Goal: Transaction & Acquisition: Purchase product/service

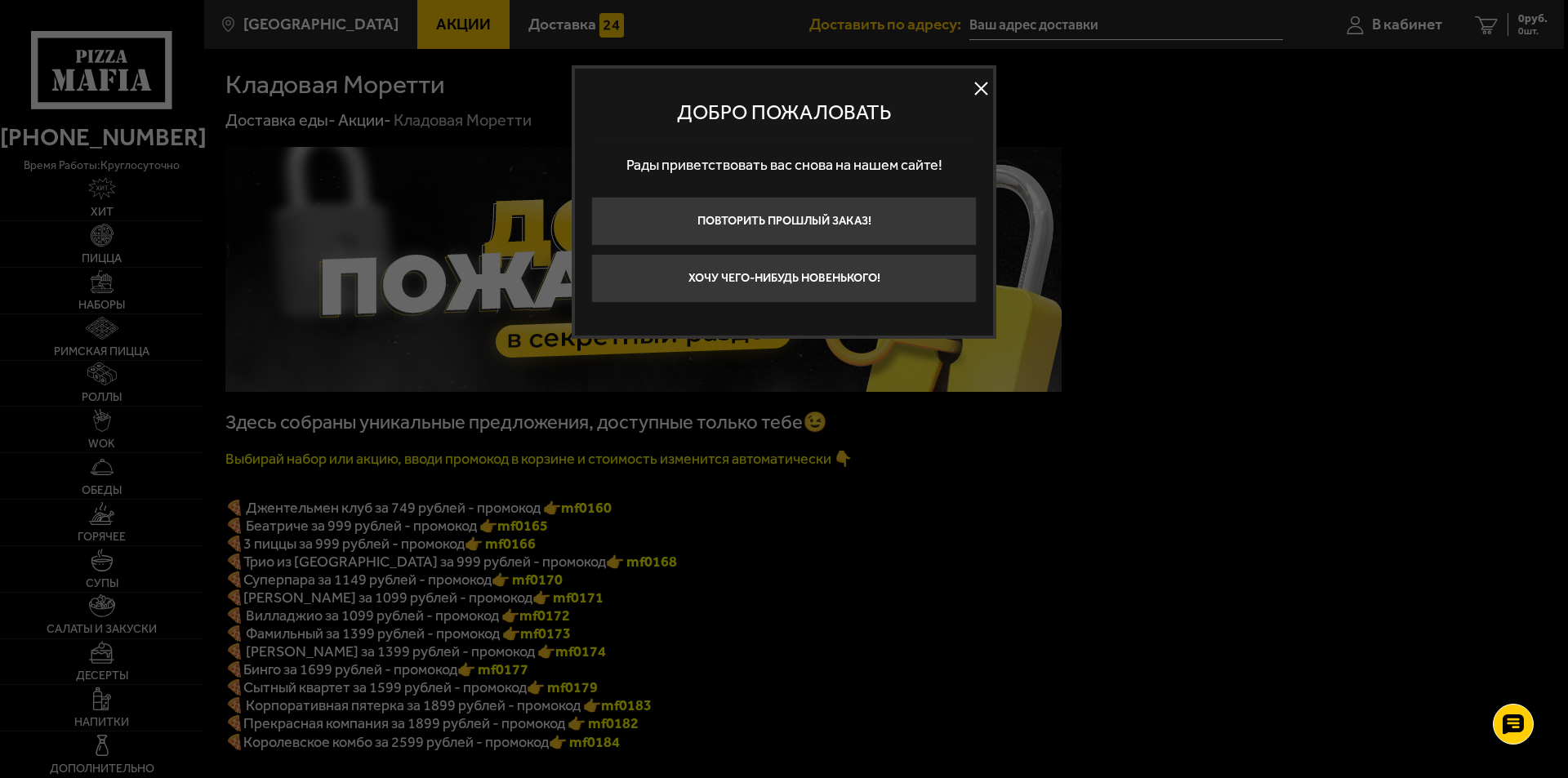
click at [980, 90] on button at bounding box center [980, 88] width 25 height 25
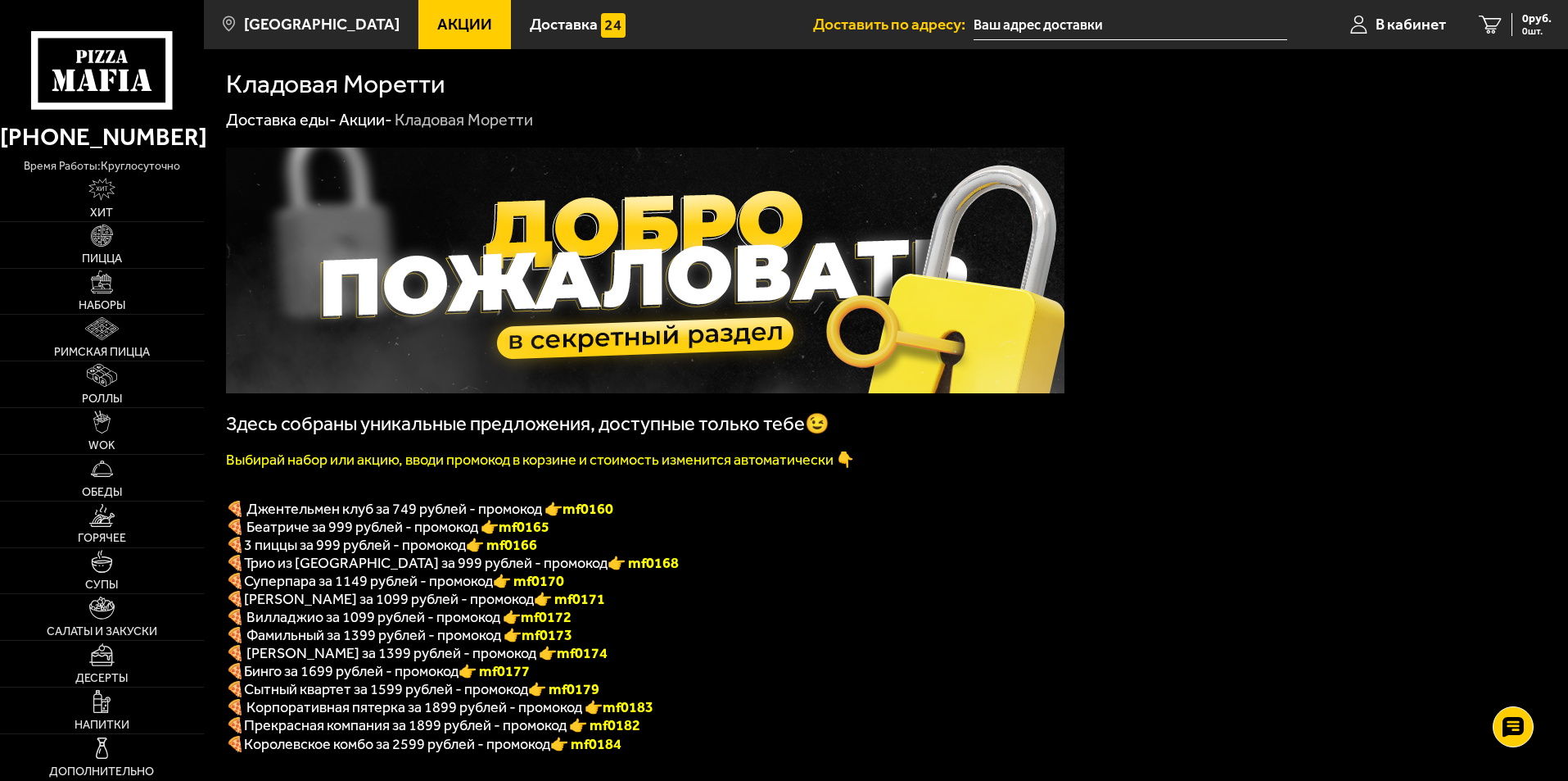
click at [705, 93] on div "Кладовая Моретти" at bounding box center [886, 84] width 1320 height 26
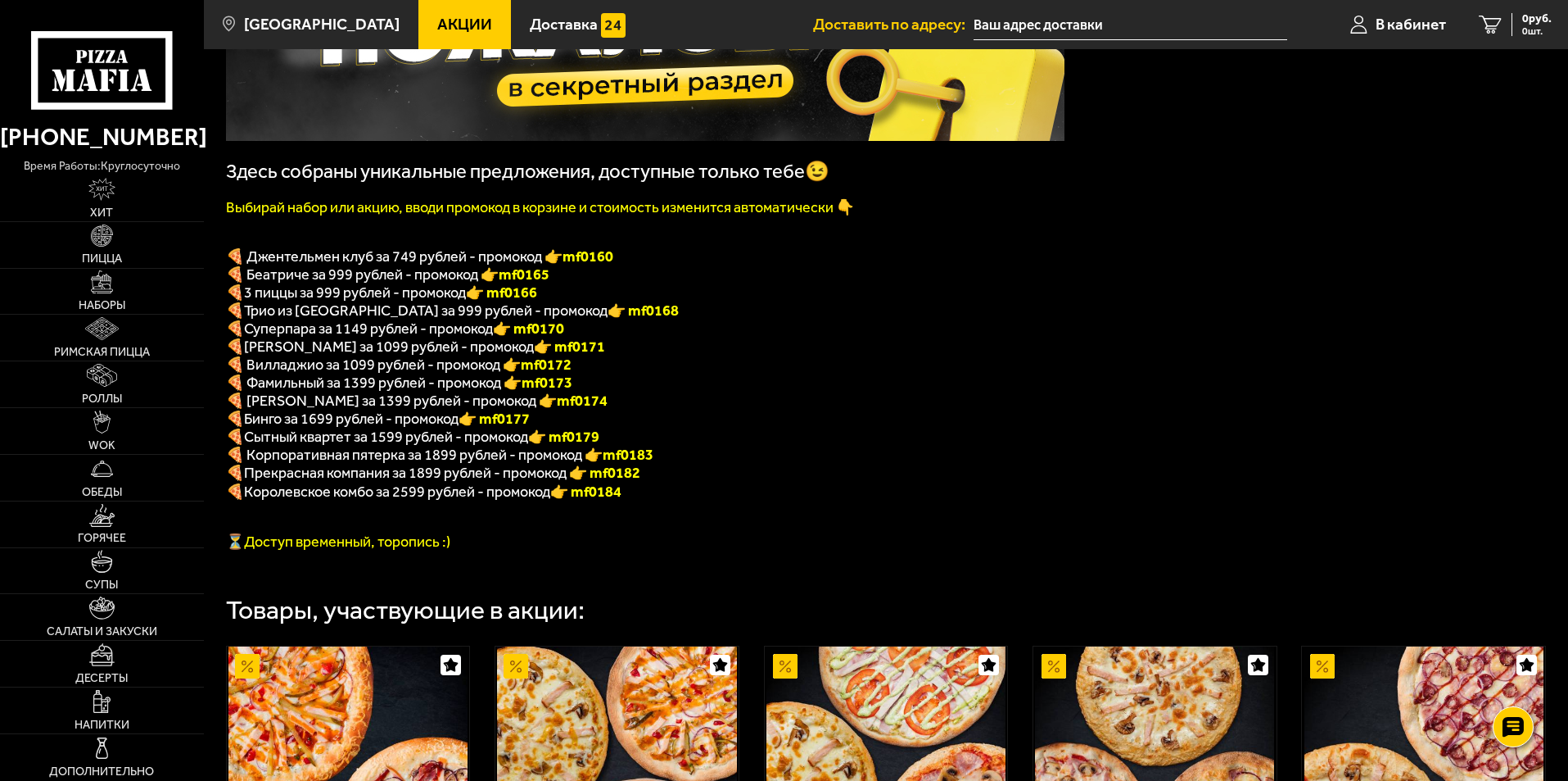
scroll to position [164, 0]
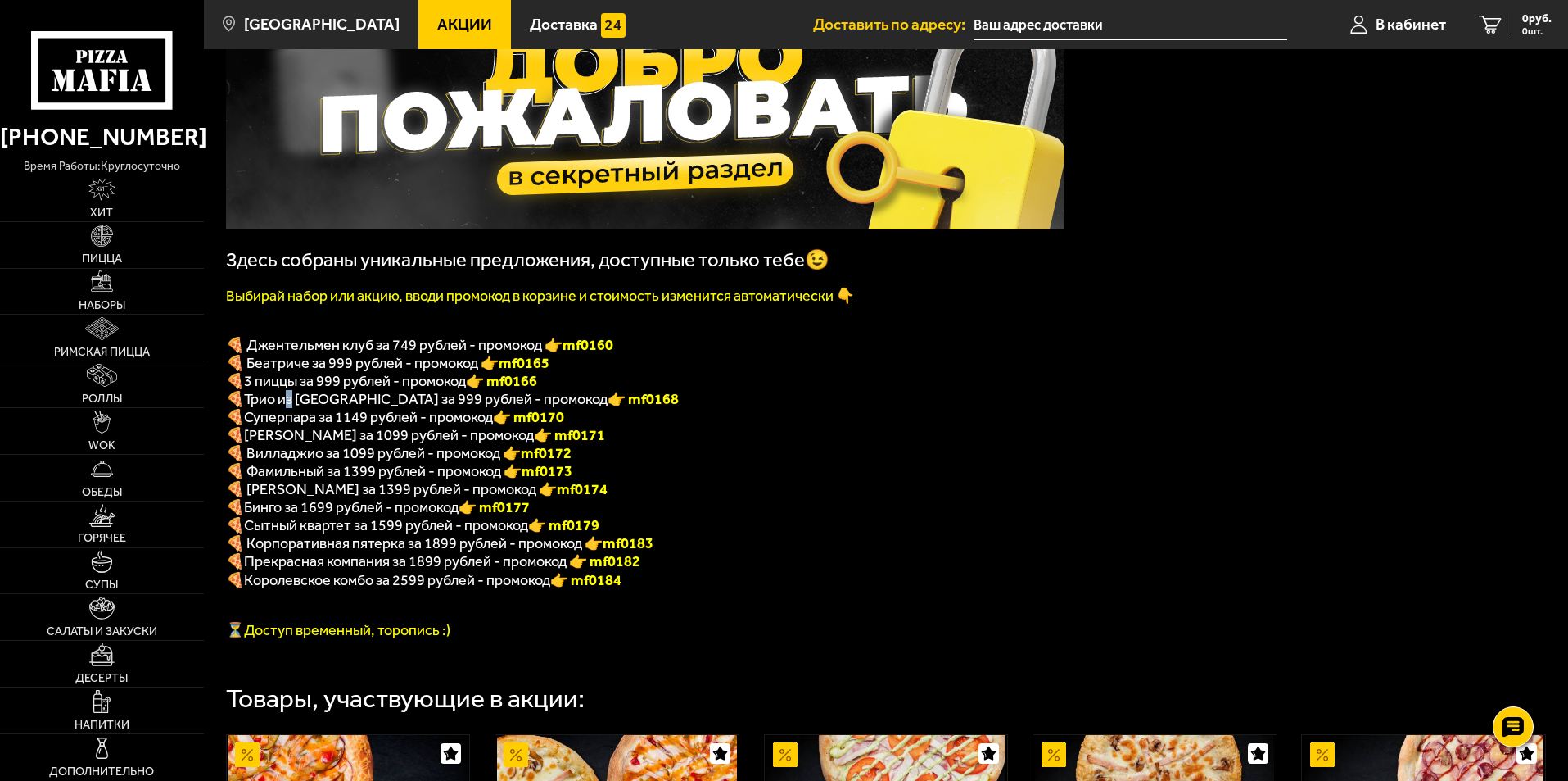
drag, startPoint x: 284, startPoint y: 407, endPoint x: 358, endPoint y: 429, distance: 77.2
click at [331, 423] on div "Здесь собраны уникальные предложения, доступные только тебе😉 Выбирай набор или …" at bounding box center [645, 311] width 838 height 655
click at [358, 426] on span "Суперпара за 1149 рублей - промокод" at bounding box center [368, 417] width 249 height 18
click at [123, 425] on link "WOK" at bounding box center [102, 431] width 204 height 46
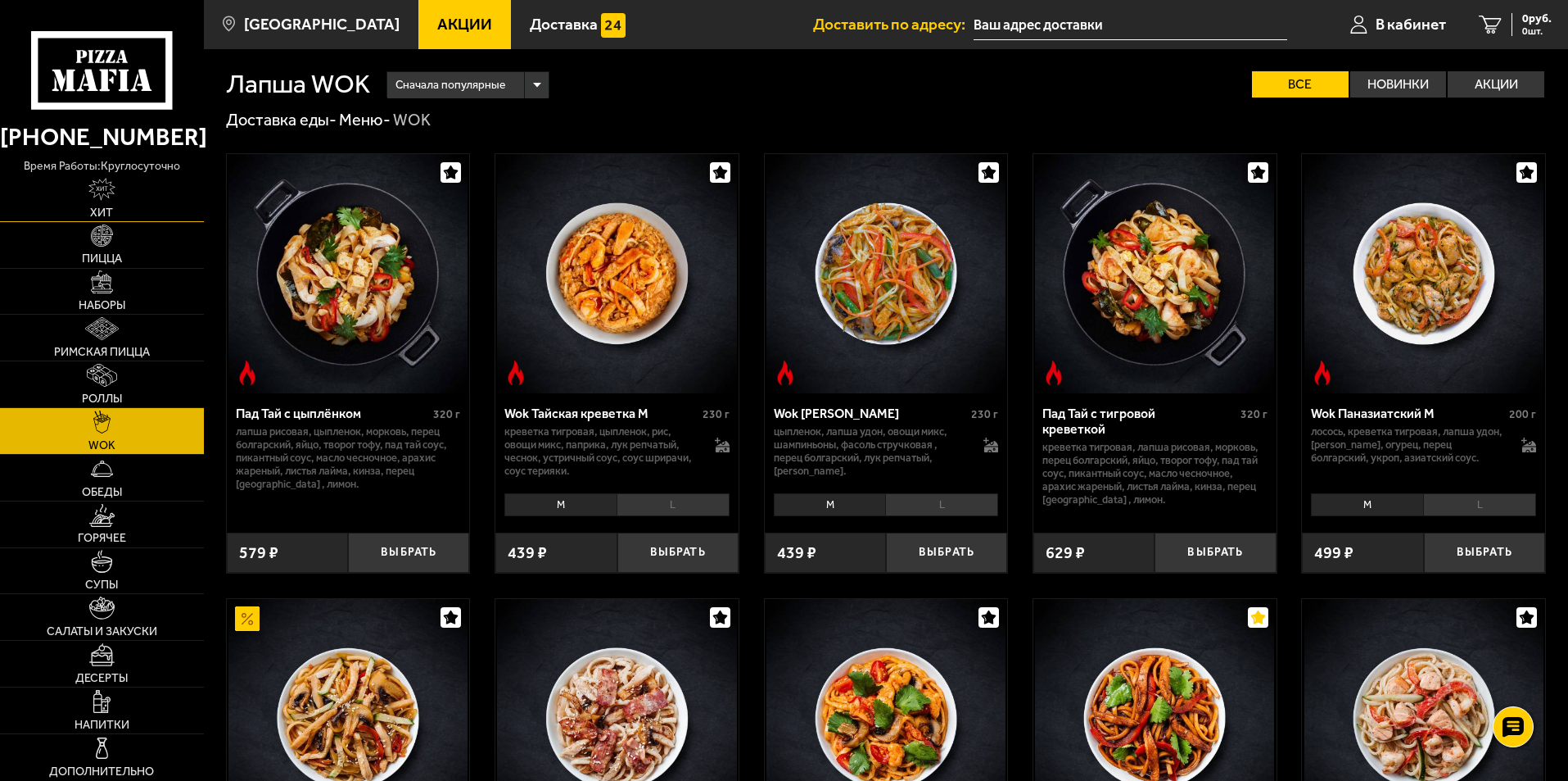
click at [117, 201] on link "Хит" at bounding box center [102, 198] width 204 height 46
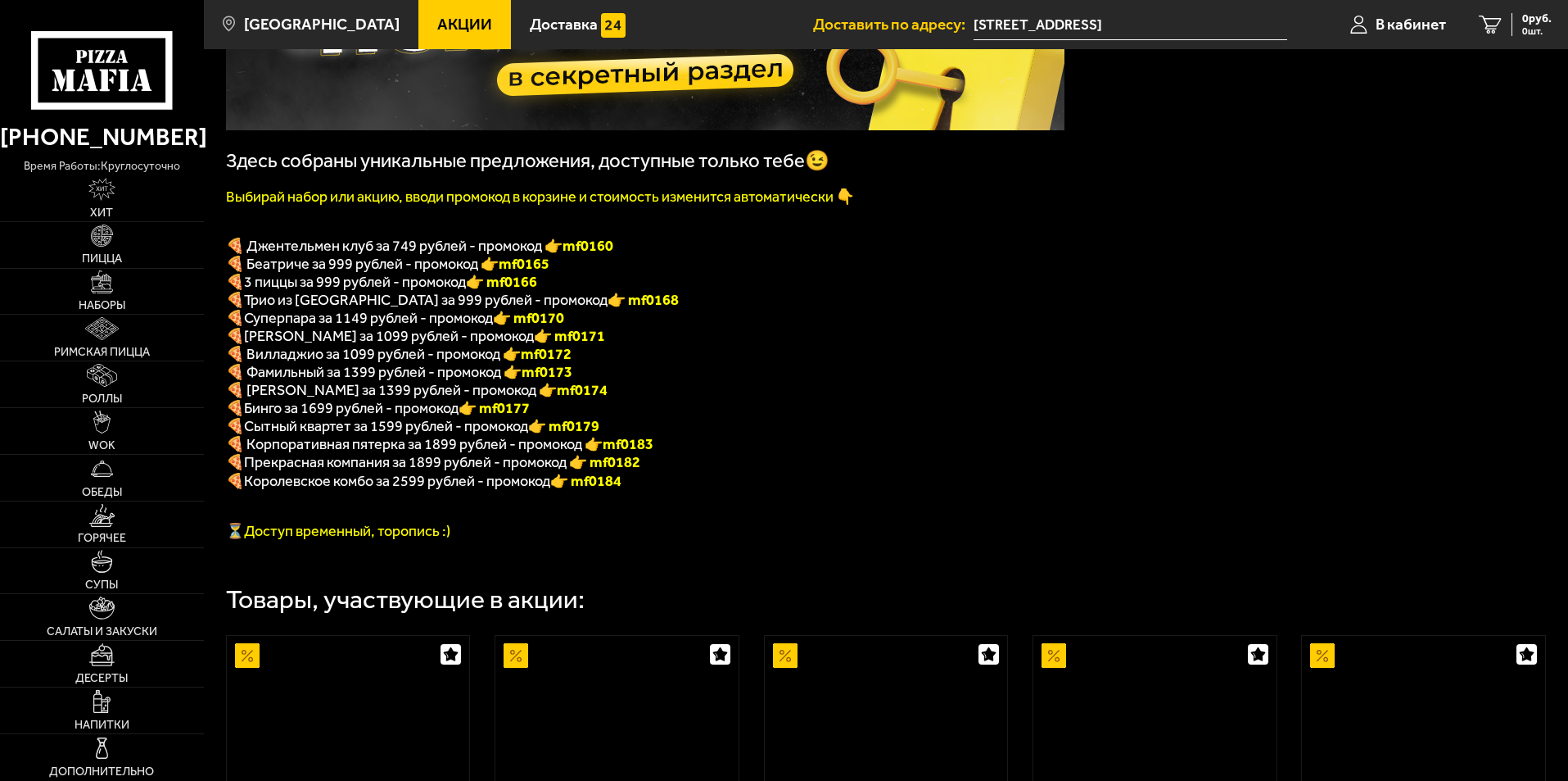
scroll to position [328, 0]
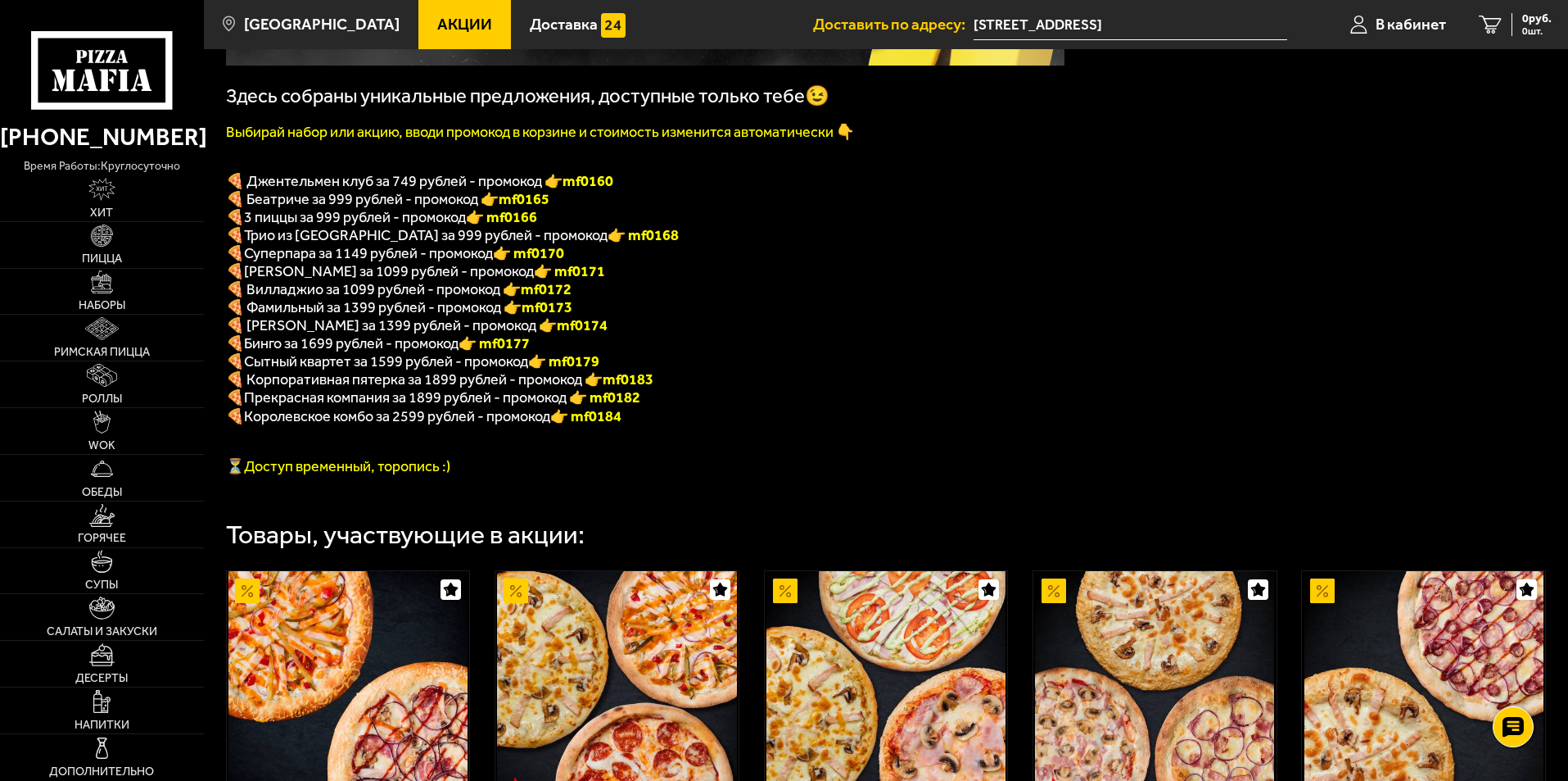
drag, startPoint x: 297, startPoint y: 190, endPoint x: 319, endPoint y: 220, distance: 37.2
click at [315, 214] on div "Здесь собраны уникальные предложения, доступные только тебе😉 Выбирай набор или …" at bounding box center [645, 147] width 838 height 655
click at [338, 245] on span "Трио из Рио за 999 рублей - промокод" at bounding box center [426, 235] width 363 height 18
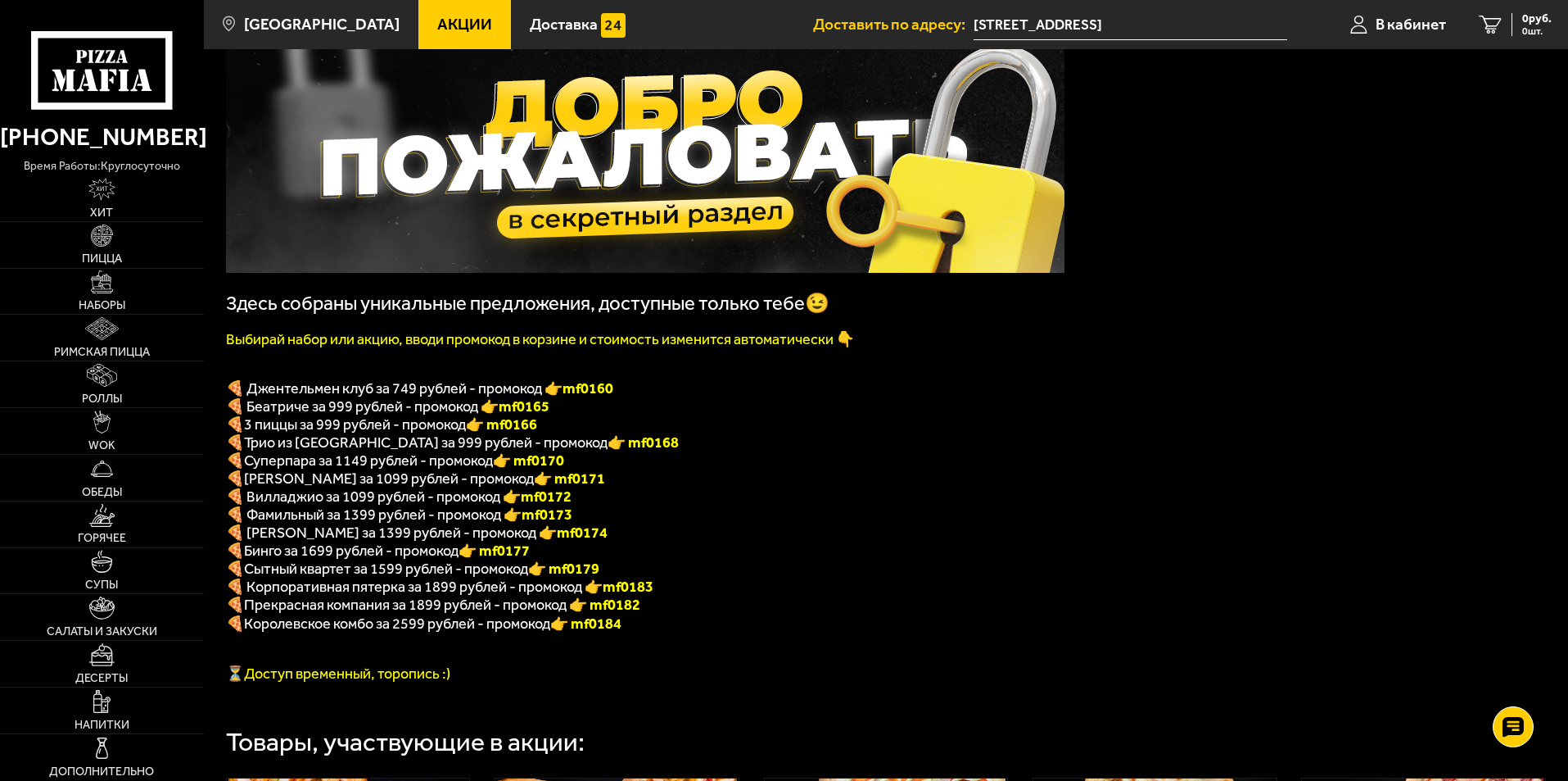
scroll to position [245, 0]
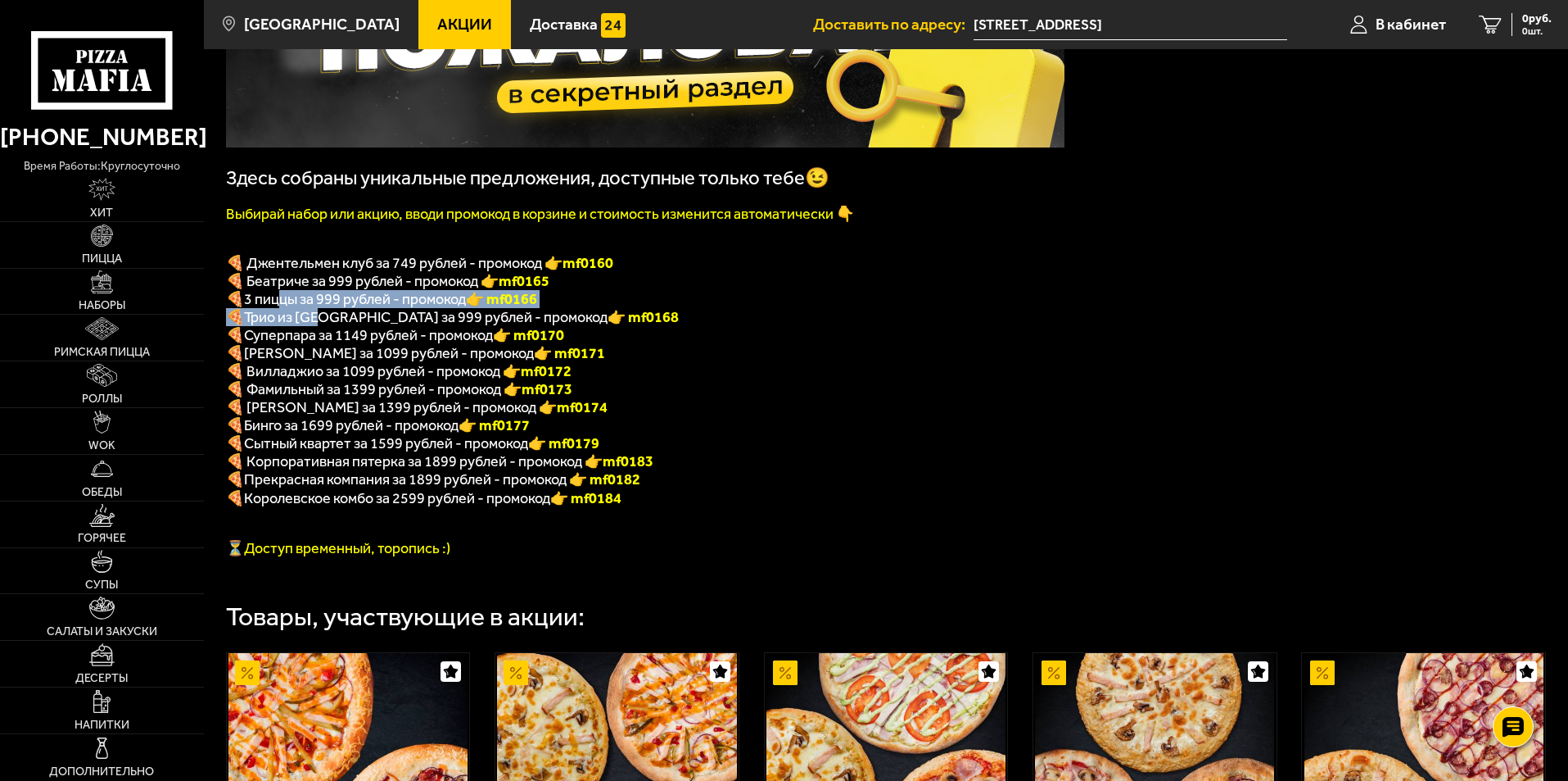
click at [349, 346] on div "Здесь собраны уникальные предложения, доступные только тебе😉 Выбирай набор или …" at bounding box center [645, 229] width 838 height 655
click at [380, 363] on span "ДаВинчи за 1099 рублей - промокод" at bounding box center [389, 353] width 290 height 18
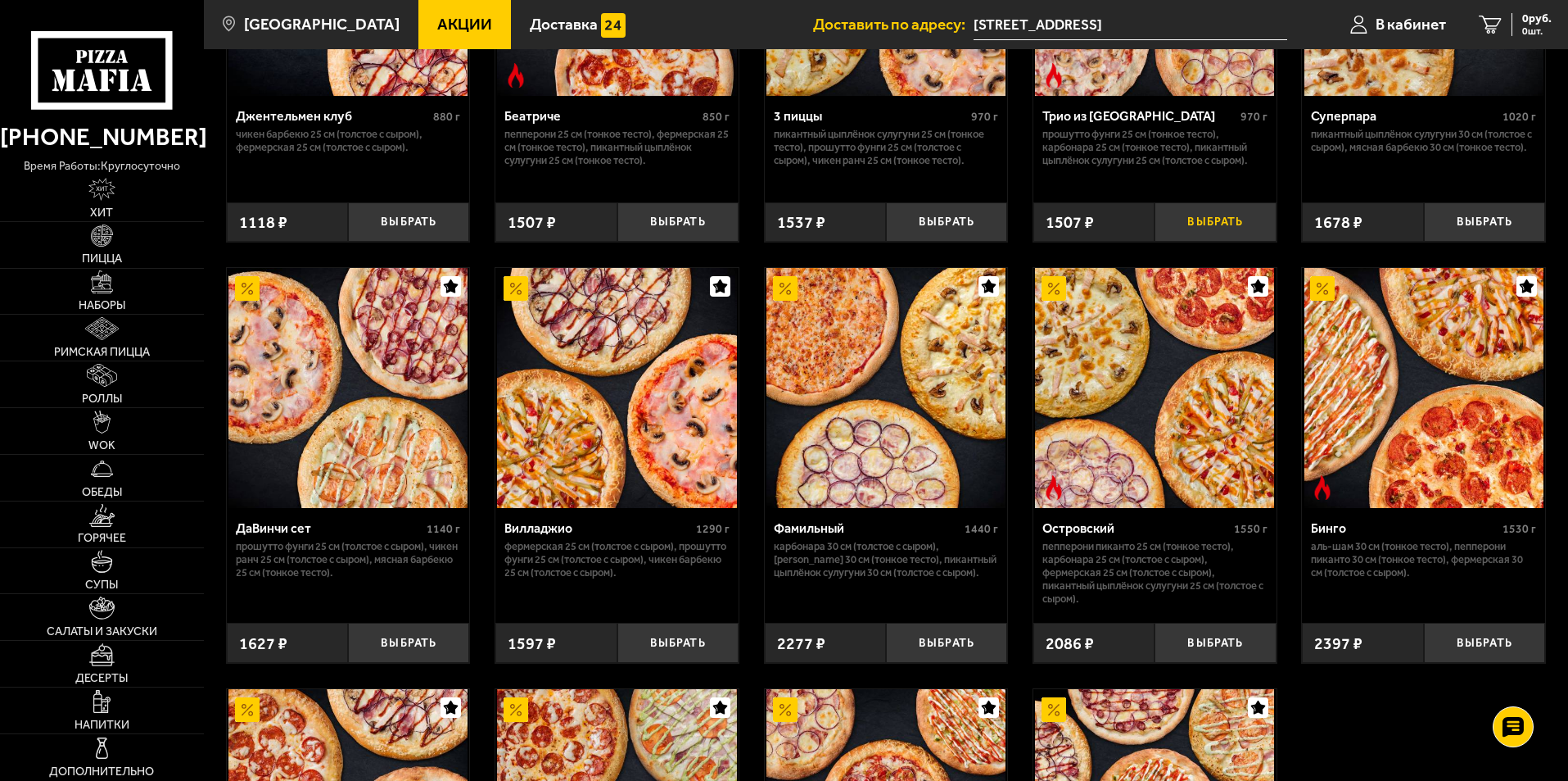
scroll to position [902, 0]
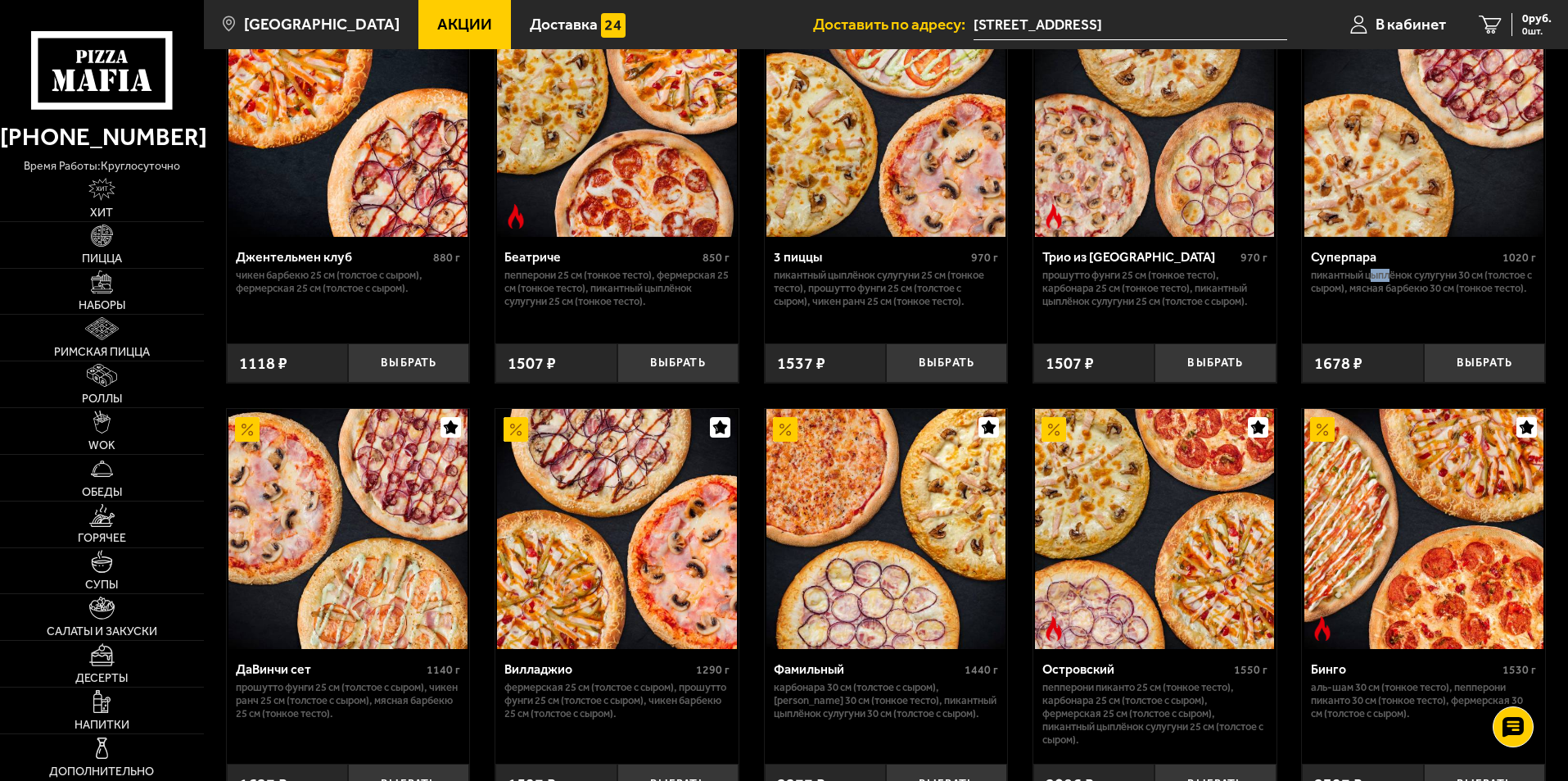
drag, startPoint x: 1370, startPoint y: 292, endPoint x: 1448, endPoint y: 302, distance: 78.6
click at [1409, 295] on p "Пикантный цыплёнок сулугуни 30 см (толстое с сыром), Мясная Барбекю 30 см (тонк…" at bounding box center [1423, 282] width 225 height 26
click at [1448, 295] on p "Пикантный цыплёнок сулугуни 30 см (толстое с сыром), Мясная Барбекю 30 см (тонк…" at bounding box center [1423, 282] width 225 height 26
drag, startPoint x: 1415, startPoint y: 311, endPoint x: 1433, endPoint y: 320, distance: 20.1
click at [1426, 295] on p "Пикантный цыплёнок сулугуни 30 см (толстое с сыром), Мясная Барбекю 30 см (тонк…" at bounding box center [1423, 282] width 225 height 26
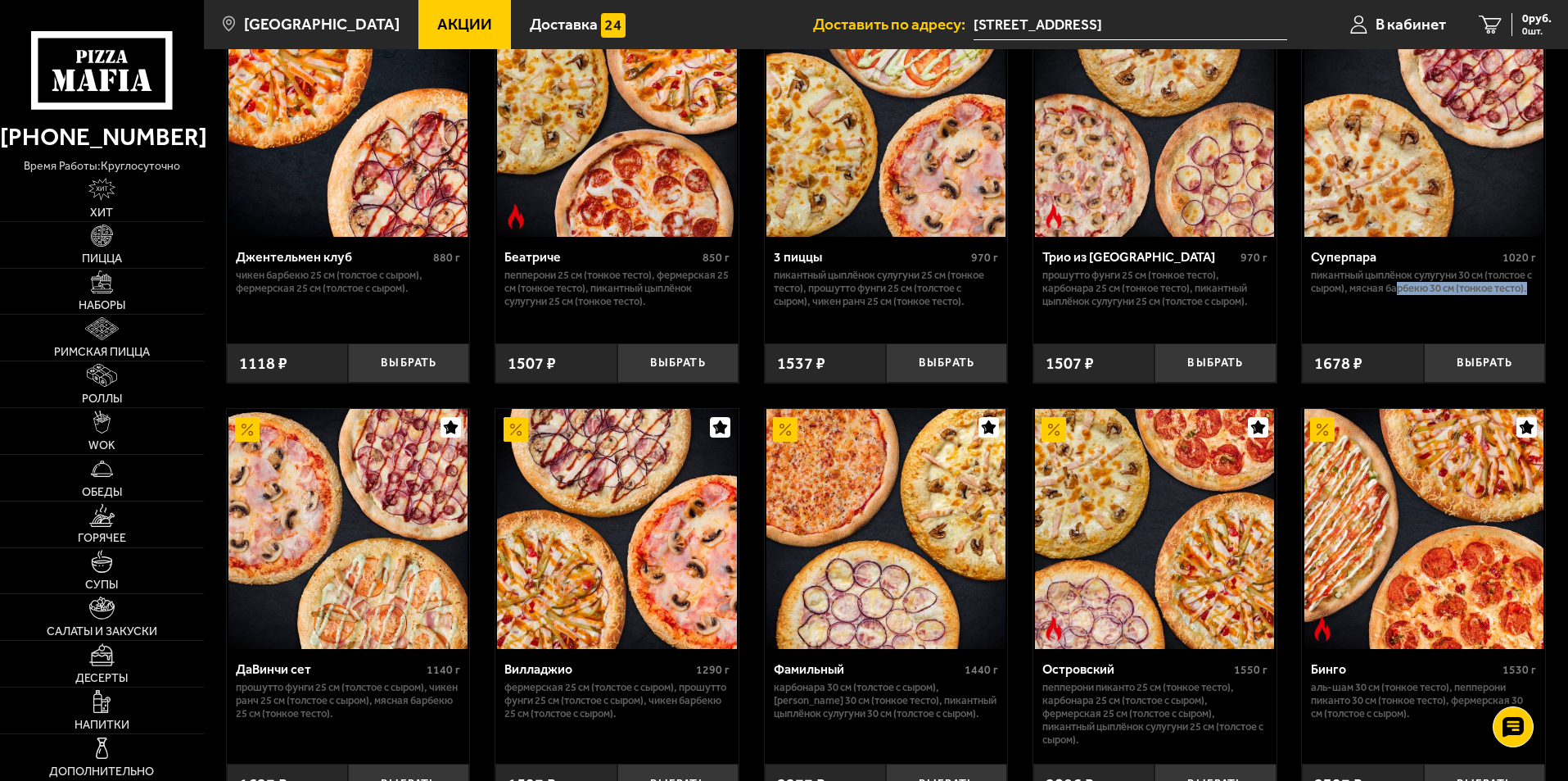
click at [1433, 295] on p "Пикантный цыплёнок сулугуни 30 см (толстое с сыром), Мясная Барбекю 30 см (тонк…" at bounding box center [1423, 282] width 225 height 26
drag, startPoint x: 1384, startPoint y: 310, endPoint x: 1413, endPoint y: 324, distance: 32.2
click at [1411, 295] on p "Пикантный цыплёнок сулугуни 30 см (толстое с сыром), Мясная Барбекю 30 см (тонк…" at bounding box center [1423, 282] width 225 height 26
click at [1413, 295] on p "Пикантный цыплёнок сулугуни 30 см (толстое с сыром), Мясная Барбекю 30 см (тонк…" at bounding box center [1423, 282] width 225 height 26
drag, startPoint x: 1366, startPoint y: 308, endPoint x: 1378, endPoint y: 312, distance: 12.6
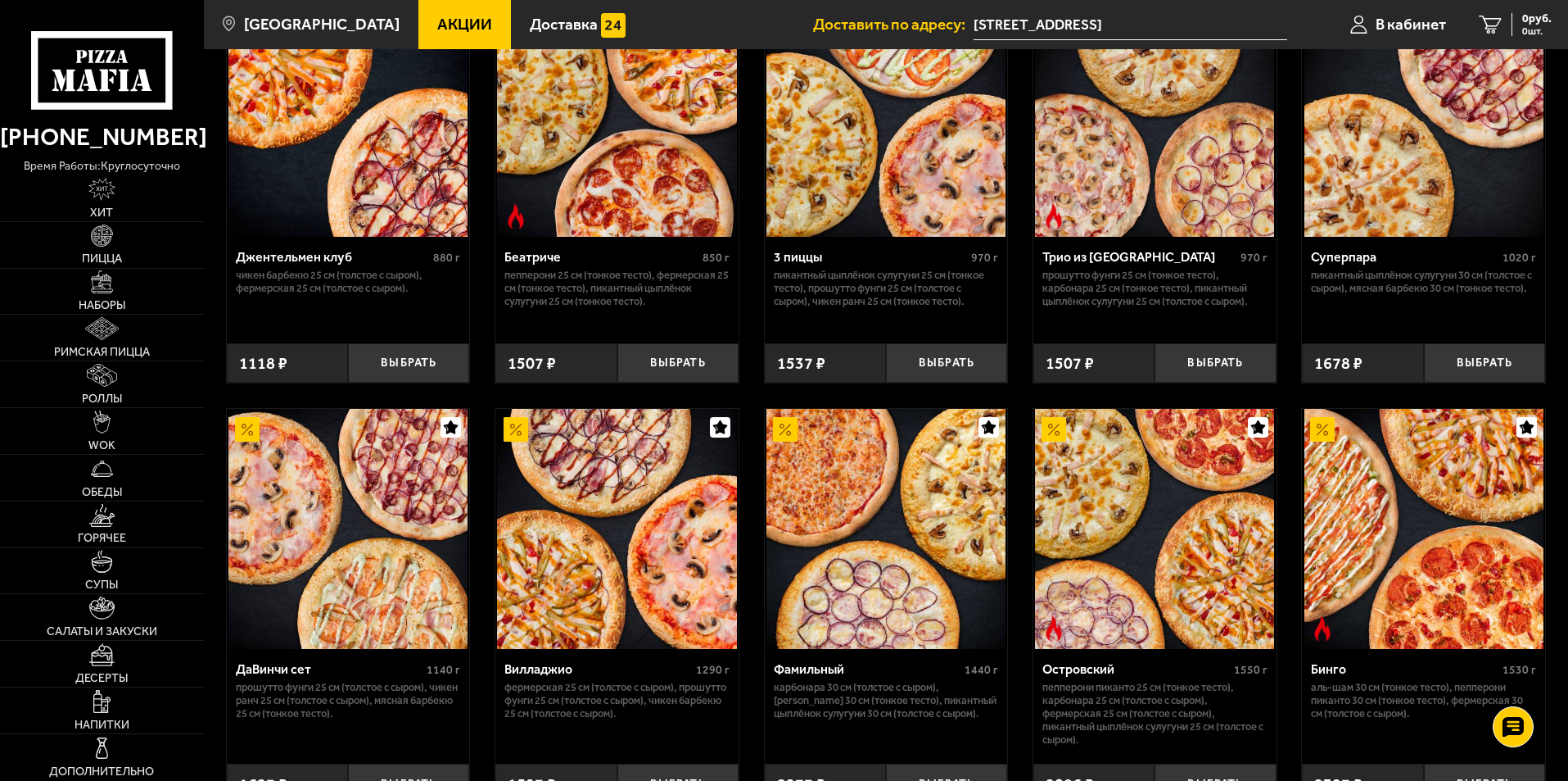
click at [1375, 295] on p "Пикантный цыплёнок сулугуни 30 см (толстое с сыром), Мясная Барбекю 30 см (тонк…" at bounding box center [1423, 282] width 225 height 26
click at [1403, 295] on p "Пикантный цыплёнок сулугуни 30 см (толстое с сыром), Мясная Барбекю 30 см (тонк…" at bounding box center [1423, 282] width 225 height 26
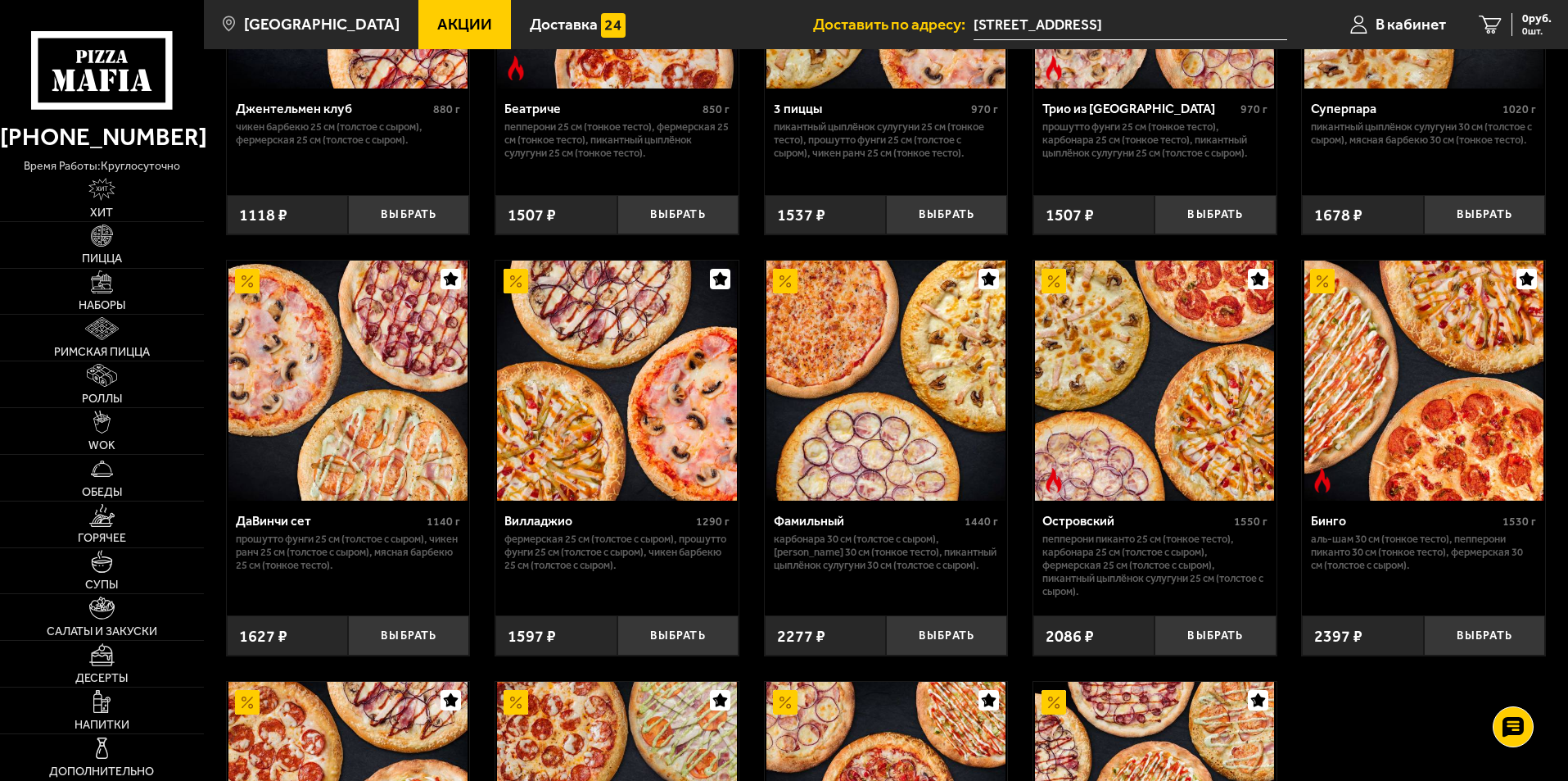
scroll to position [1065, 0]
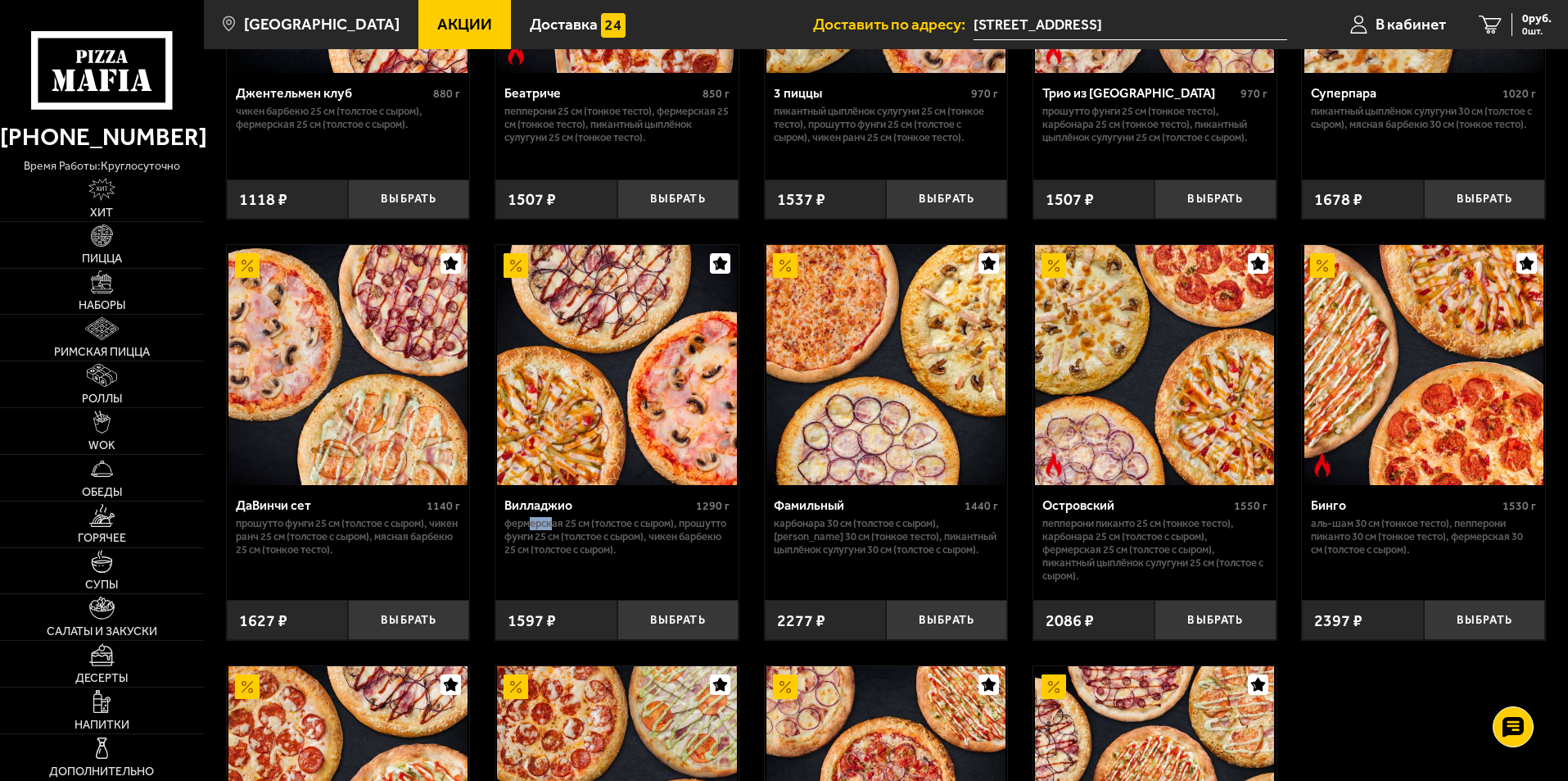
click at [600, 548] on p "Фермерская 25 см (толстое с сыром), Прошутто Фунги 25 см (толстое с сыром), Чик…" at bounding box center [617, 536] width 225 height 40
click at [624, 550] on p "Фермерская 25 см (толстое с сыром), Прошутто Фунги 25 см (толстое с сыром), Чик…" at bounding box center [617, 536] width 225 height 40
drag, startPoint x: 544, startPoint y: 535, endPoint x: 610, endPoint y: 561, distance: 70.9
click at [609, 556] on p "Фермерская 25 см (толстое с сыром), Прошутто Фунги 25 см (толстое с сыром), Чик…" at bounding box center [617, 536] width 225 height 40
click at [610, 556] on p "Фермерская 25 см (толстое с сыром), Прошутто Фунги 25 см (толстое с сыром), Чик…" at bounding box center [617, 536] width 225 height 40
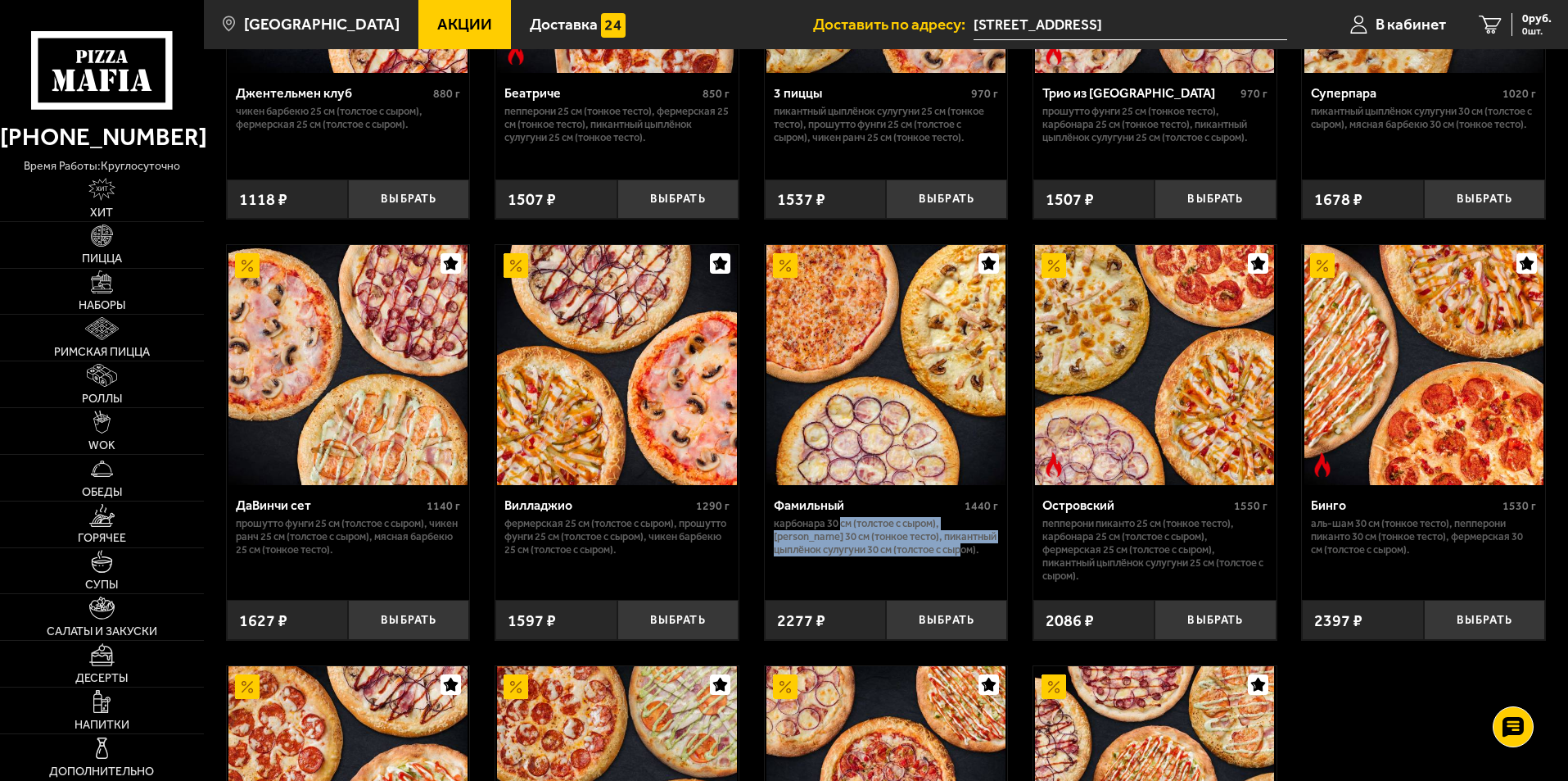
drag, startPoint x: 852, startPoint y: 549, endPoint x: 941, endPoint y: 570, distance: 91.4
click at [941, 556] on p "Карбонара 30 см (толстое с сыром), Маргарита 30 см (тонкое тесто), Пикантный цы…" at bounding box center [886, 536] width 225 height 40
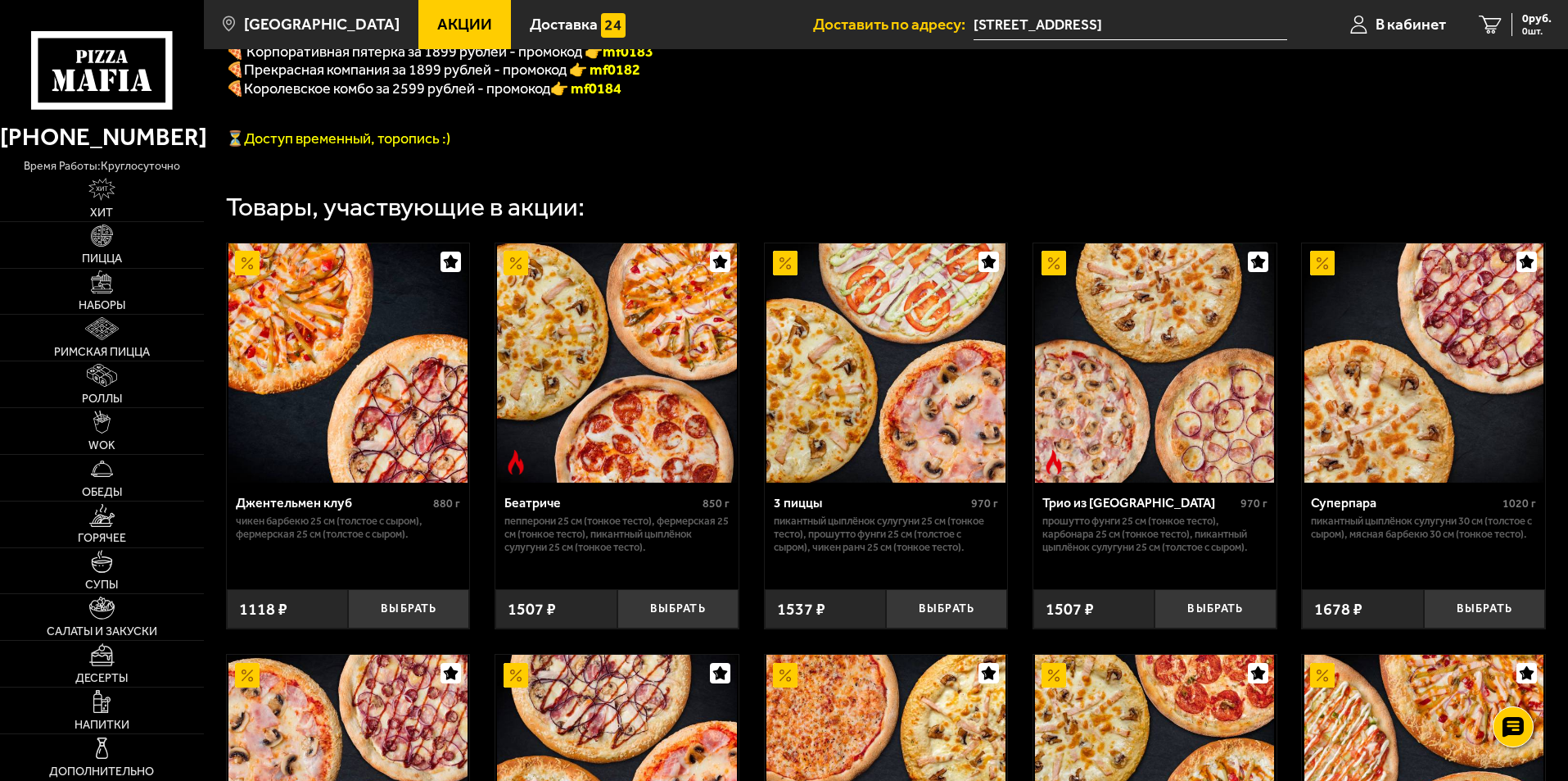
scroll to position [328, 0]
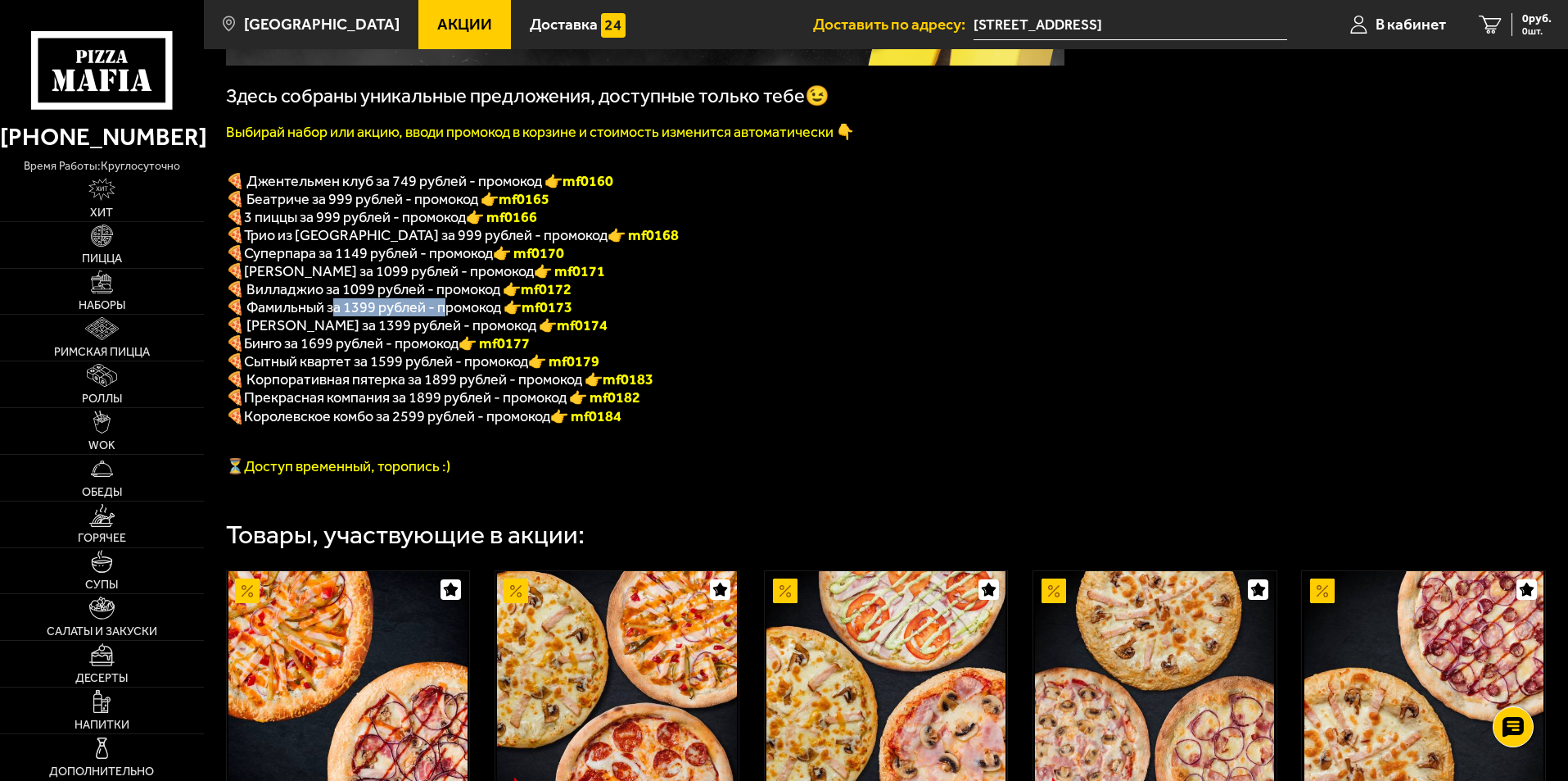
drag, startPoint x: 423, startPoint y: 313, endPoint x: 464, endPoint y: 311, distance: 41.0
click at [460, 311] on span "🍕 Фамильный за 1399 рублей - промокод 👉 mf0173" at bounding box center [399, 307] width 346 height 18
click at [464, 311] on span "🍕 Фамильный за 1399 рублей - промокод 👉 mf0173" at bounding box center [399, 307] width 346 height 18
drag, startPoint x: 392, startPoint y: 318, endPoint x: 472, endPoint y: 313, distance: 80.2
click at [454, 314] on span "🍕 Фамильный за 1399 рублей - промокод 👉 mf0173" at bounding box center [399, 307] width 346 height 18
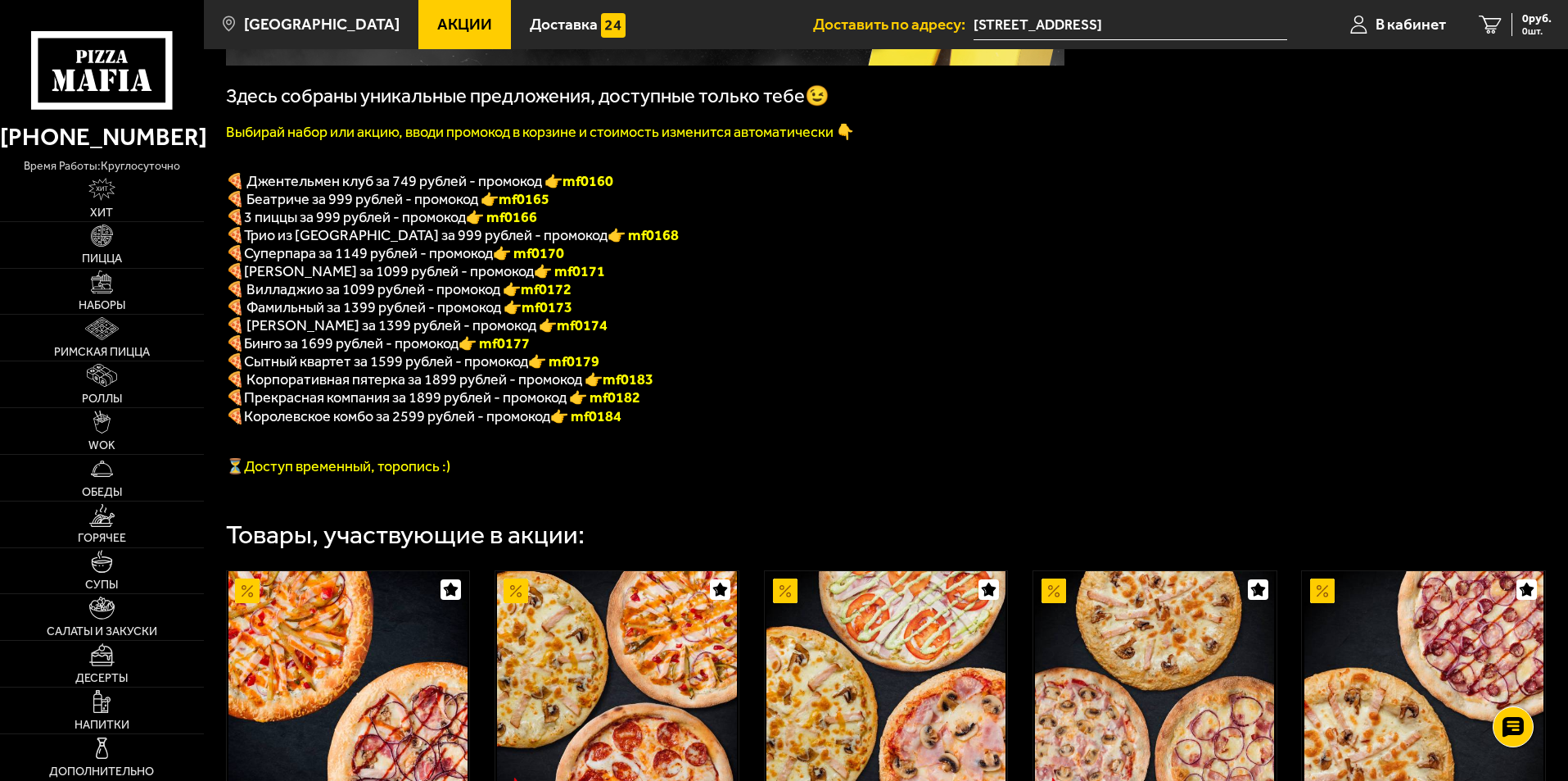
click at [472, 313] on span "🍕 Фамильный за 1399 рублей - промокод 👉 mf0173" at bounding box center [399, 307] width 346 height 18
drag, startPoint x: 361, startPoint y: 319, endPoint x: 398, endPoint y: 319, distance: 37.0
click at [370, 316] on span "🍕 Фамильный за 1399 рублей - промокод 👉 mf0173" at bounding box center [399, 307] width 346 height 18
click at [399, 316] on span "🍕 Фамильный за 1399 рублей - промокод 👉 mf0173" at bounding box center [399, 307] width 346 height 18
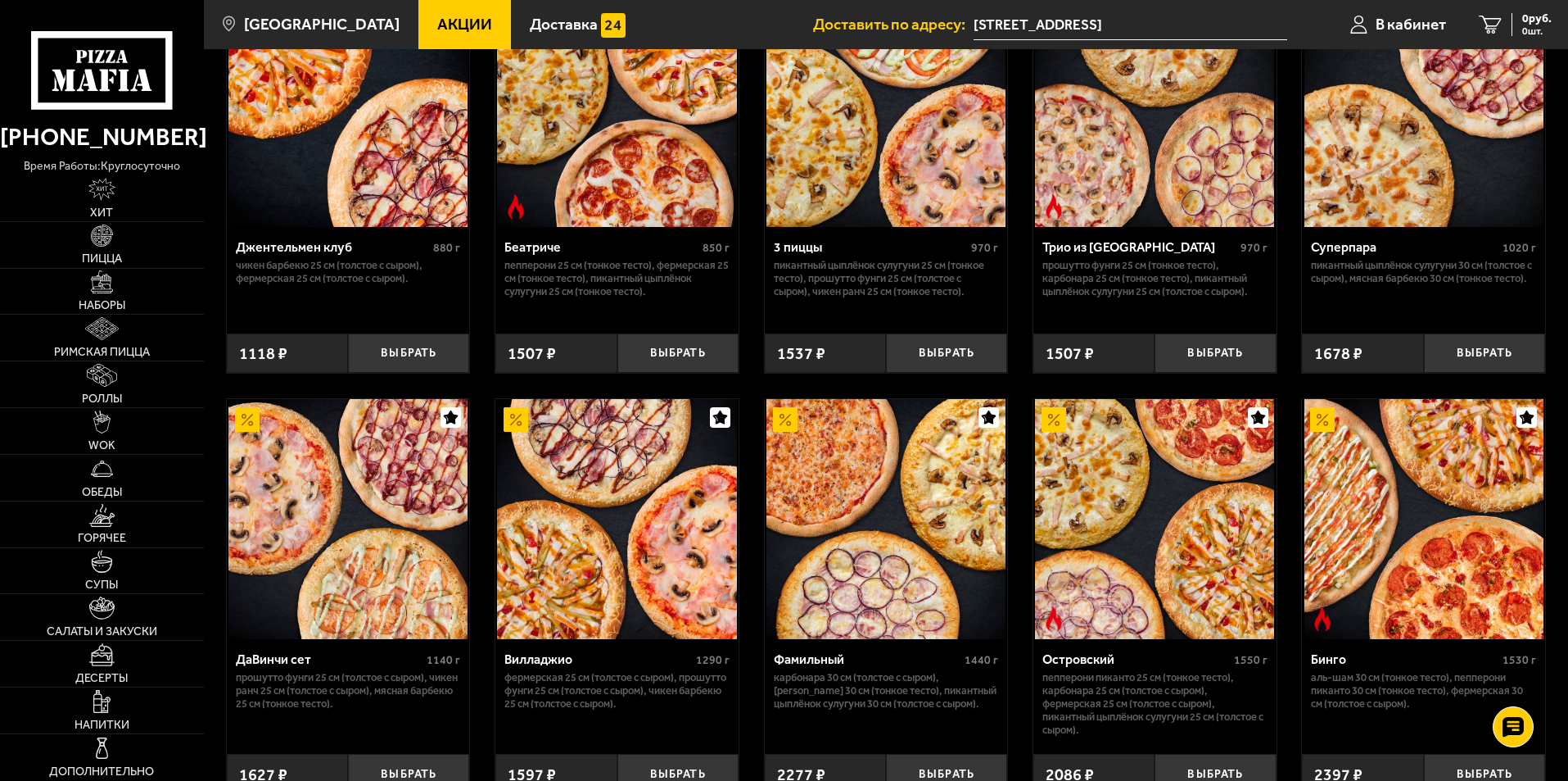
scroll to position [983, 0]
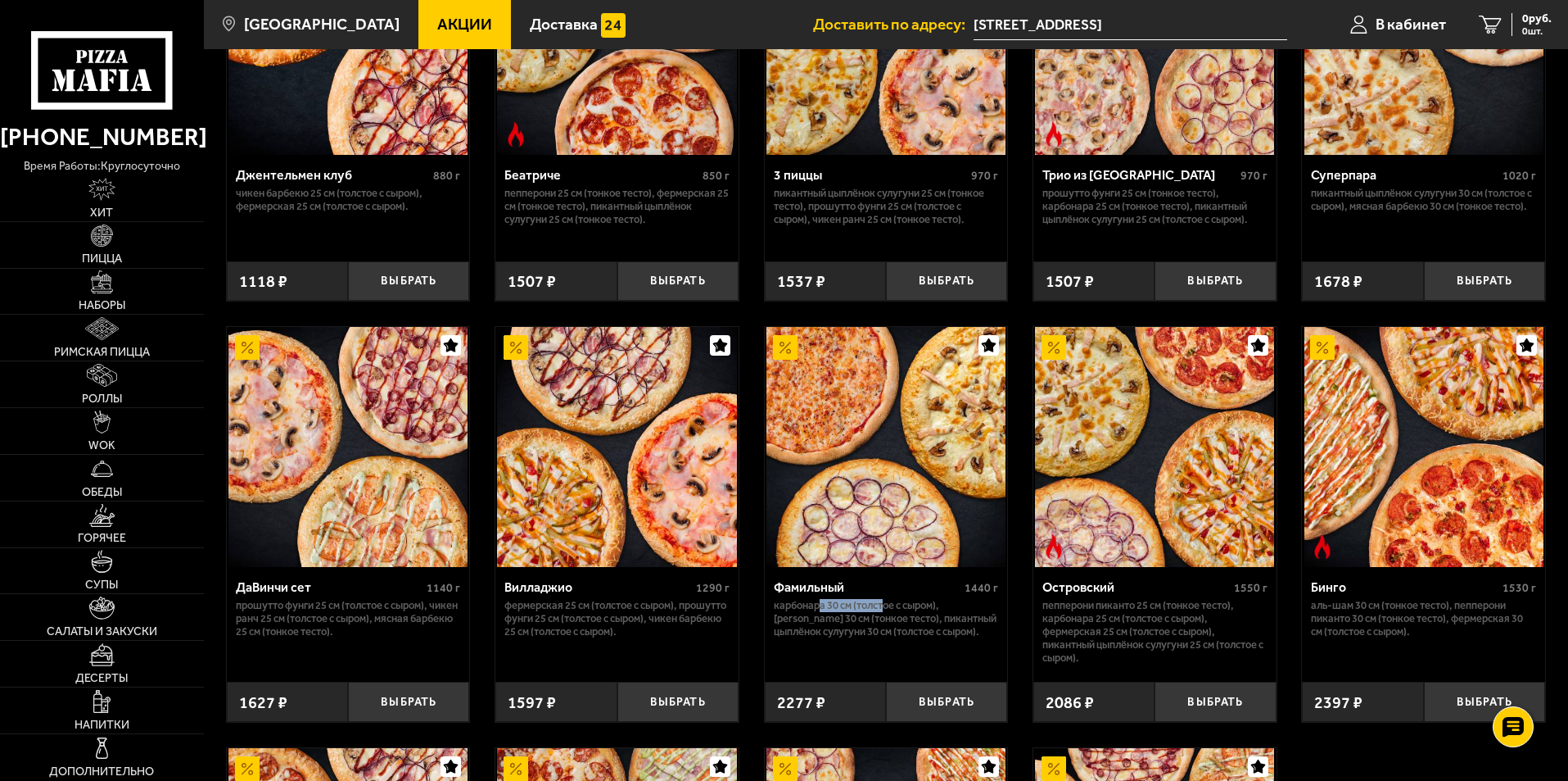
drag, startPoint x: 818, startPoint y: 625, endPoint x: 885, endPoint y: 627, distance: 67.0
click at [885, 627] on p "Карбонара 30 см (толстое с сыром), Маргарита 30 см (тонкое тесто), Пикантный цы…" at bounding box center [886, 619] width 225 height 40
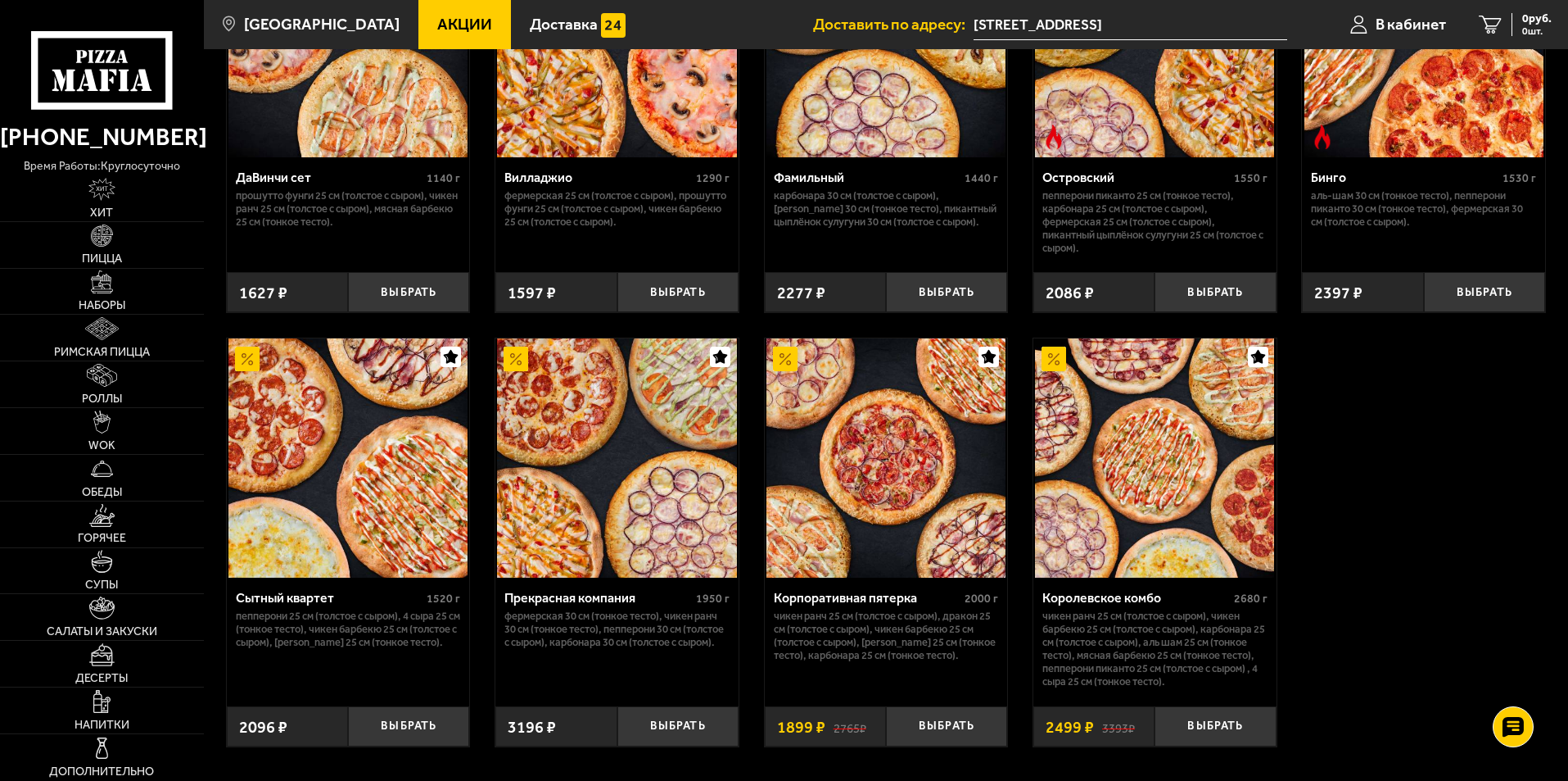
scroll to position [1065, 0]
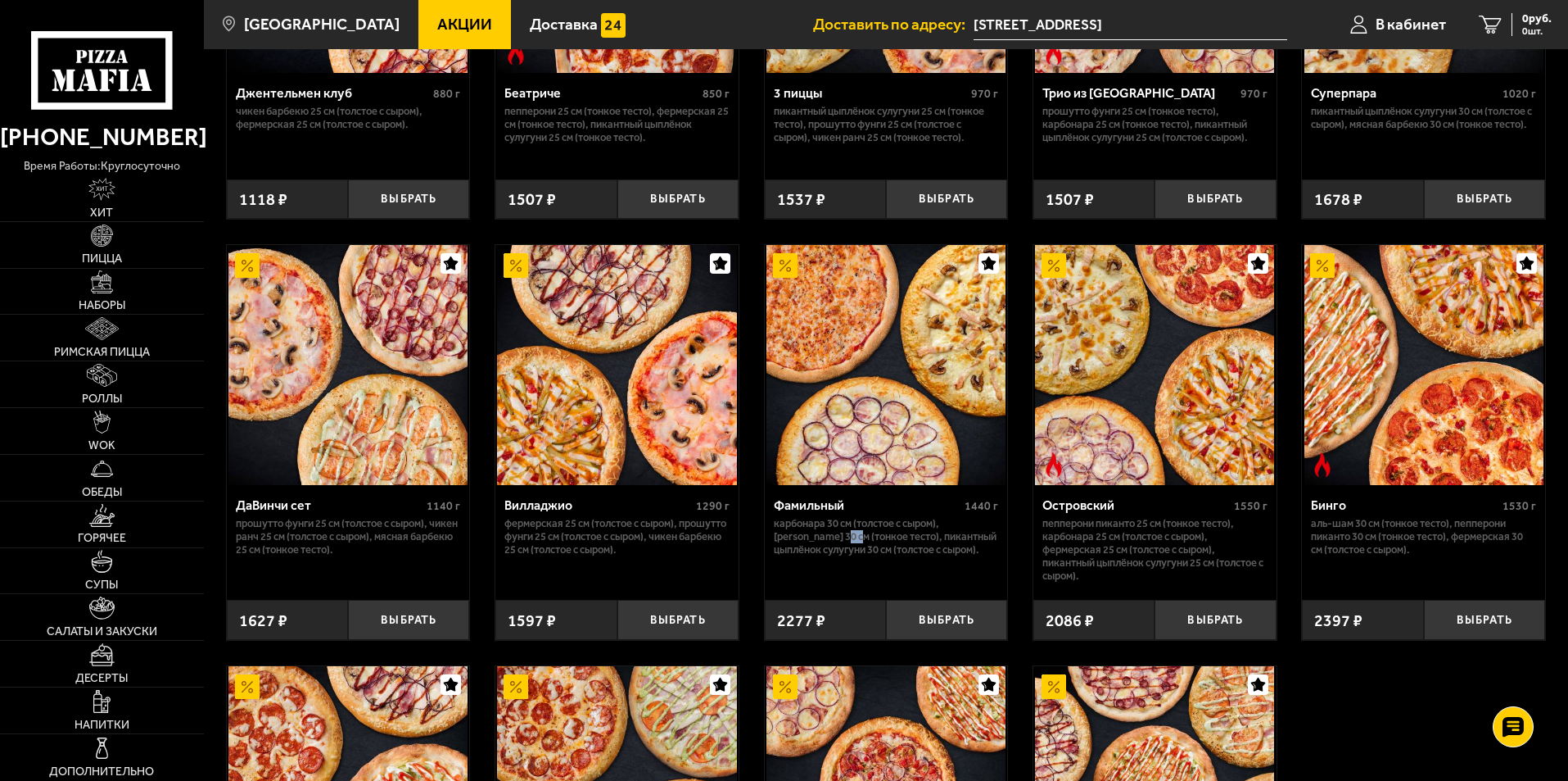
click at [852, 556] on p "Карбонара 30 см (толстое с сыром), Маргарита 30 см (тонкое тесто), Пикантный цы…" at bounding box center [886, 536] width 225 height 40
click at [858, 556] on p "Карбонара 30 см (толстое с сыром), Маргарита 30 см (тонкое тесто), Пикантный цы…" at bounding box center [886, 536] width 225 height 40
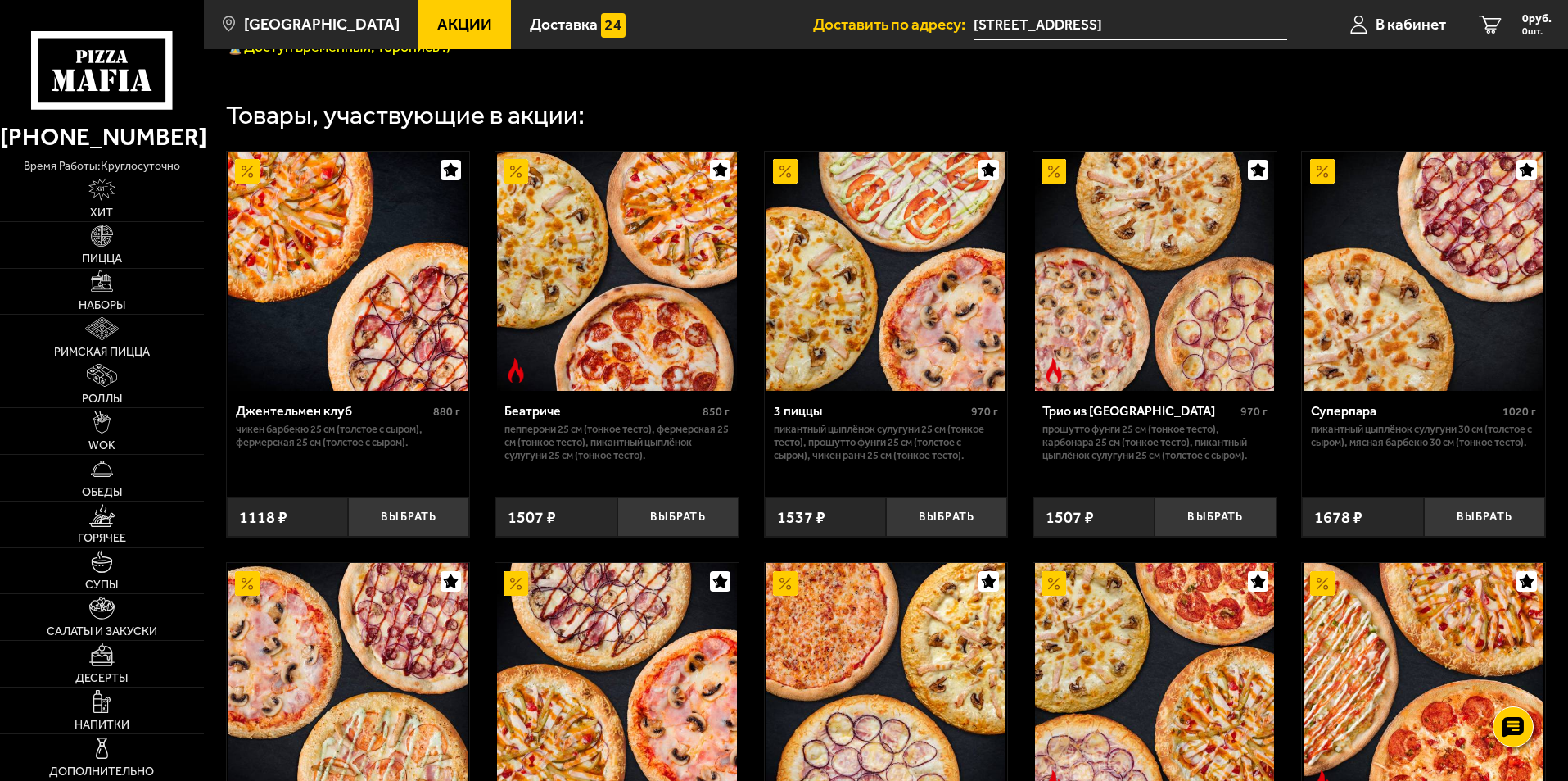
scroll to position [737, 0]
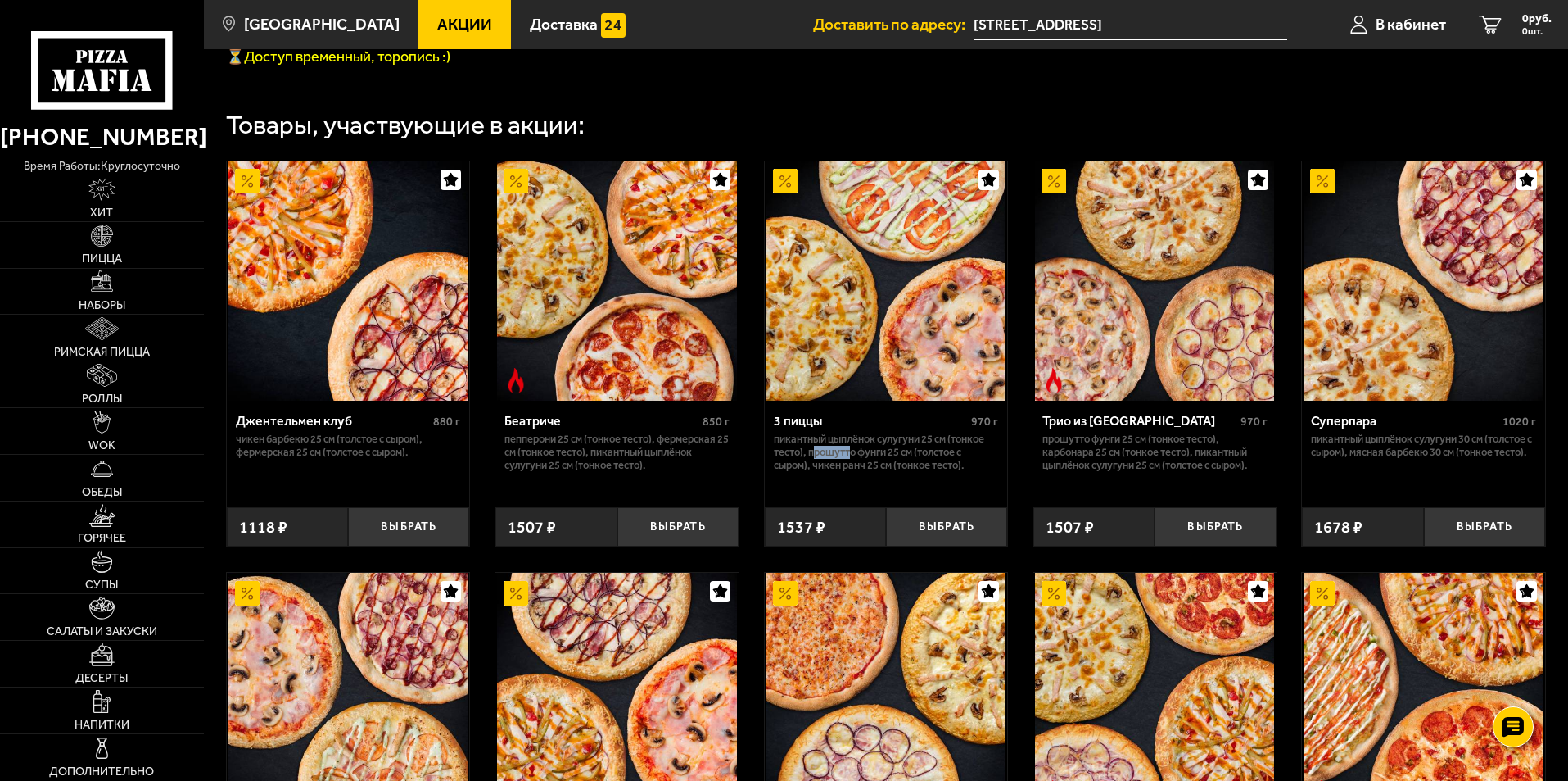
drag, startPoint x: 834, startPoint y: 468, endPoint x: 865, endPoint y: 469, distance: 31.0
click at [860, 469] on p "Пикантный цыплёнок сулугуни 25 см (тонкое тесто), Прошутто Фунги 25 см (толстое…" at bounding box center [886, 452] width 225 height 40
click at [865, 469] on p "Пикантный цыплёнок сулугуни 25 см (тонкое тесто), Прошутто Фунги 25 см (толстое…" at bounding box center [886, 452] width 225 height 40
drag, startPoint x: 897, startPoint y: 477, endPoint x: 919, endPoint y: 480, distance: 22.2
click at [912, 472] on p "Пикантный цыплёнок сулугуни 25 см (тонкое тесто), Прошутто Фунги 25 см (толстое…" at bounding box center [886, 452] width 225 height 40
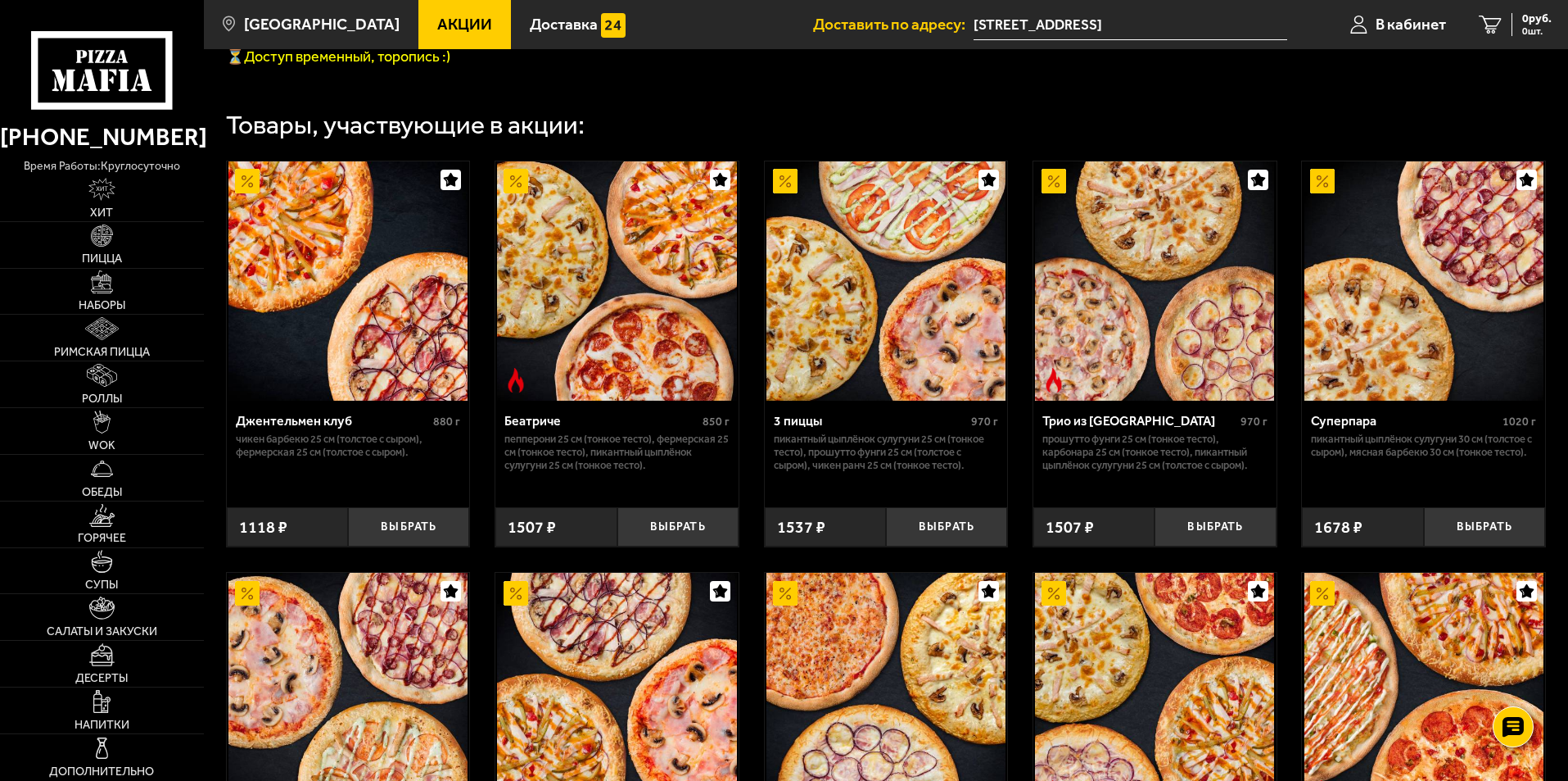
click at [935, 472] on p "Пикантный цыплёнок сулугуни 25 см (тонкое тесто), Прошутто Фунги 25 см (толстое…" at bounding box center [886, 452] width 225 height 40
click at [885, 472] on p "Пикантный цыплёнок сулугуни 25 см (тонкое тесто), Прошутто Фунги 25 см (толстое…" at bounding box center [886, 452] width 225 height 40
click at [898, 472] on p "Пикантный цыплёнок сулугуни 25 см (тонкое тесто), Прошутто Фунги 25 см (толстое…" at bounding box center [886, 452] width 225 height 40
click at [859, 472] on p "Пикантный цыплёнок сулугуни 25 см (тонкое тесто), Прошутто Фунги 25 см (толстое…" at bounding box center [886, 452] width 225 height 40
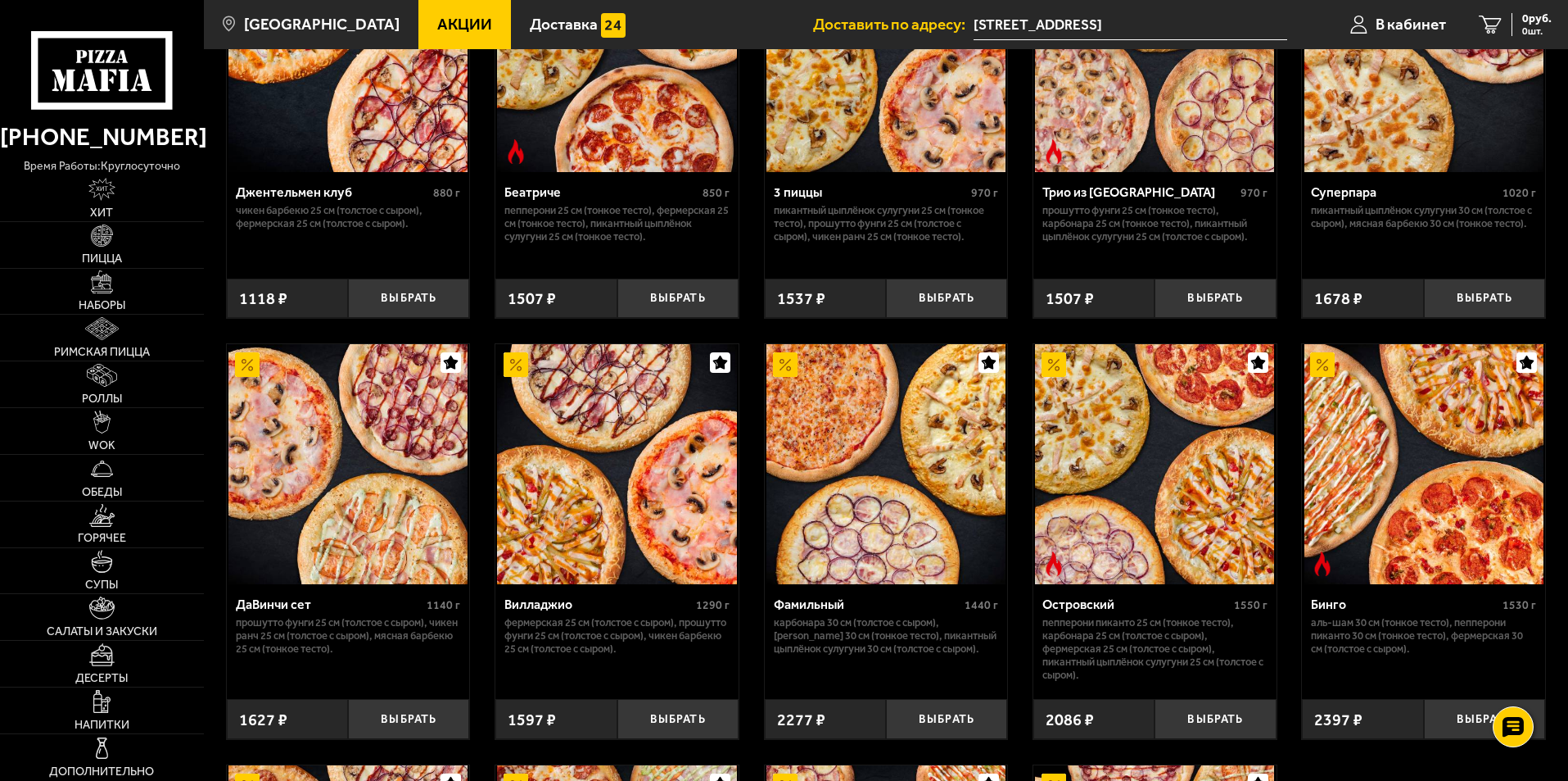
scroll to position [1065, 0]
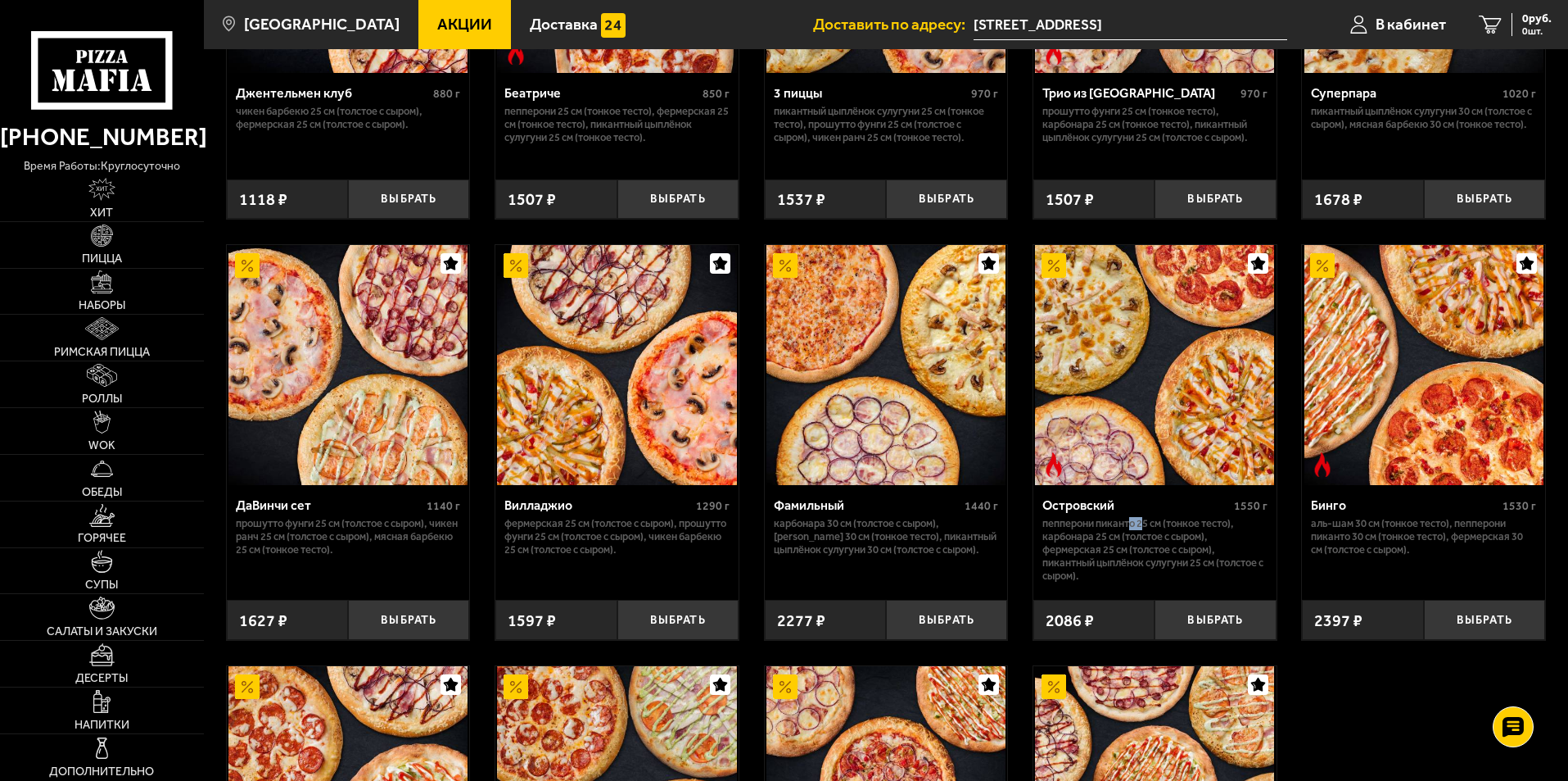
click at [1150, 546] on p "Пепперони Пиканто 25 см (тонкое тесто), Карбонара 25 см (толстое с сыром), Ферм…" at bounding box center [1155, 549] width 225 height 65
click at [1108, 555] on p "Пепперони Пиканто 25 см (тонкое тесто), Карбонара 25 см (толстое с сыром), Ферм…" at bounding box center [1155, 549] width 225 height 65
click at [1122, 573] on p "Пепперони Пиканто 25 см (тонкое тесто), Карбонара 25 см (толстое с сыром), Ферм…" at bounding box center [1155, 549] width 225 height 65
click at [1132, 582] on p "Пепперони Пиканто 25 см (тонкое тесто), Карбонара 25 см (толстое с сыром), Ферм…" at bounding box center [1155, 549] width 225 height 65
drag, startPoint x: 1144, startPoint y: 586, endPoint x: 1156, endPoint y: 595, distance: 15.0
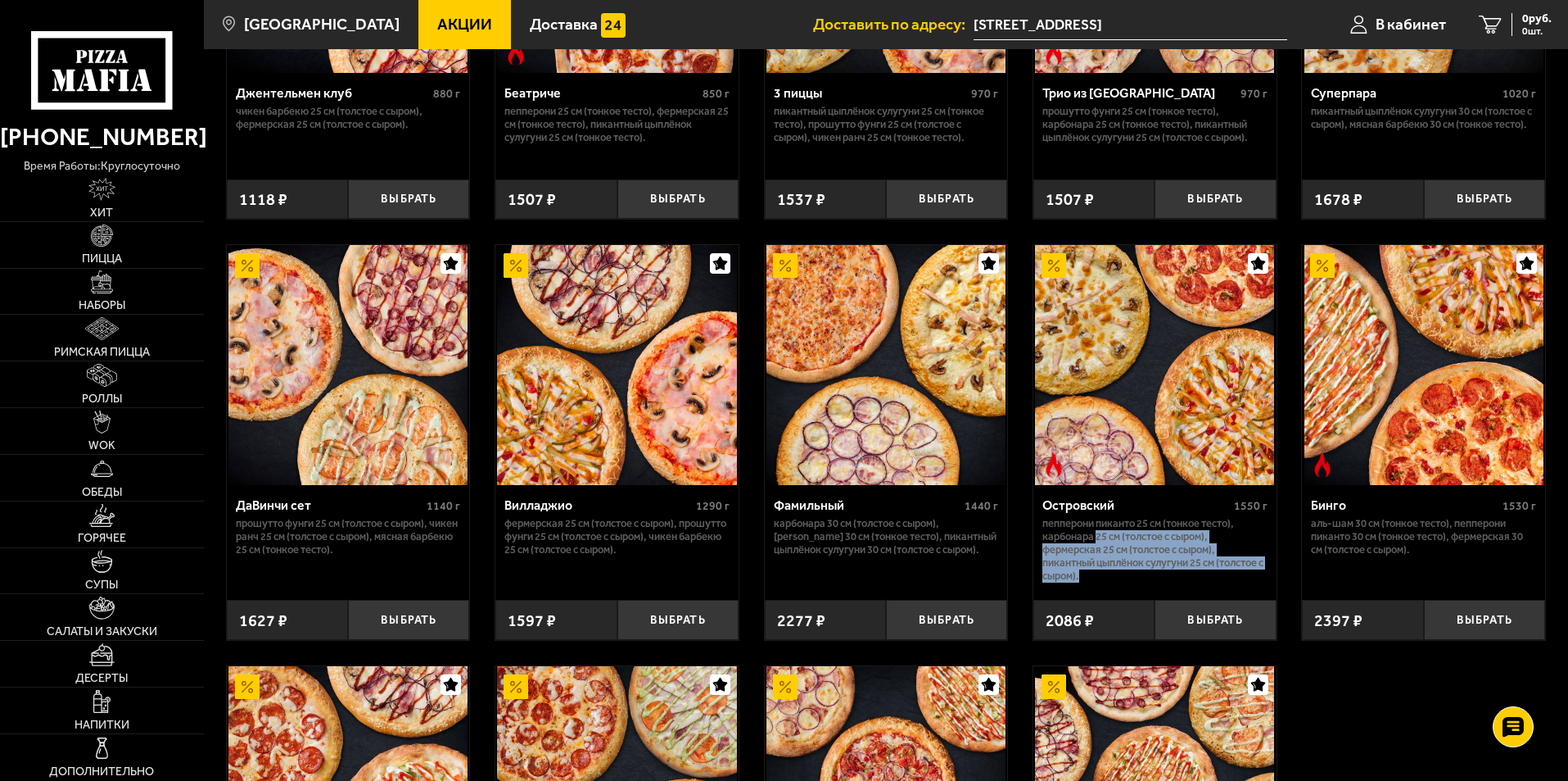
click at [1156, 582] on p "Пепперони Пиканто 25 см (тонкое тесто), Карбонара 25 см (толстое с сыром), Ферм…" at bounding box center [1155, 549] width 225 height 65
drag, startPoint x: 1084, startPoint y: 547, endPoint x: 1125, endPoint y: 582, distance: 53.9
click at [1124, 582] on p "Пепперони Пиканто 25 см (тонкое тесто), Карбонара 25 см (толстое с сыром), Ферм…" at bounding box center [1155, 549] width 225 height 65
click at [1125, 582] on p "Пепперони Пиканто 25 см (тонкое тесто), Карбонара 25 см (толстое с сыром), Ферм…" at bounding box center [1155, 549] width 225 height 65
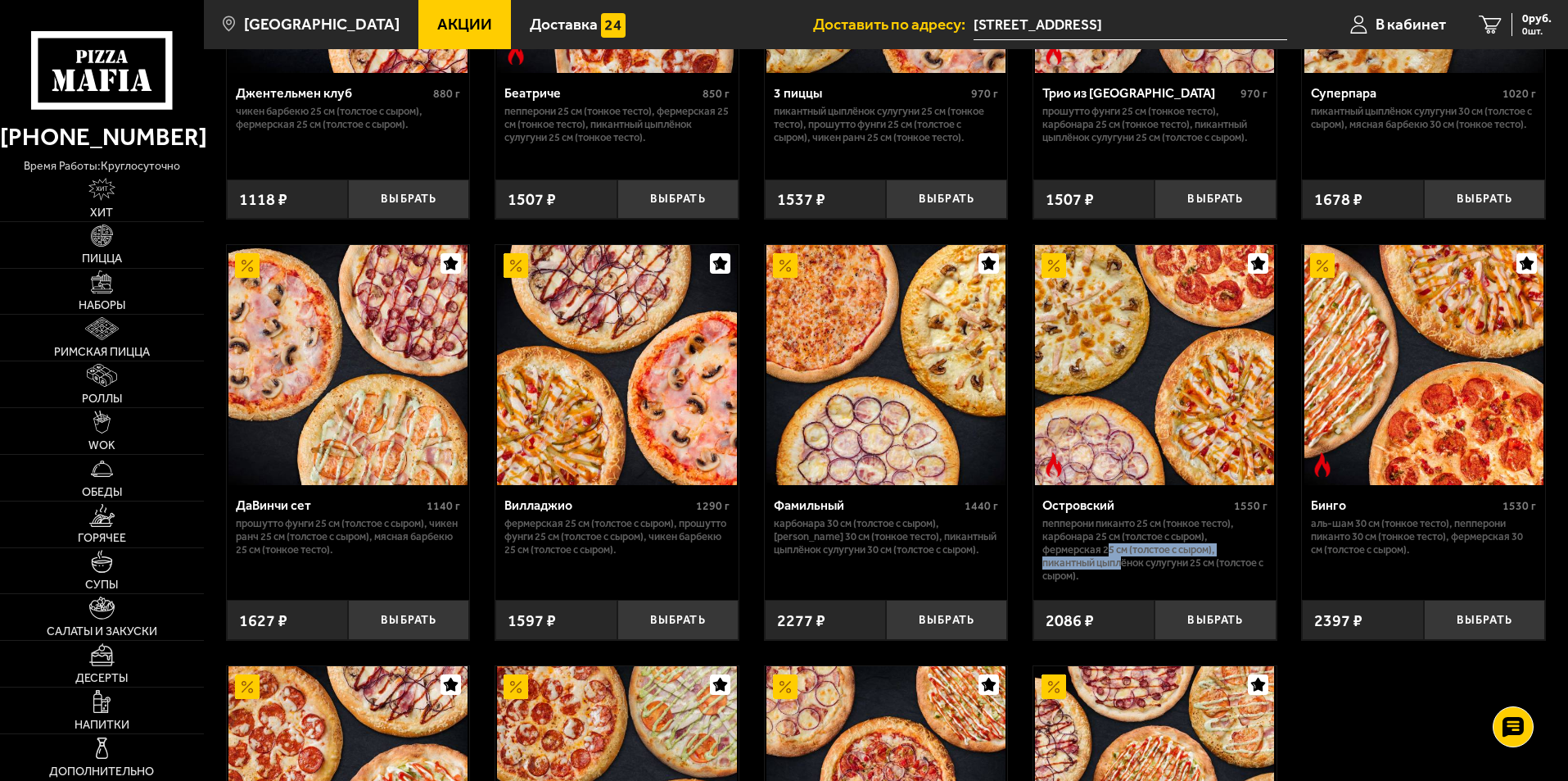
drag, startPoint x: 1122, startPoint y: 580, endPoint x: 1107, endPoint y: 561, distance: 24.2
click at [1107, 561] on p "Пепперони Пиканто 25 см (тонкое тесто), Карбонара 25 см (толстое с сыром), Ферм…" at bounding box center [1155, 549] width 225 height 65
click at [1105, 560] on p "Пепперони Пиканто 25 см (тонкое тесто), Карбонара 25 см (толстое с сыром), Ферм…" at bounding box center [1155, 549] width 225 height 65
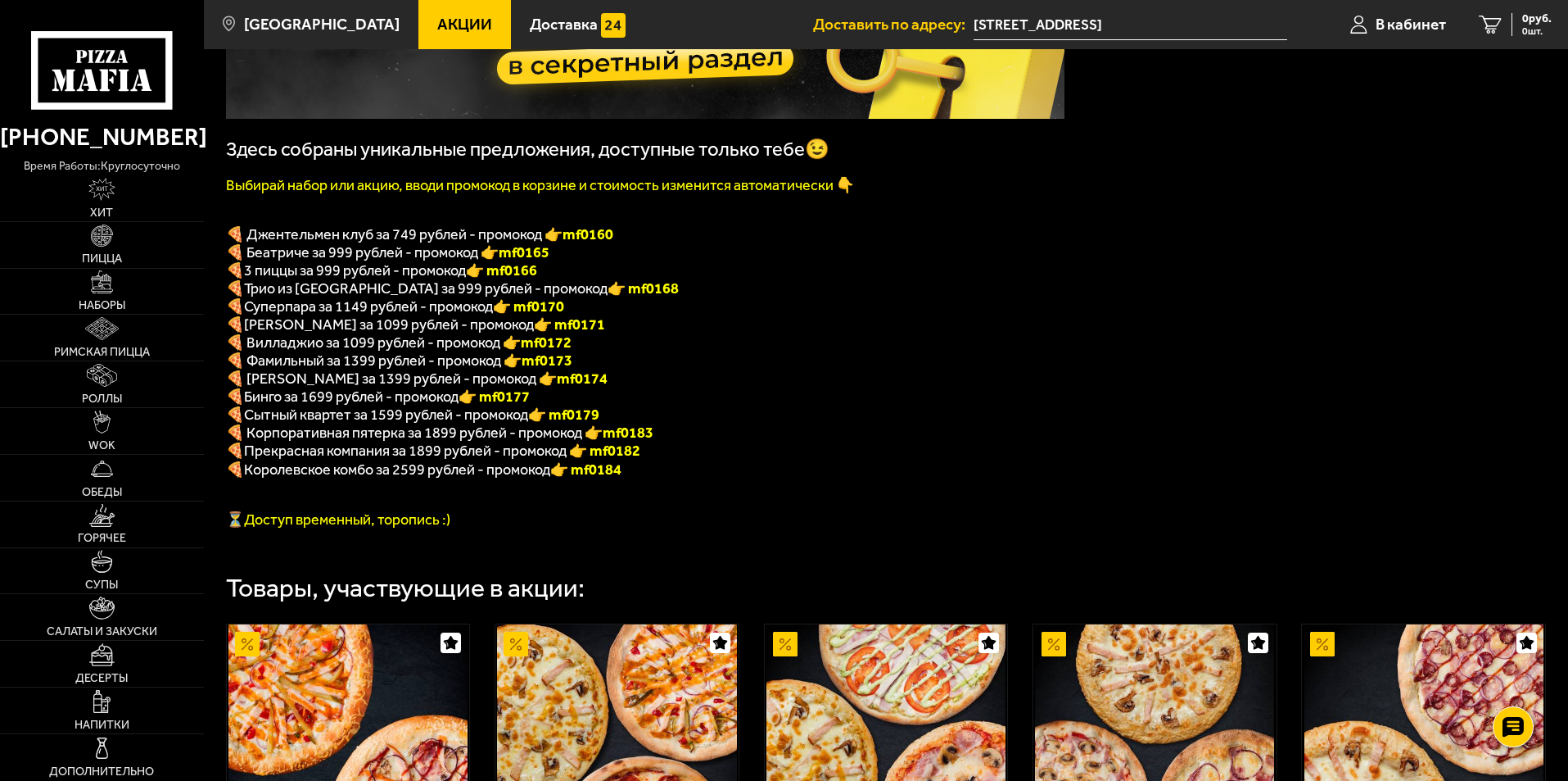
scroll to position [245, 0]
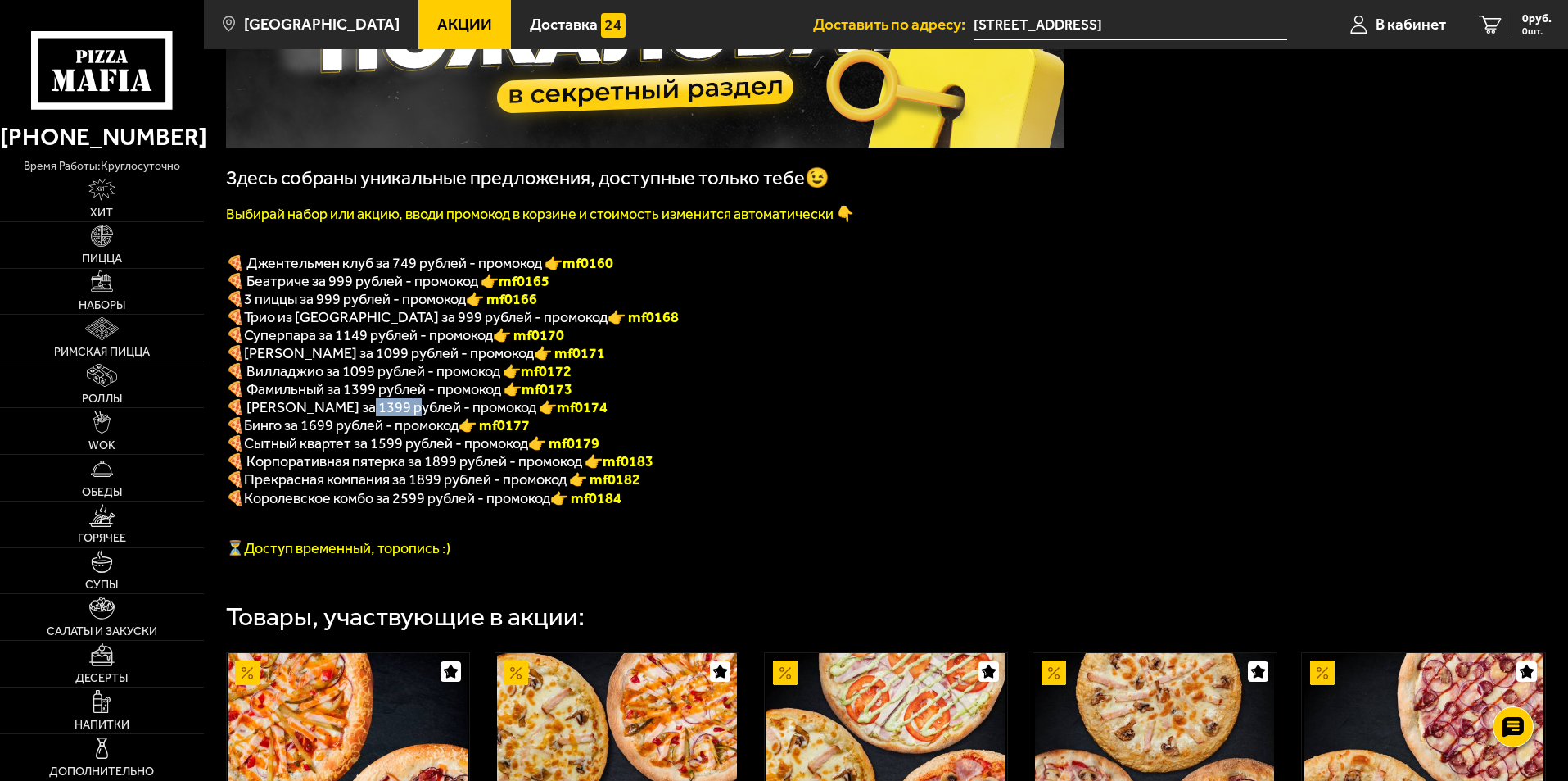
drag, startPoint x: 390, startPoint y: 416, endPoint x: 429, endPoint y: 418, distance: 39.1
click at [429, 416] on span "🍕 Островский за 1399 рублей - промокод 👉 mf0174" at bounding box center [417, 406] width 381 height 18
drag, startPoint x: 429, startPoint y: 418, endPoint x: 346, endPoint y: 424, distance: 83.2
click at [346, 416] on span "🍕 Островский за 1399 рублей - промокод 👉 mf0174" at bounding box center [417, 406] width 381 height 18
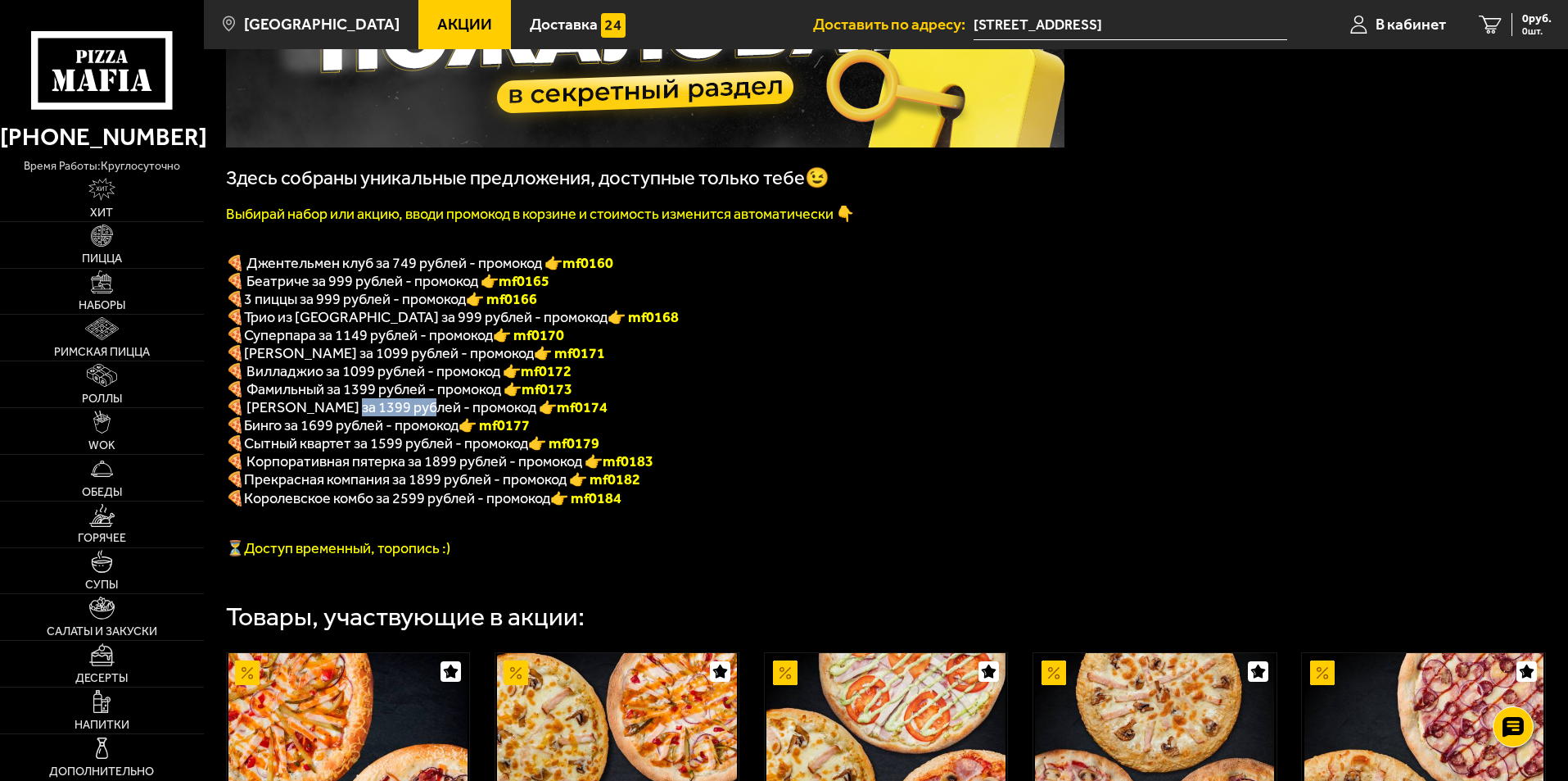
click at [346, 416] on span "🍕 Островский за 1399 рублей - промокод 👉 mf0174" at bounding box center [417, 406] width 381 height 18
drag, startPoint x: 346, startPoint y: 424, endPoint x: 394, endPoint y: 422, distance: 48.0
click at [389, 416] on span "🍕 Островский за 1399 рублей - промокод 👉 mf0174" at bounding box center [417, 406] width 381 height 18
click at [403, 416] on span "🍕 Островский за 1399 рублей - промокод 👉 mf0174" at bounding box center [417, 406] width 381 height 18
click at [777, 398] on p "🍕 Фамильный за 1399 рублей - промокод 👉 mf0173" at bounding box center [645, 388] width 838 height 18
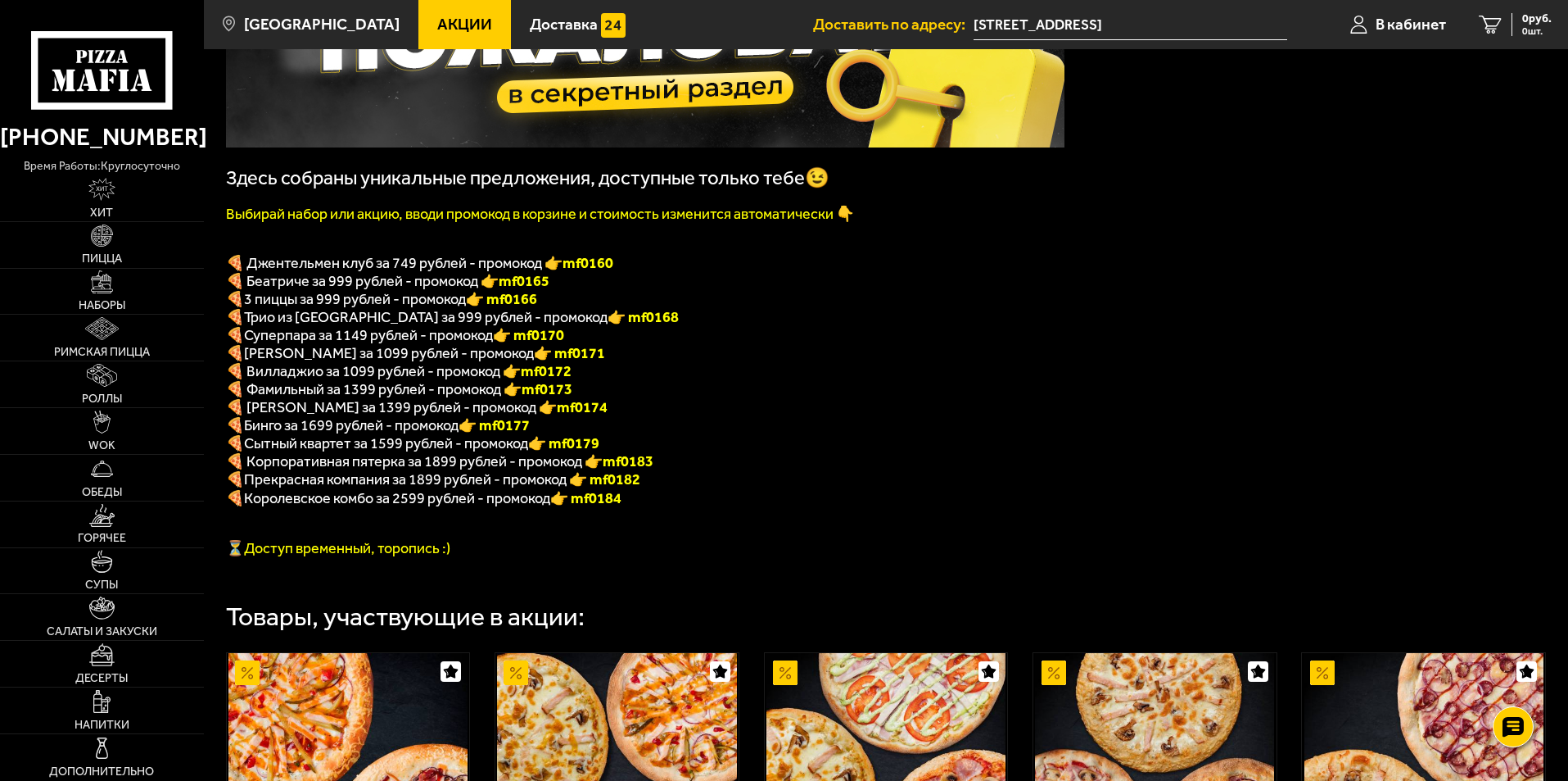
click at [777, 398] on p "🍕 Фамильный за 1399 рублей - промокод 👉 mf0173" at bounding box center [645, 388] width 838 height 18
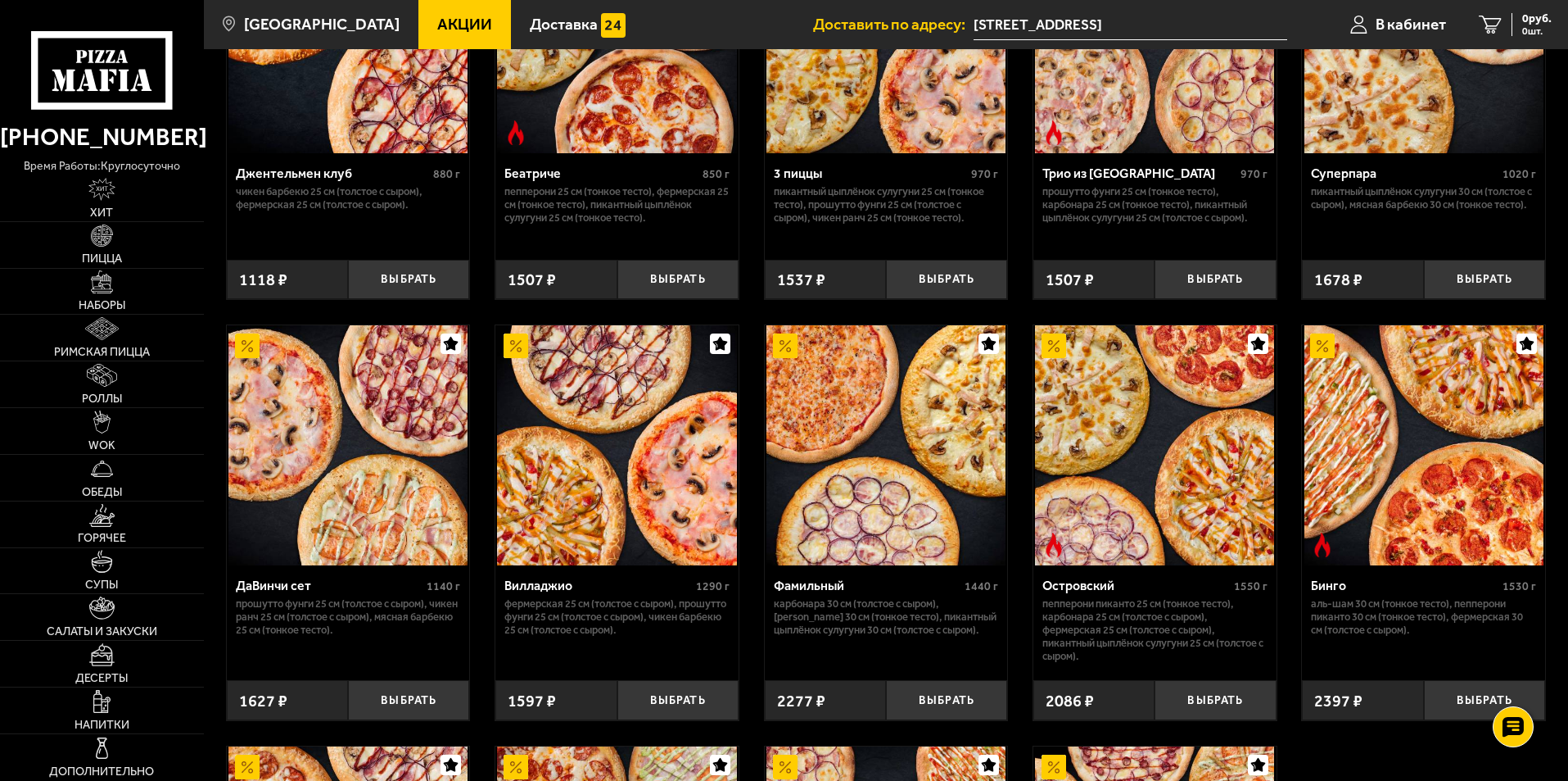
scroll to position [1065, 0]
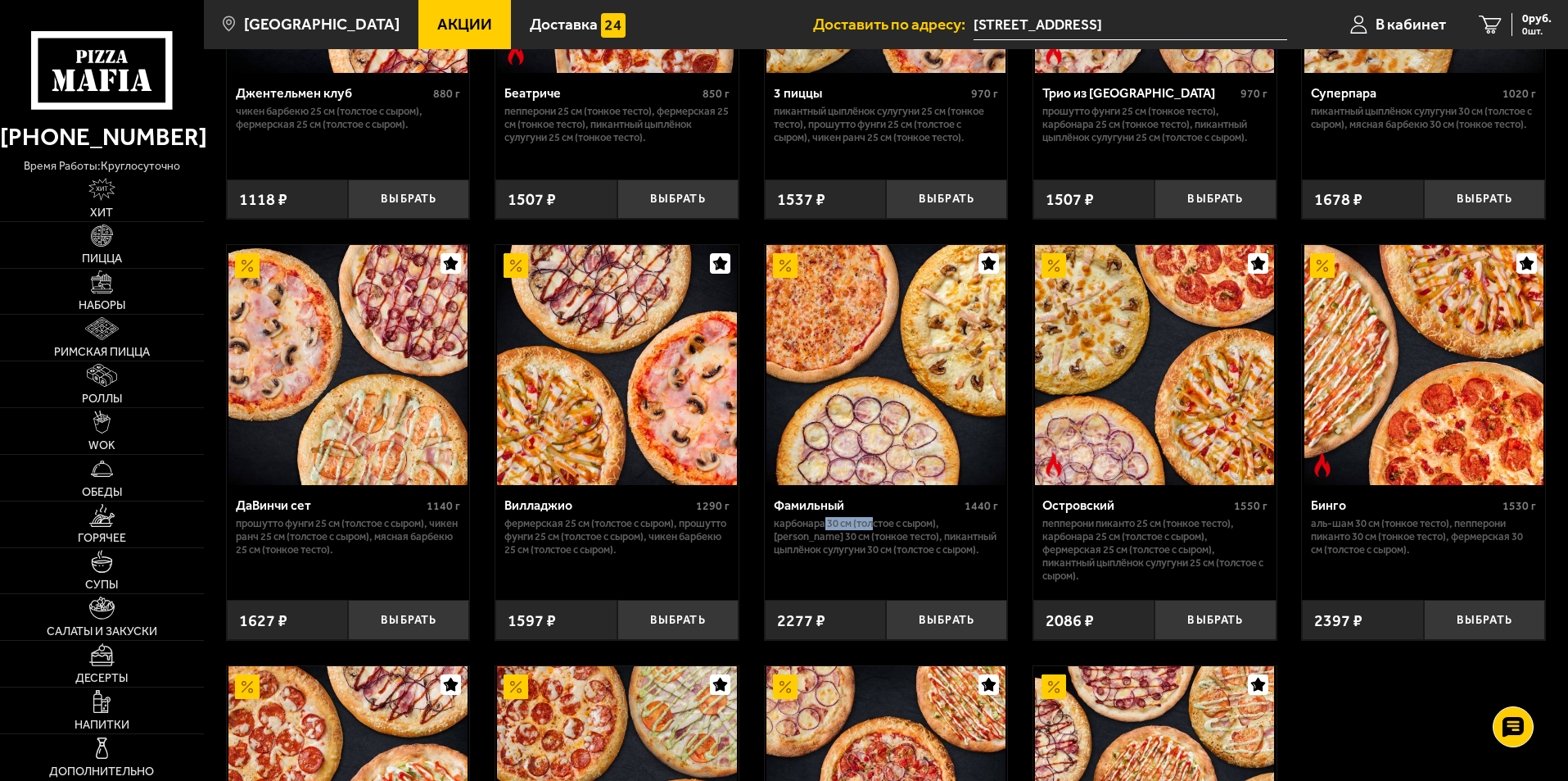
click at [926, 551] on p "Карбонара 30 см (толстое с сыром), Маргарита 30 см (тонкое тесто), Пикантный цы…" at bounding box center [886, 536] width 225 height 40
drag, startPoint x: 966, startPoint y: 525, endPoint x: 999, endPoint y: 520, distance: 33.4
click at [987, 517] on div "Фамильный 1440 г" at bounding box center [886, 507] width 225 height 20
click at [970, 517] on div "Фамильный 1440 г" at bounding box center [886, 507] width 225 height 20
drag, startPoint x: 813, startPoint y: 542, endPoint x: 960, endPoint y: 573, distance: 150.2
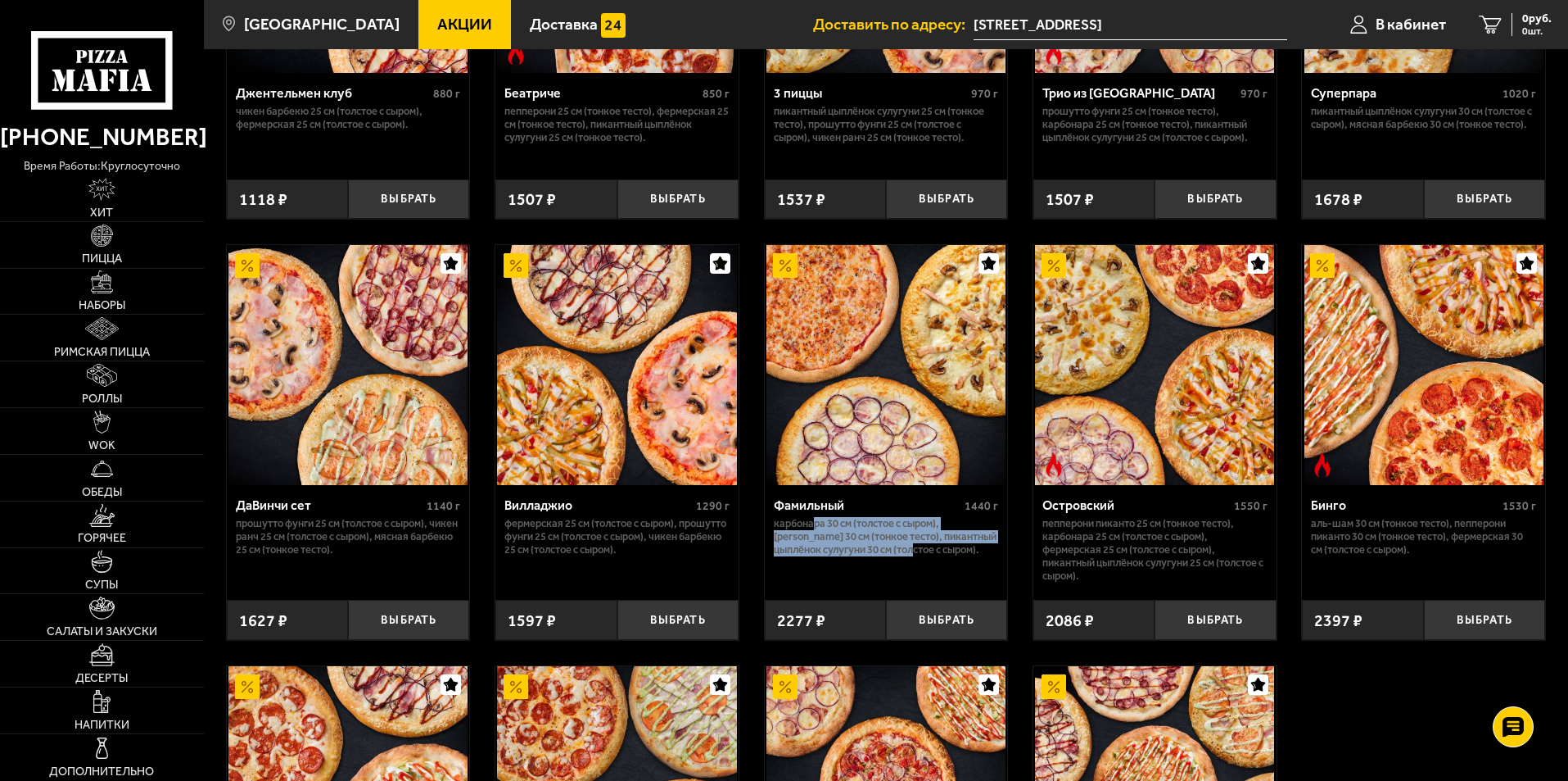
click at [956, 556] on p "Карбонара 30 см (толстое с сыром), Маргарита 30 см (тонкое тесто), Пикантный цы…" at bounding box center [886, 536] width 225 height 40
click at [960, 556] on p "Карбонара 30 см (толстое с сыром), Маргарита 30 см (тонкое тесто), Пикантный цы…" at bounding box center [886, 536] width 225 height 40
click at [835, 556] on p "Карбонара 30 см (толстое с сыром), Маргарита 30 см (тонкое тесто), Пикантный цы…" at bounding box center [886, 536] width 225 height 40
click at [854, 556] on p "Карбонара 30 см (толстое с сыром), Маргарита 30 см (тонкое тесто), Пикантный цы…" at bounding box center [886, 536] width 225 height 40
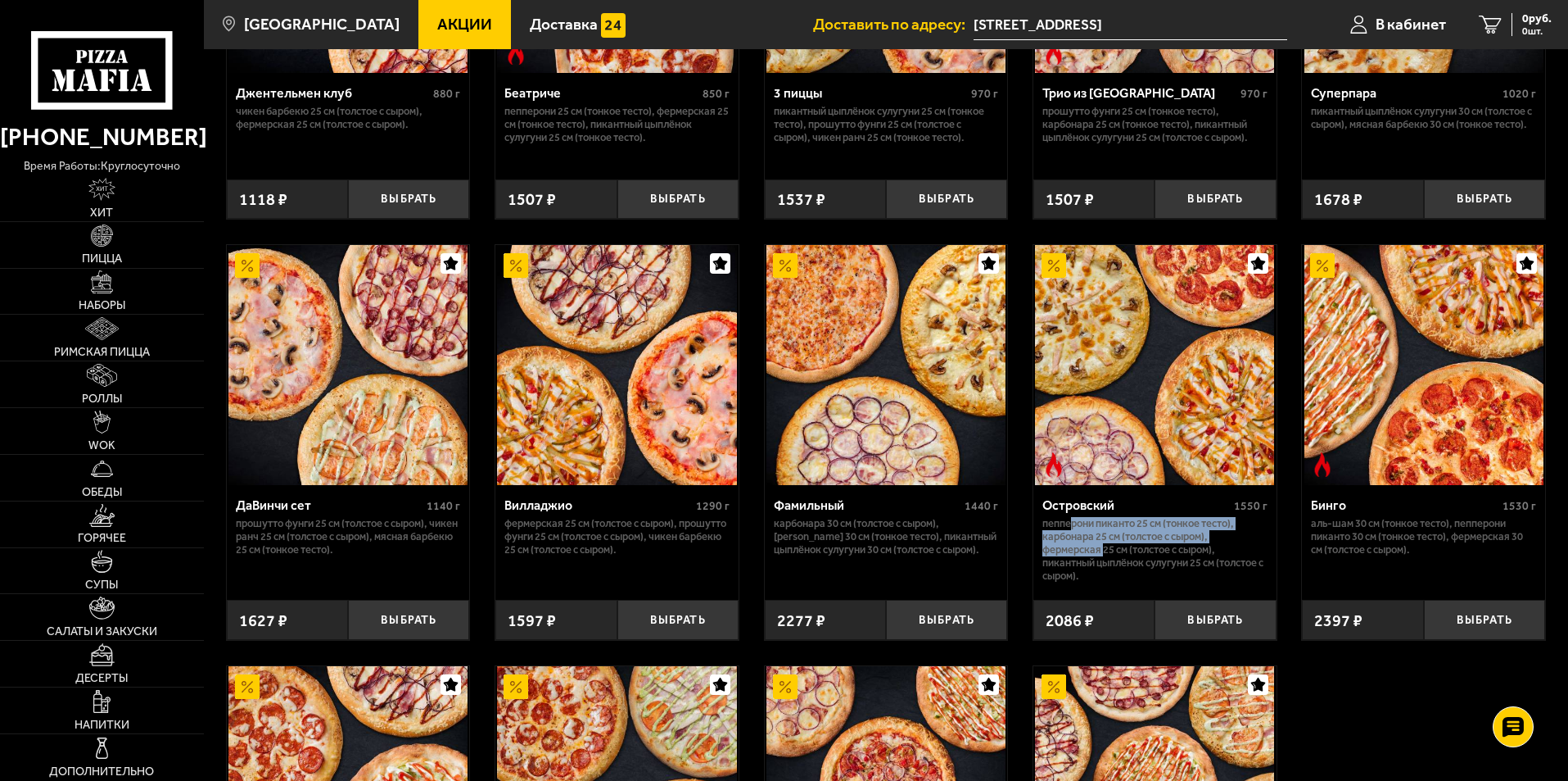
drag, startPoint x: 1071, startPoint y: 536, endPoint x: 1117, endPoint y: 590, distance: 70.9
click at [1116, 582] on p "Пепперони Пиканто 25 см (тонкое тесто), Карбонара 25 см (толстое с сыром), Ферм…" at bounding box center [1155, 549] width 225 height 65
click at [1118, 582] on p "Пепперони Пиканто 25 см (тонкое тесто), Карбонара 25 см (толстое с сыром), Ферм…" at bounding box center [1155, 549] width 225 height 65
drag, startPoint x: 1118, startPoint y: 592, endPoint x: 1096, endPoint y: 557, distance: 41.3
click at [1096, 557] on p "Пепперони Пиканто 25 см (тонкое тесто), Карбонара 25 см (толстое с сыром), Ферм…" at bounding box center [1155, 549] width 225 height 65
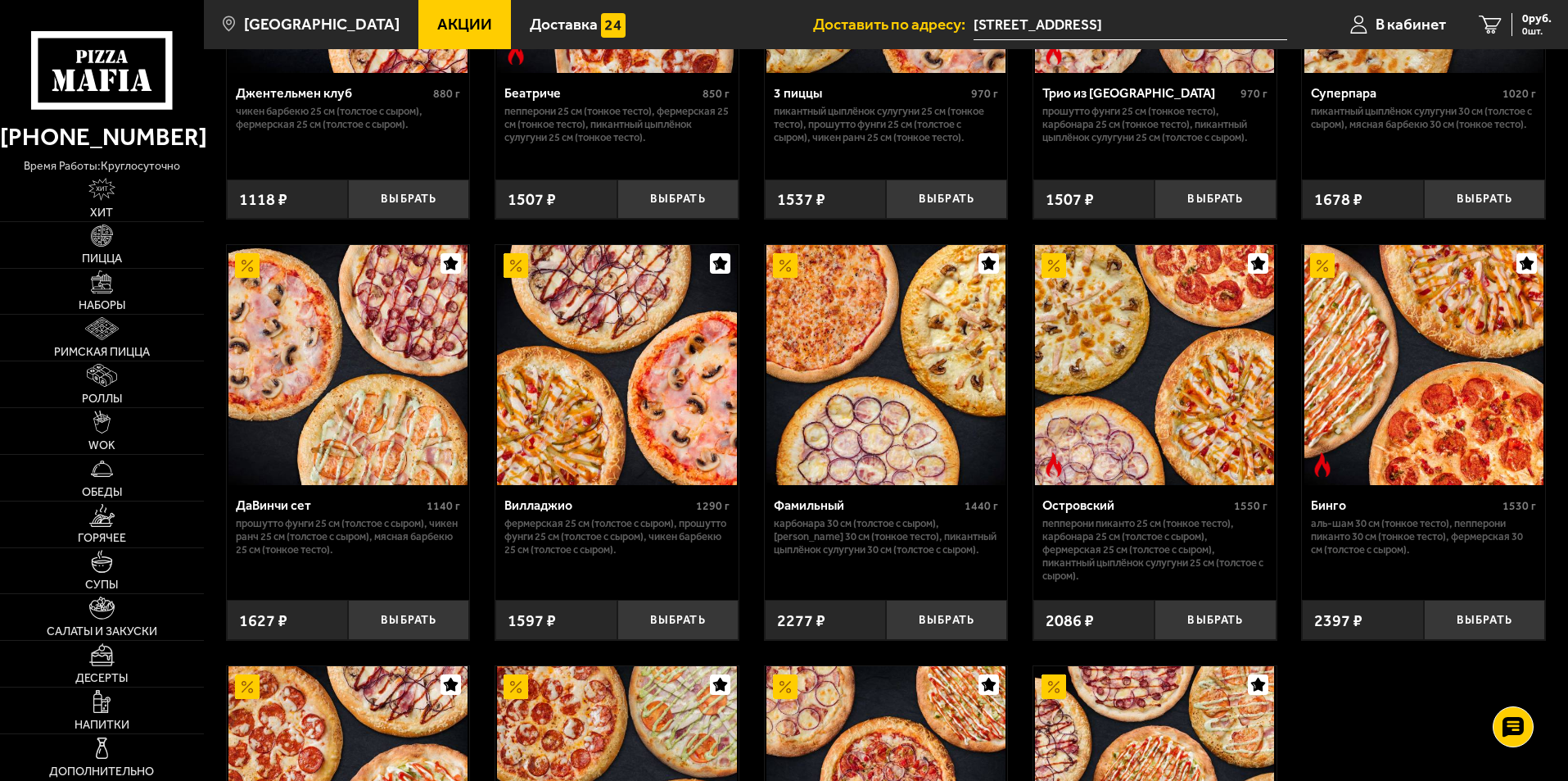
click at [1096, 557] on p "Пепперони Пиканто 25 см (тонкое тесто), Карбонара 25 см (толстое с сыром), Ферм…" at bounding box center [1155, 549] width 225 height 65
drag, startPoint x: 1080, startPoint y: 538, endPoint x: 1124, endPoint y: 593, distance: 70.4
click at [1124, 582] on p "Пепперони Пиканто 25 см (тонкое тесто), Карбонара 25 см (толстое с сыром), Ферм…" at bounding box center [1155, 549] width 225 height 65
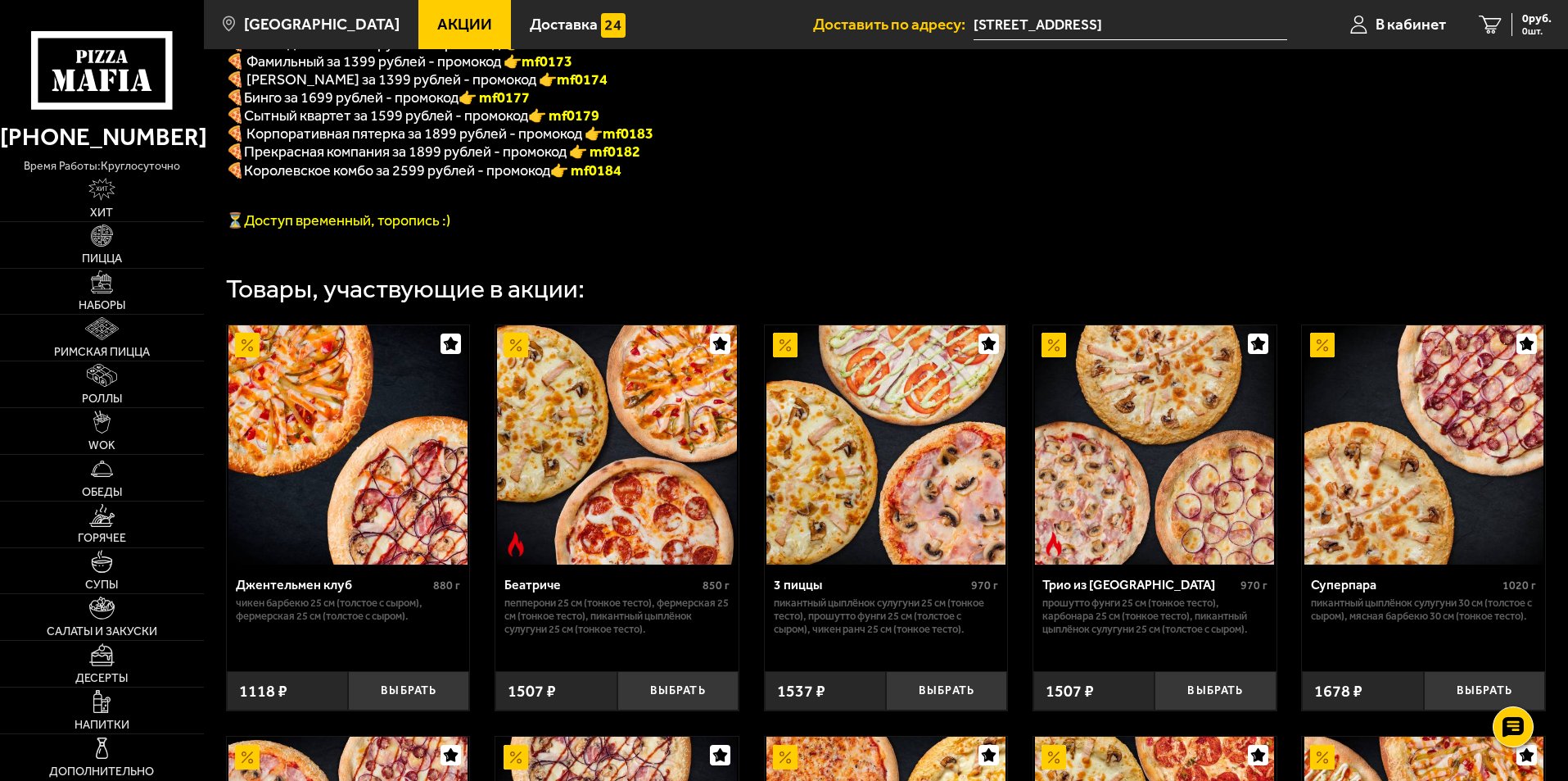
scroll to position [164, 0]
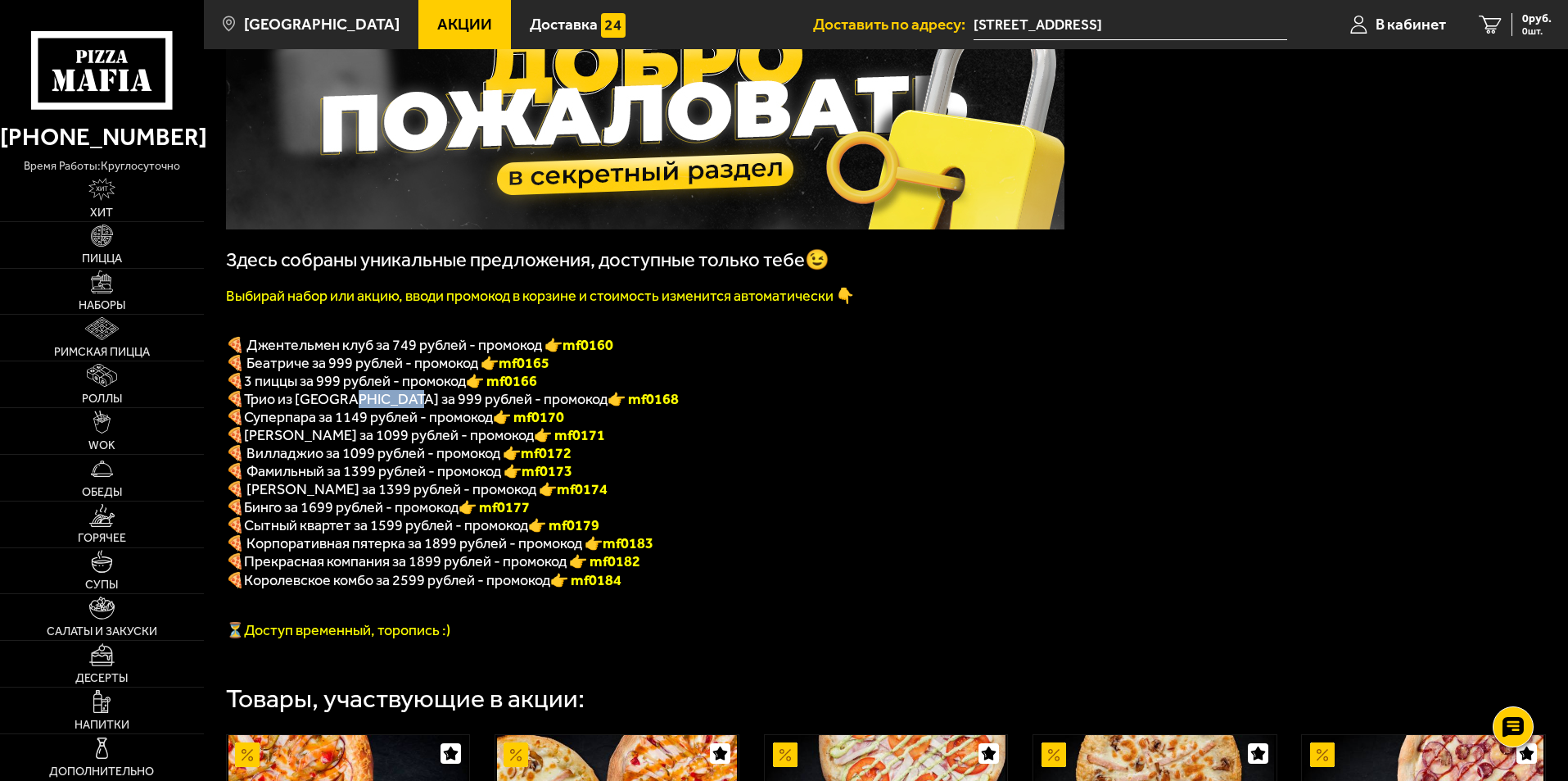
click at [402, 408] on span "Трио из Рио за 999 рублей - промокод" at bounding box center [426, 399] width 363 height 18
click at [405, 417] on span "Суперпара за 1149 рублей - промокод" at bounding box center [368, 417] width 249 height 18
drag, startPoint x: 313, startPoint y: 394, endPoint x: 403, endPoint y: 406, distance: 90.8
click at [402, 406] on div "Здесь собраны уникальные предложения, доступные только тебе😉 Выбирай набор или …" at bounding box center [645, 311] width 838 height 655
click at [404, 406] on span "Трио из Рио за 999 рублей - промокод" at bounding box center [426, 399] width 363 height 18
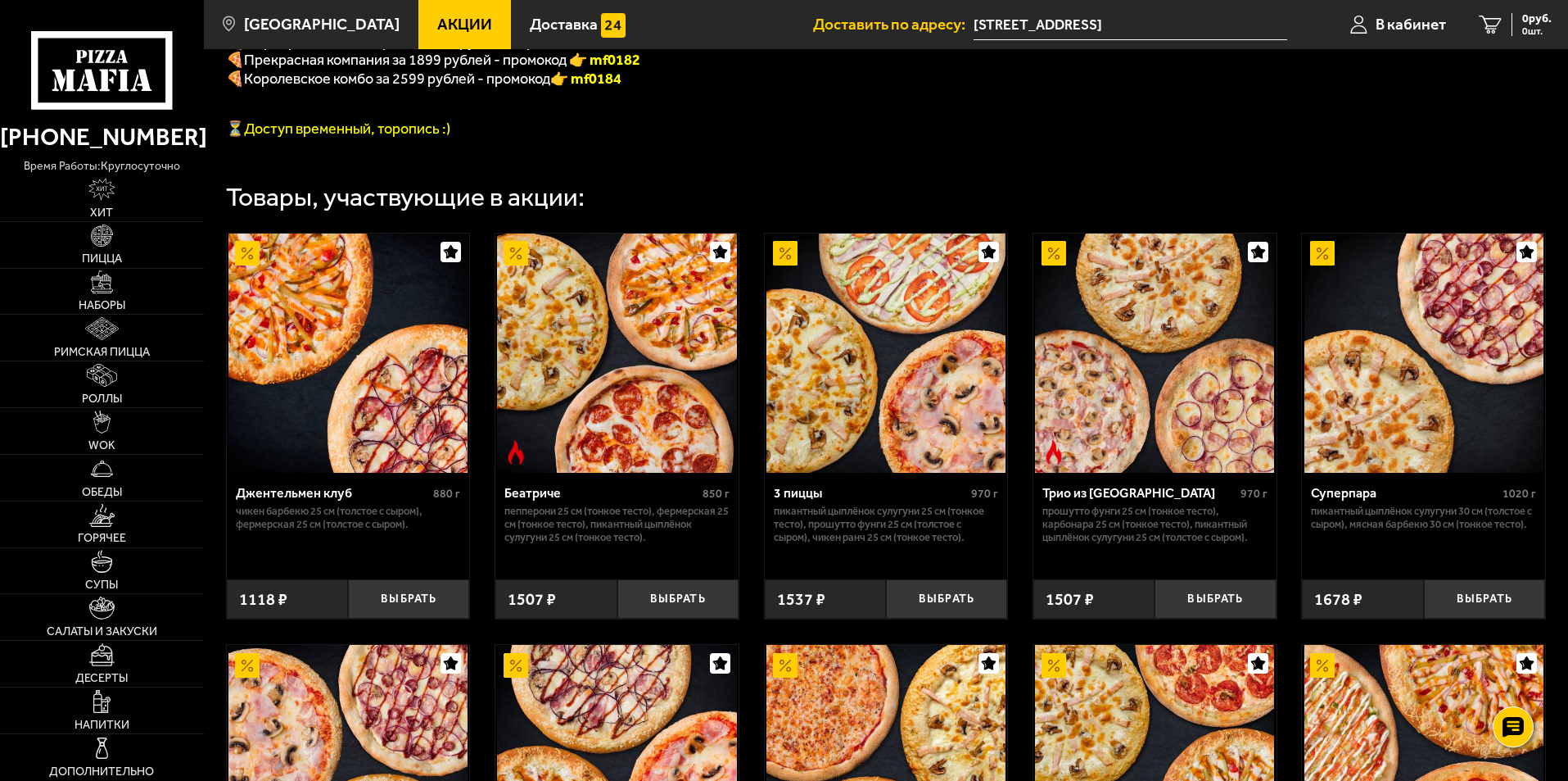
scroll to position [983, 0]
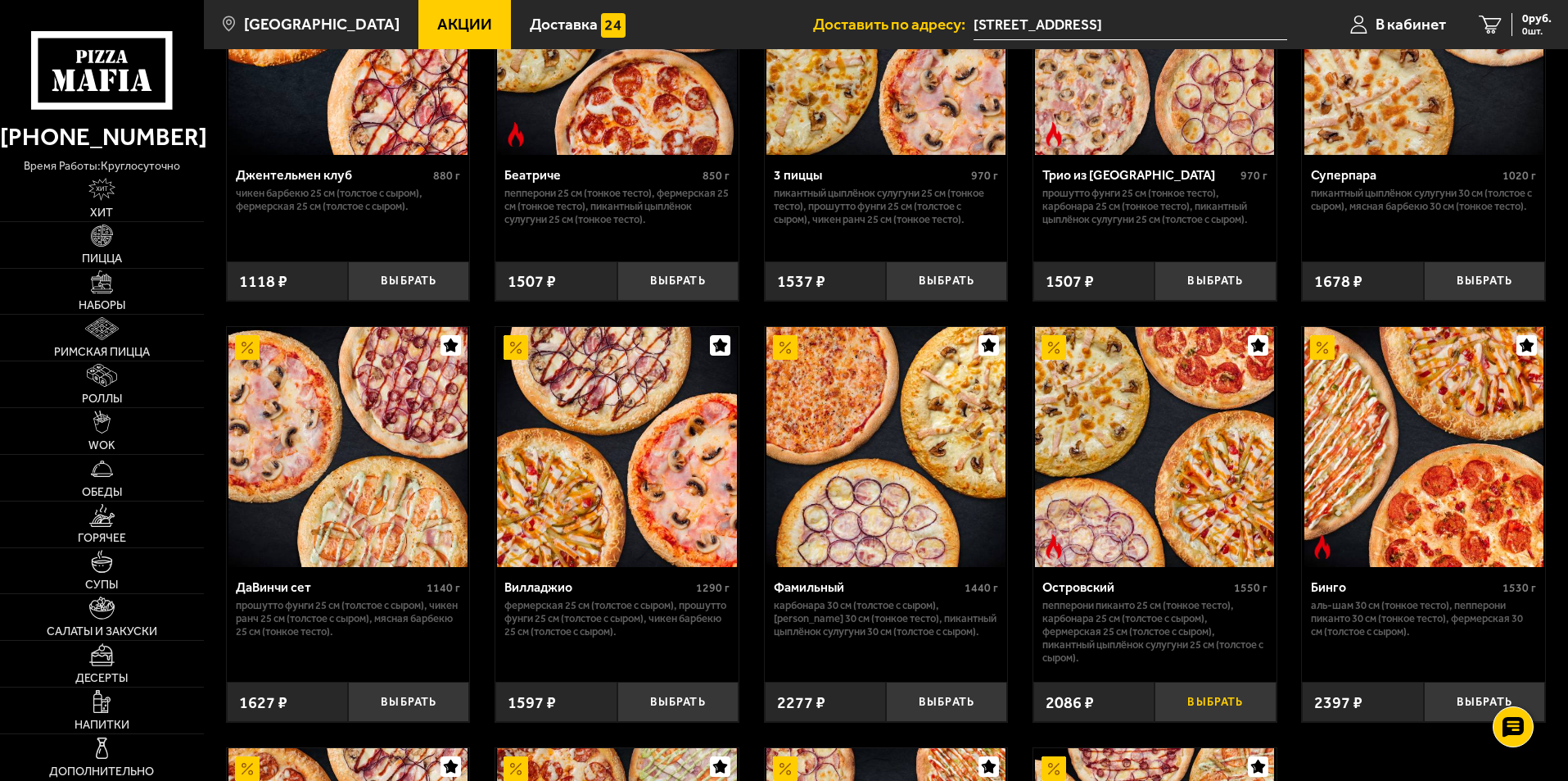
click at [1225, 722] on button "Выбрать" at bounding box center [1215, 702] width 121 height 40
drag, startPoint x: 1103, startPoint y: 629, endPoint x: 1110, endPoint y: 641, distance: 13.9
click at [1108, 639] on p "Пепперони Пиканто 25 см (тонкое тесто), Карбонара 25 см (толстое с сыром), Ферм…" at bounding box center [1155, 632] width 225 height 65
click at [1110, 641] on p "Пепперони Пиканто 25 см (тонкое тесто), Карбонара 25 см (толстое с сыром), Ферм…" at bounding box center [1155, 632] width 225 height 65
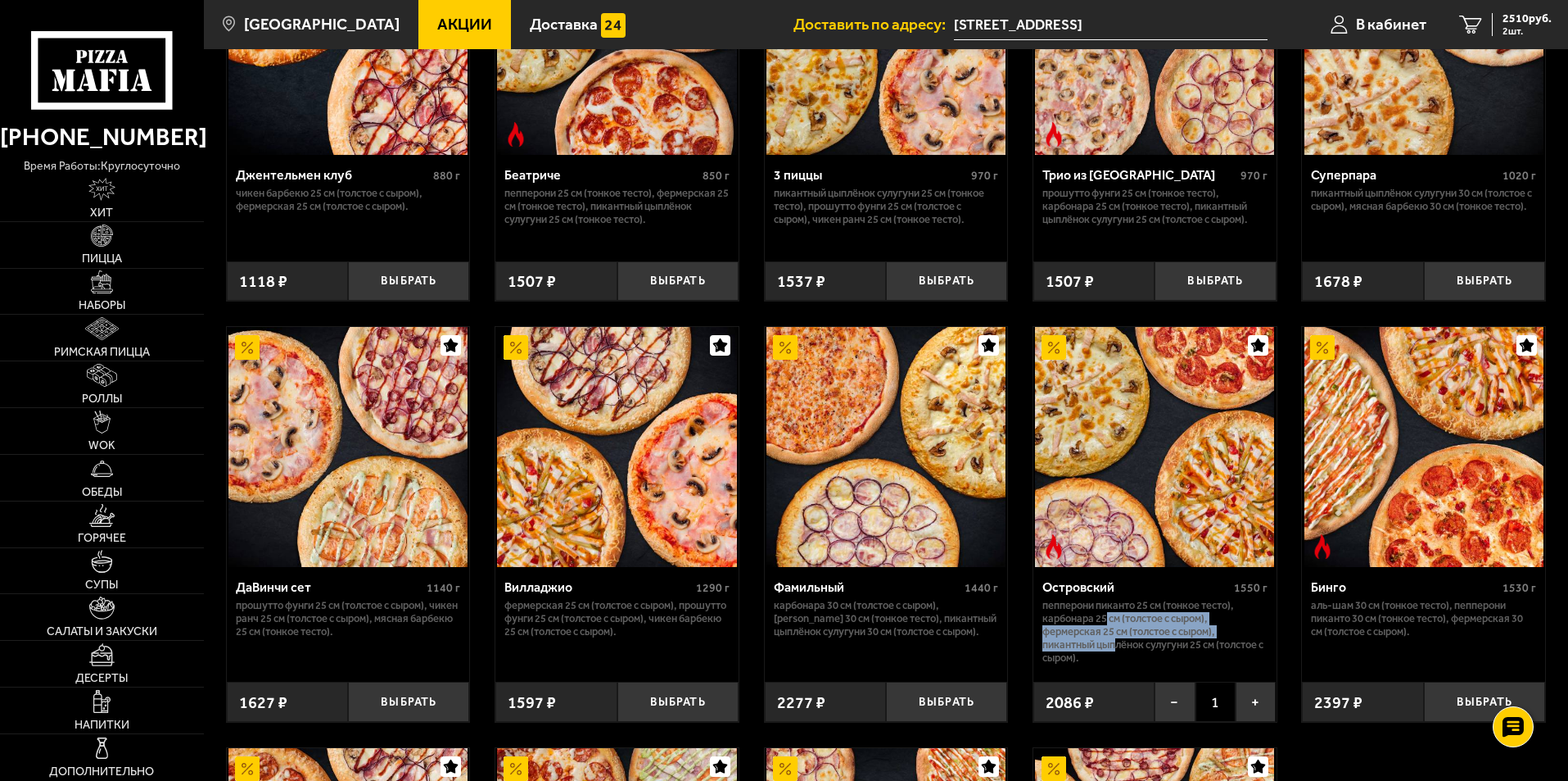
drag, startPoint x: 1115, startPoint y: 656, endPoint x: 1120, endPoint y: 664, distance: 9.4
click at [1120, 664] on p "Пепперони Пиканто 25 см (тонкое тесто), Карбонара 25 см (толстое с сыром), Ферм…" at bounding box center [1155, 632] width 225 height 65
drag, startPoint x: 1103, startPoint y: 658, endPoint x: 1117, endPoint y: 667, distance: 16.6
click at [1113, 665] on p "Пепперони Пиканто 25 см (тонкое тесто), Карбонара 25 см (толстое с сыром), Ферм…" at bounding box center [1155, 632] width 225 height 65
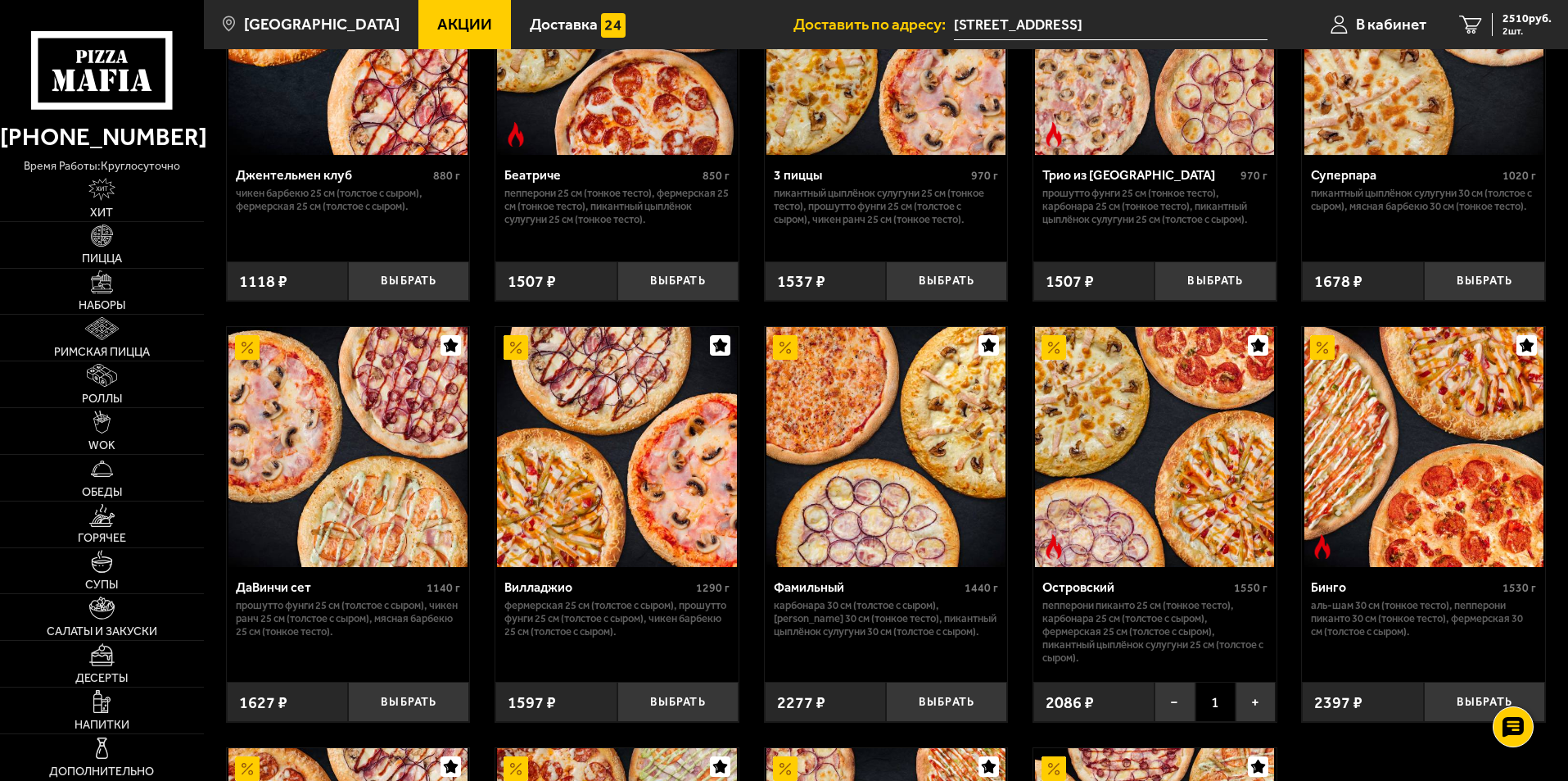
click at [1117, 665] on p "Пепперони Пиканто 25 см (тонкое тесто), Карбонара 25 см (толстое с сыром), Ферм…" at bounding box center [1155, 632] width 225 height 65
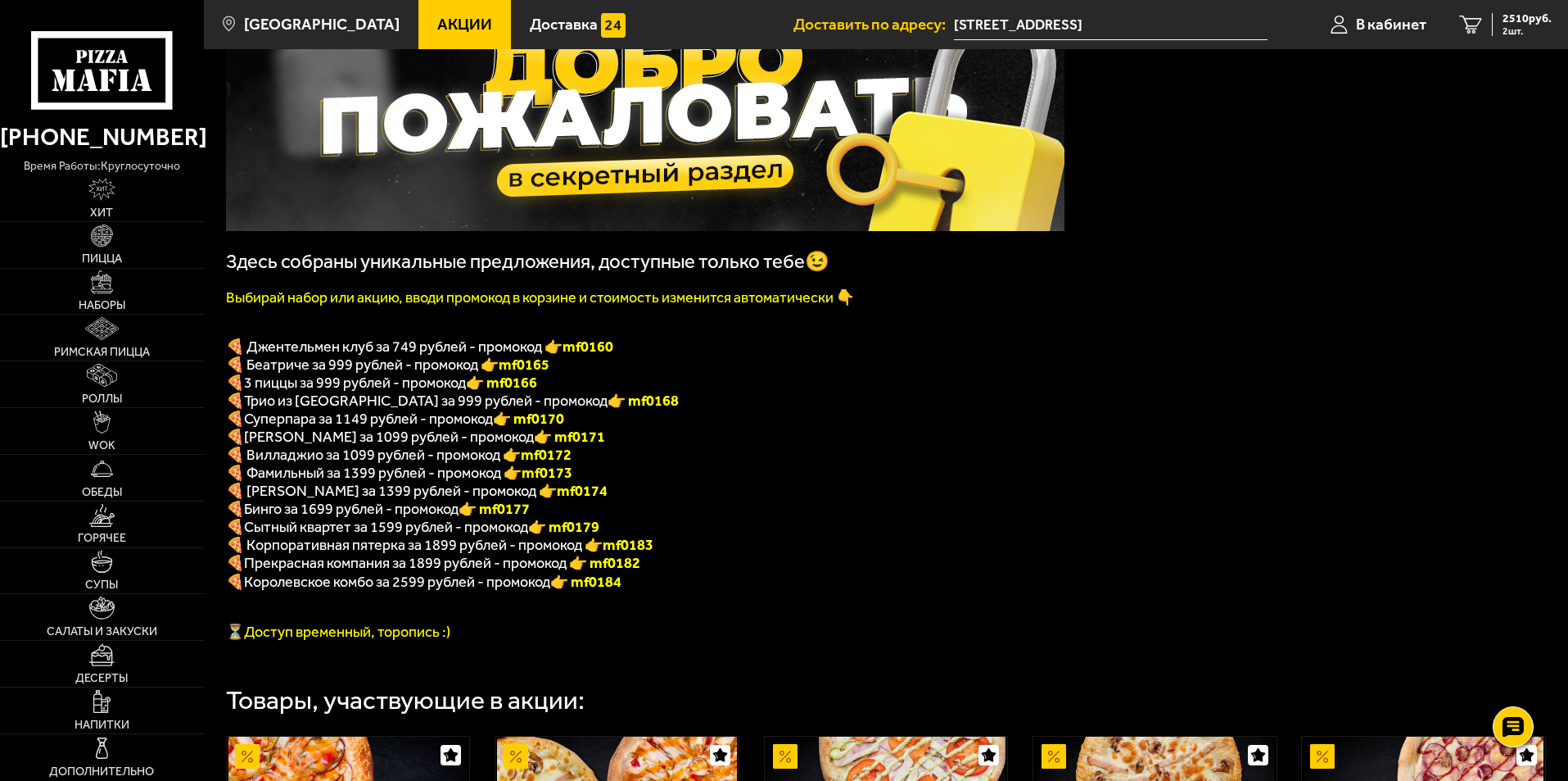
scroll to position [164, 0]
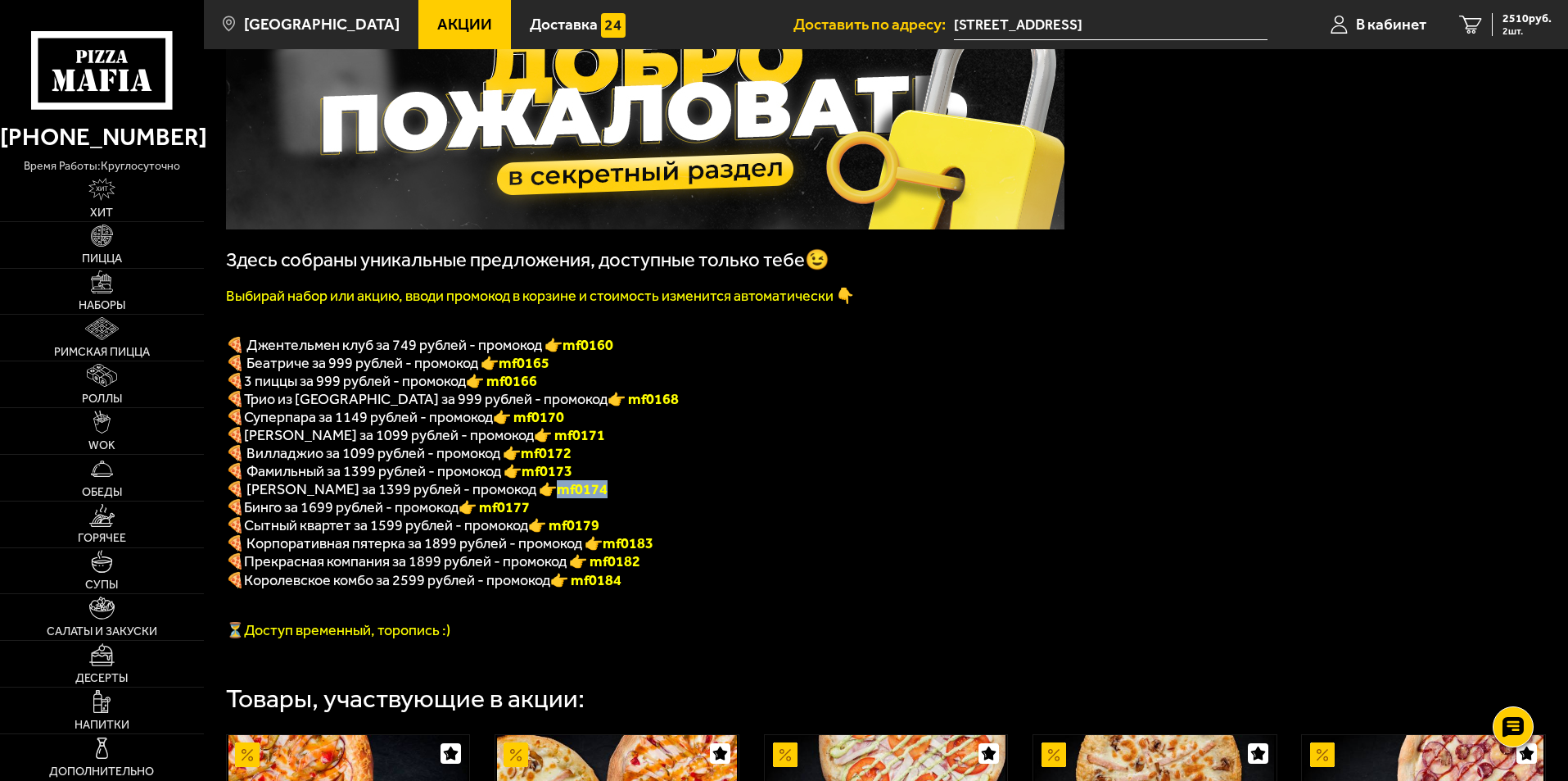
drag, startPoint x: 584, startPoint y: 503, endPoint x: 534, endPoint y: 504, distance: 50.0
click at [534, 498] on p "🍕 Островский за 1399 рублей - промокод 👉 mf0174" at bounding box center [645, 489] width 838 height 18
copy b "mf0174"
click at [635, 498] on p "🍕 Островский за 1399 рублей - промокод 👉 mf0174" at bounding box center [645, 489] width 838 height 18
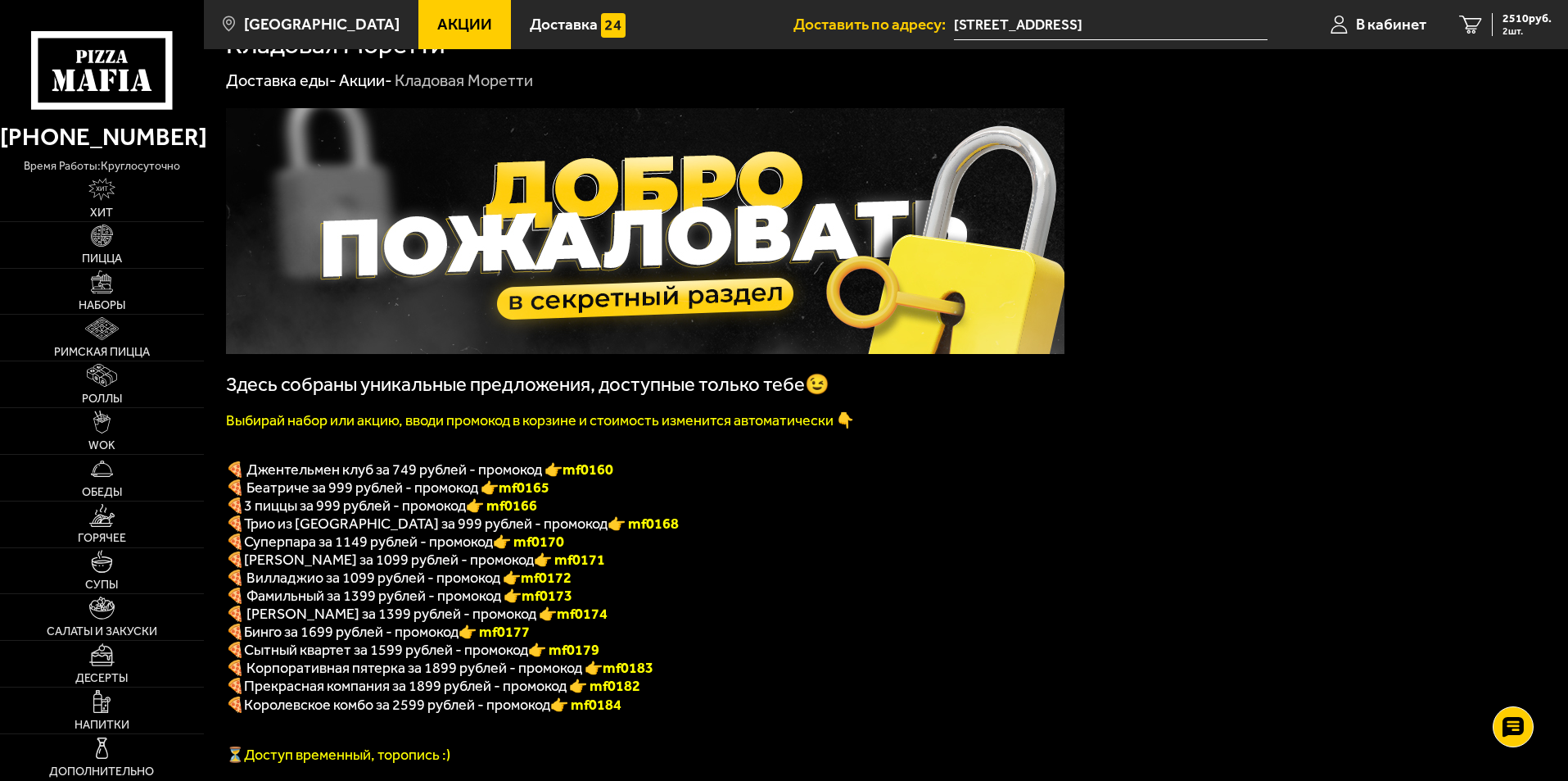
scroll to position [0, 0]
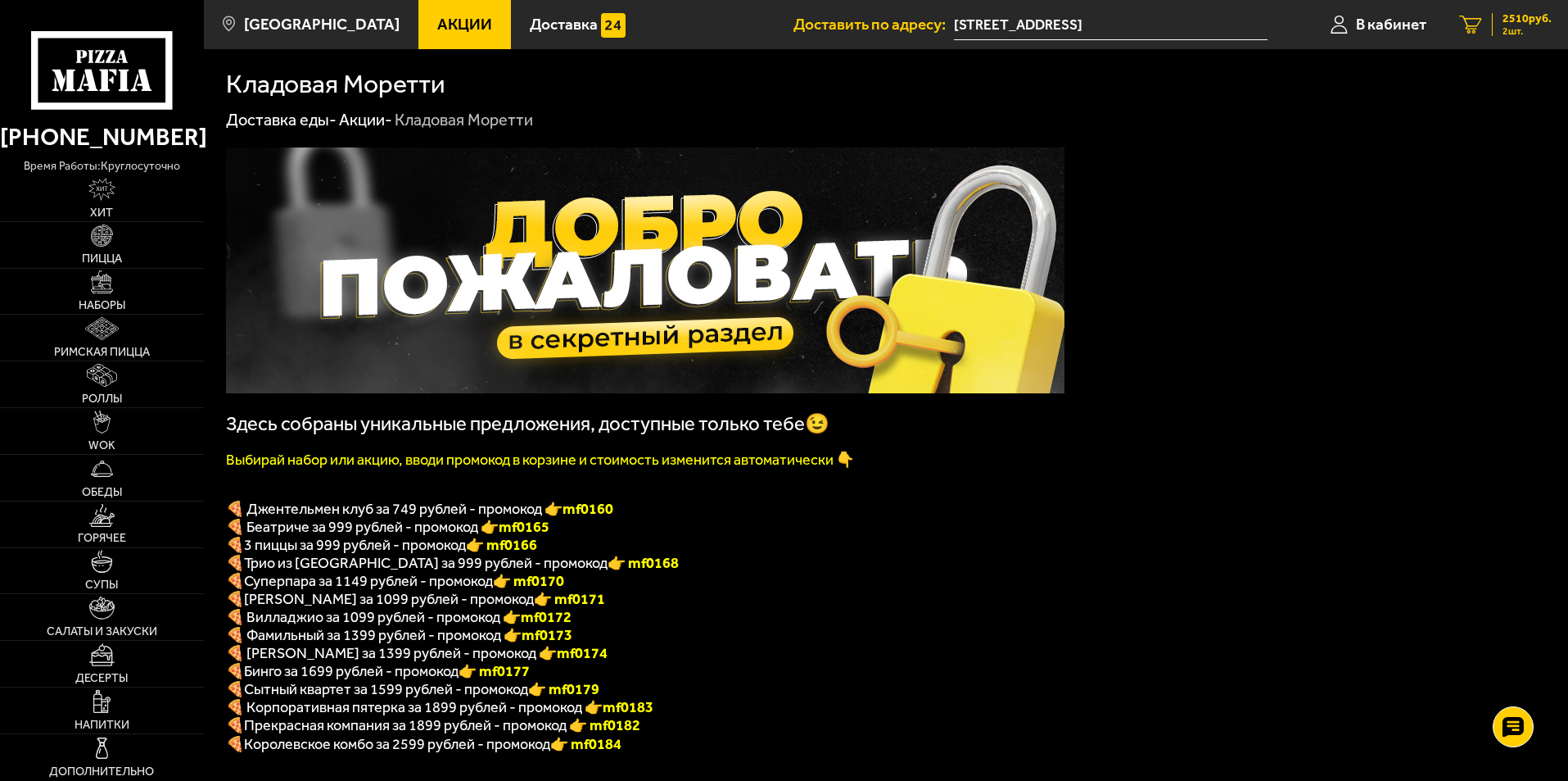
click at [1491, 25] on link "2 2510 руб. 2 шт." at bounding box center [1505, 24] width 126 height 49
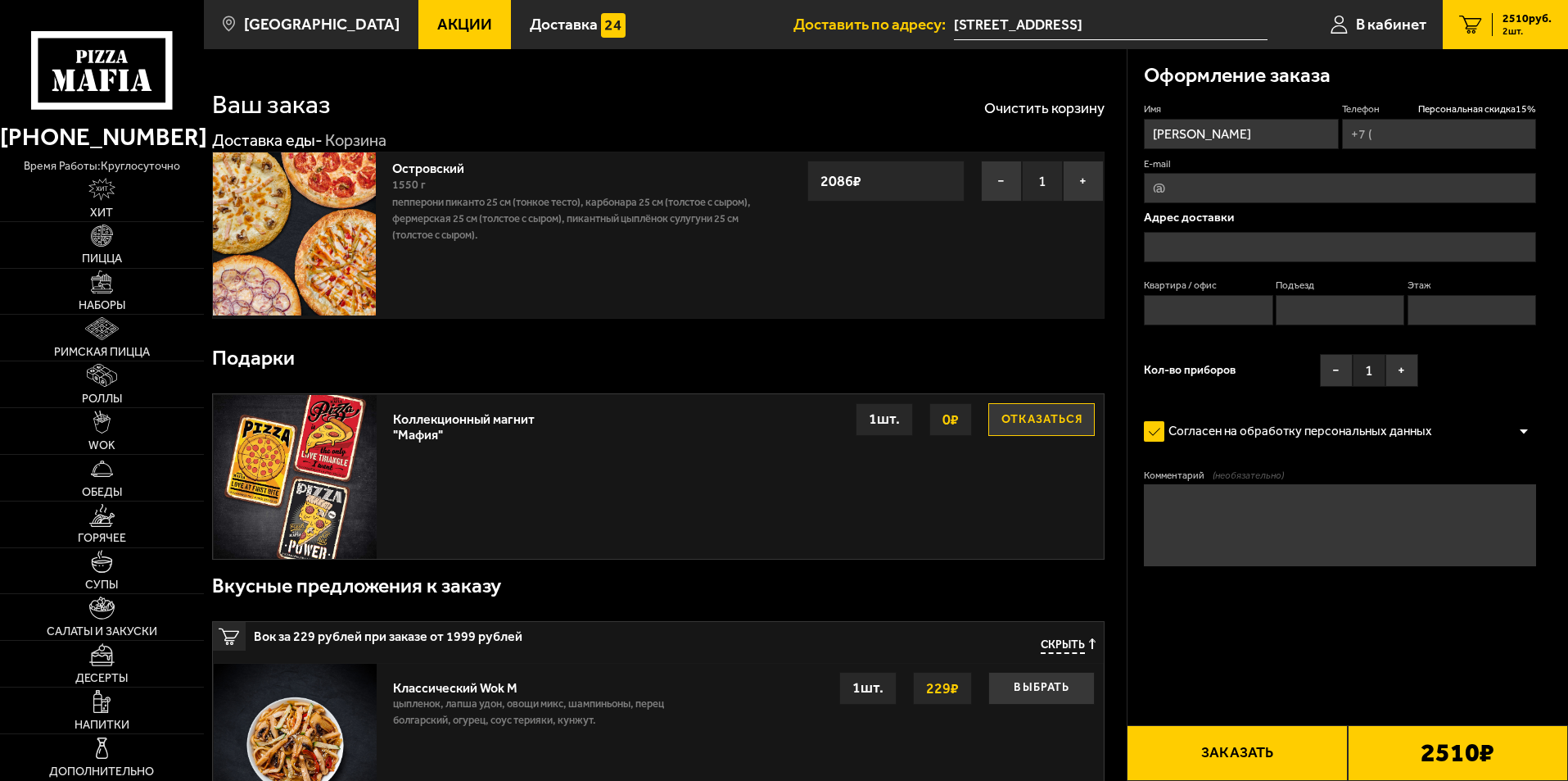
type input "+7 (913) 318-14-66"
type input "Санкт-Петербург, Курляндская улица, 20, подъезд 2"
type input "10"
type input "2"
type input "3"
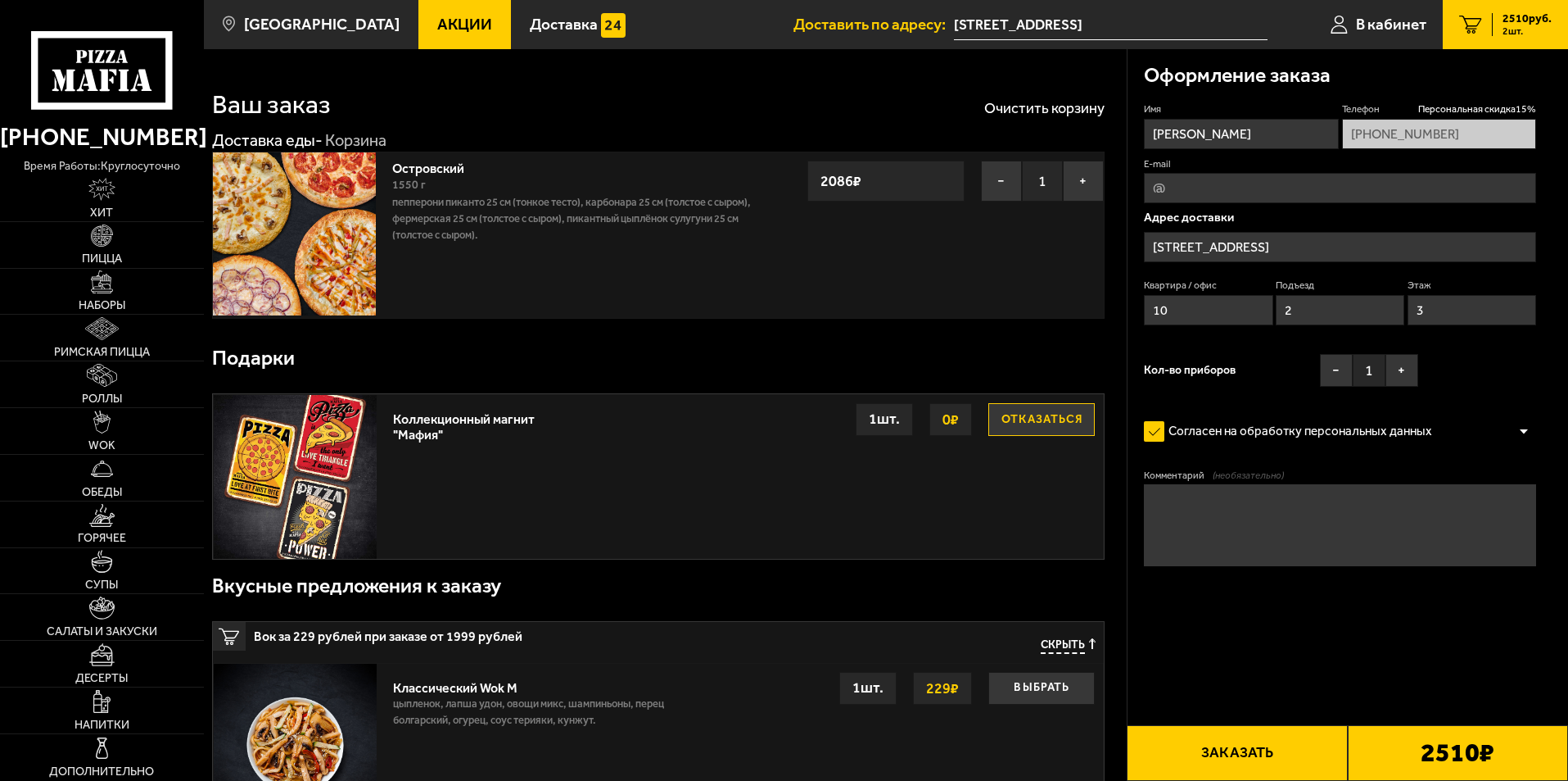
type input "[STREET_ADDRESS]"
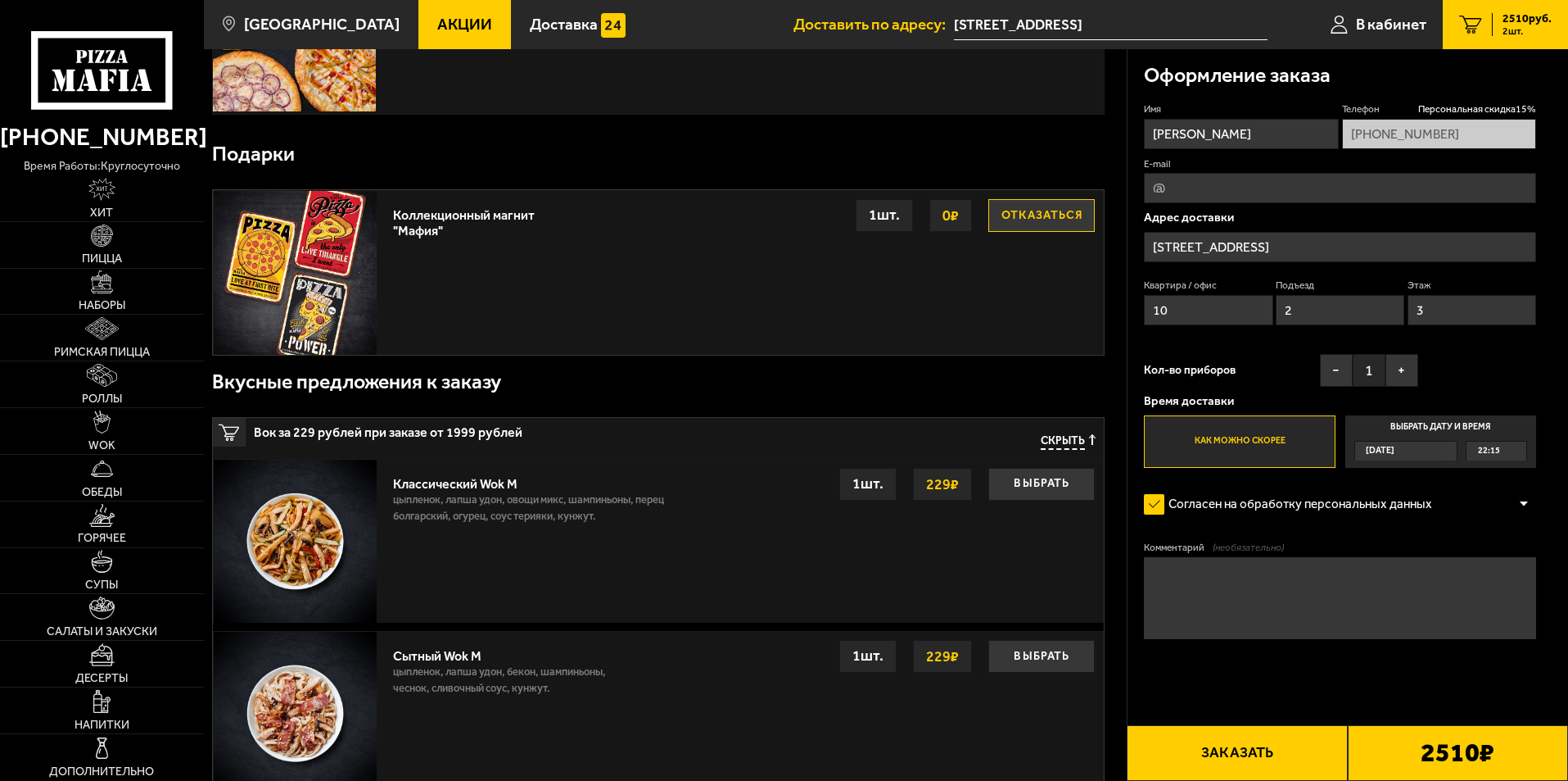
scroll to position [328, 0]
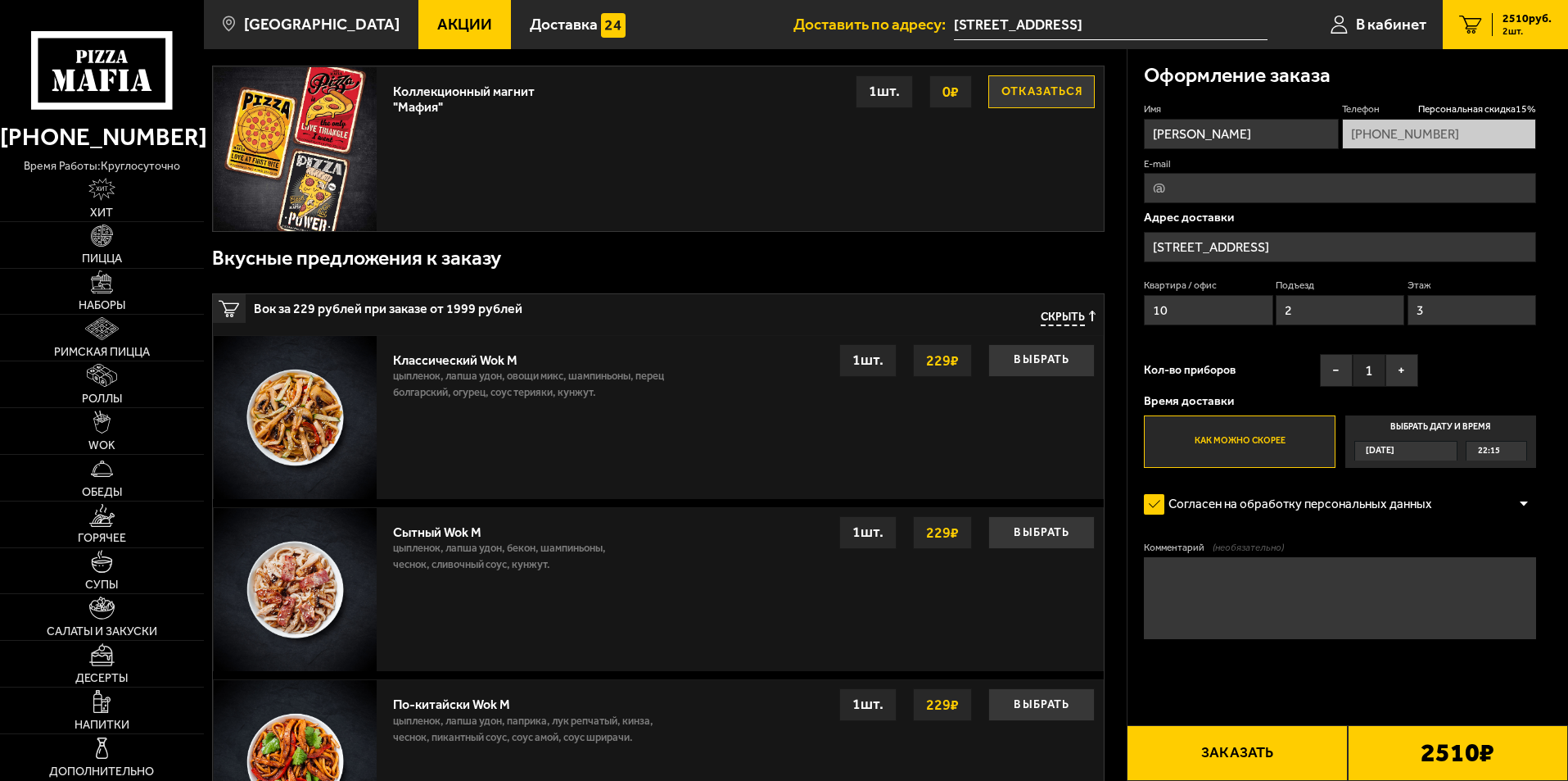
click at [1064, 322] on span "Скрыть" at bounding box center [1062, 319] width 44 height 15
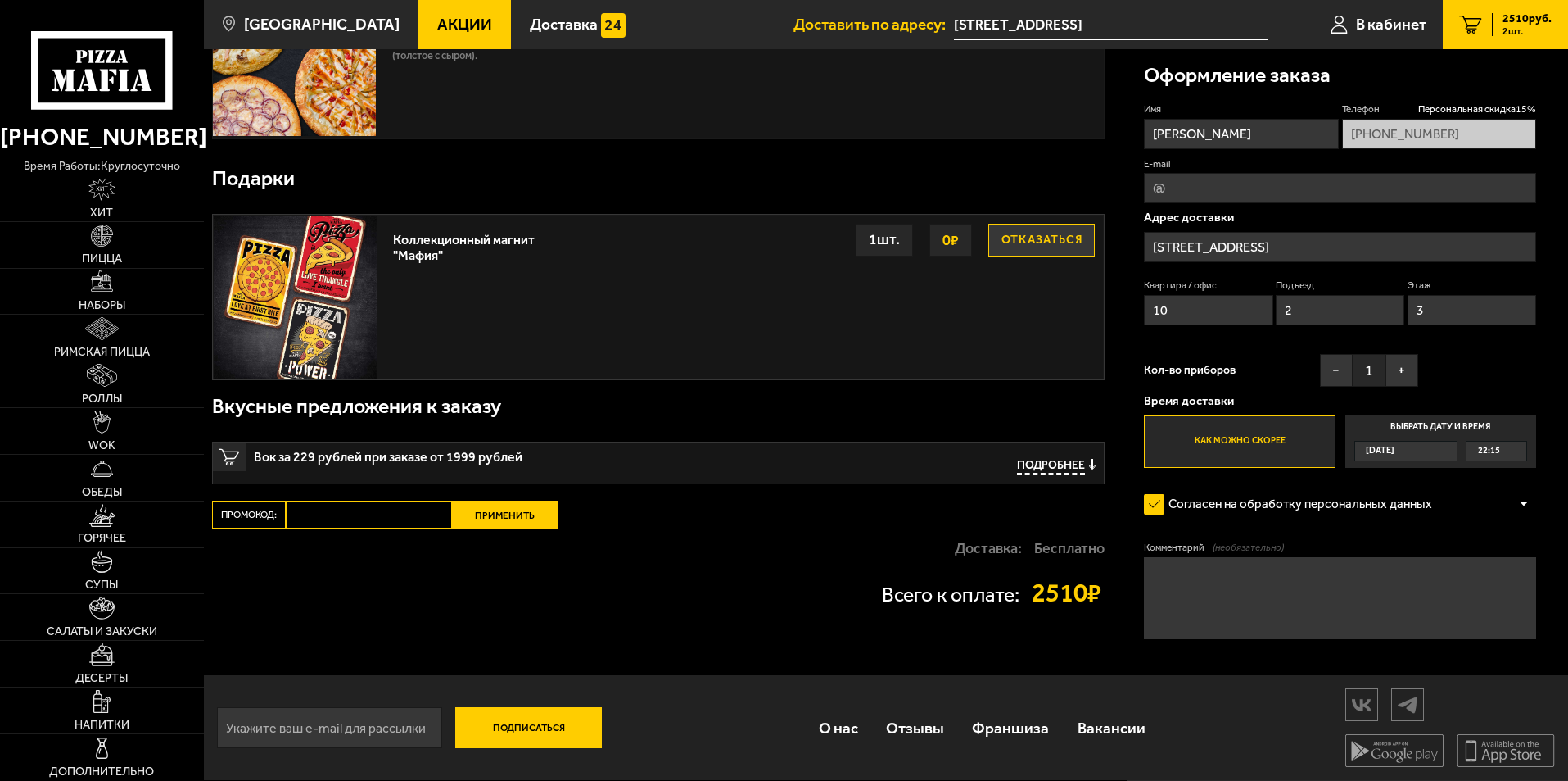
scroll to position [180, 0]
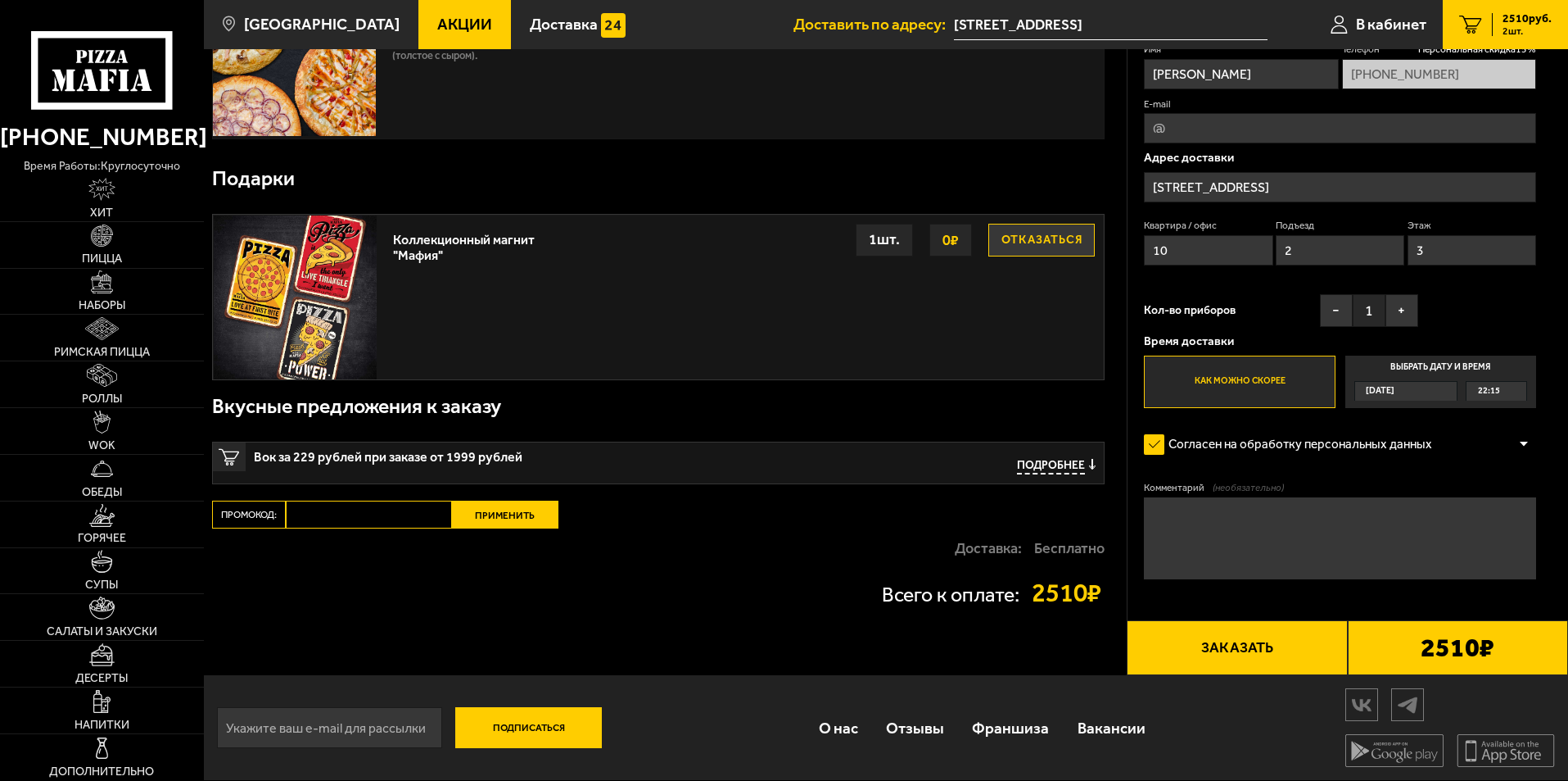
click at [360, 519] on input "Промокод:" at bounding box center [368, 514] width 166 height 28
paste input "mf0174"
type input "mf0174"
click at [524, 515] on button "Применить" at bounding box center [505, 514] width 107 height 28
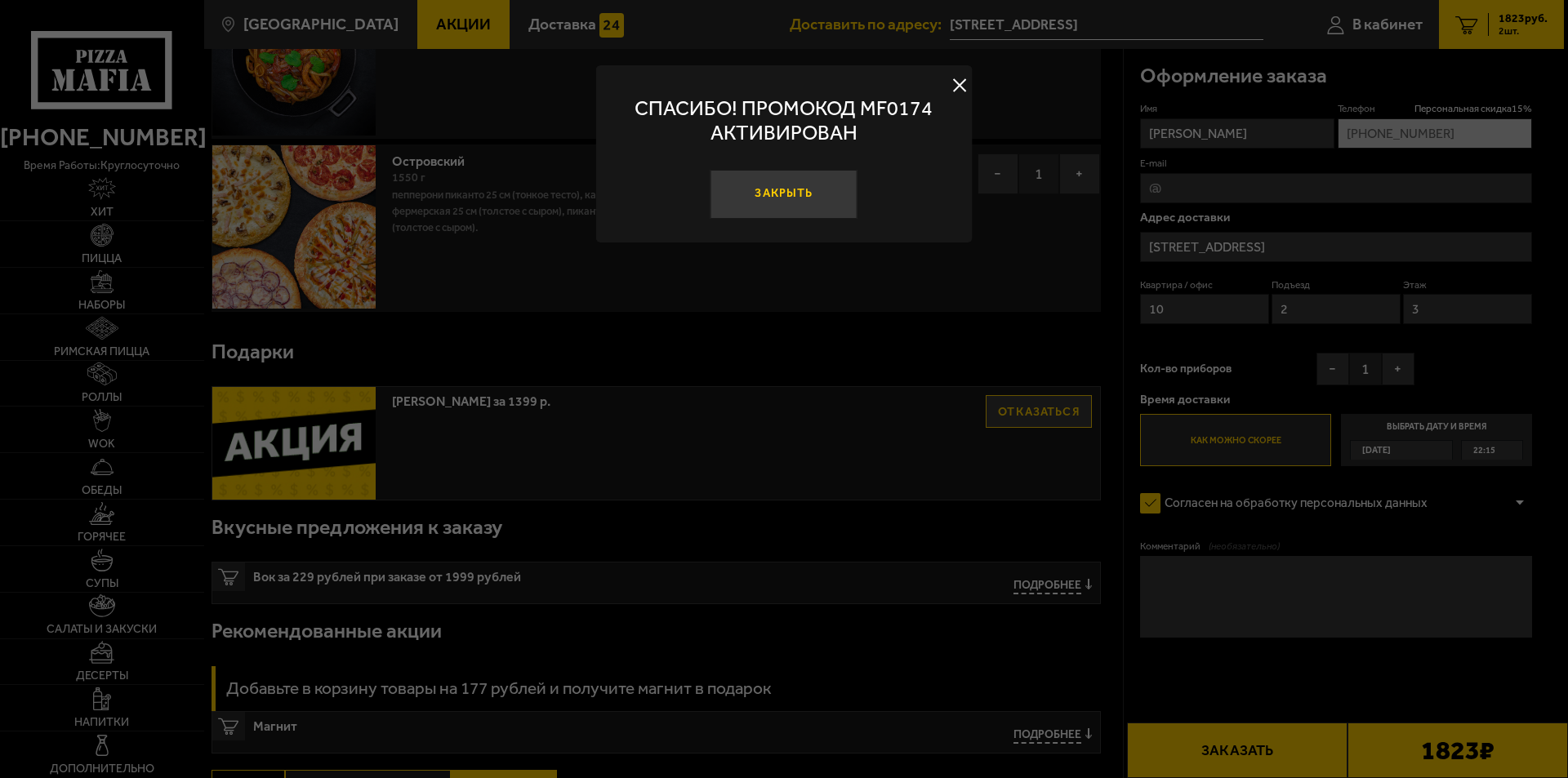
click at [821, 198] on button "Закрыть" at bounding box center [784, 194] width 147 height 49
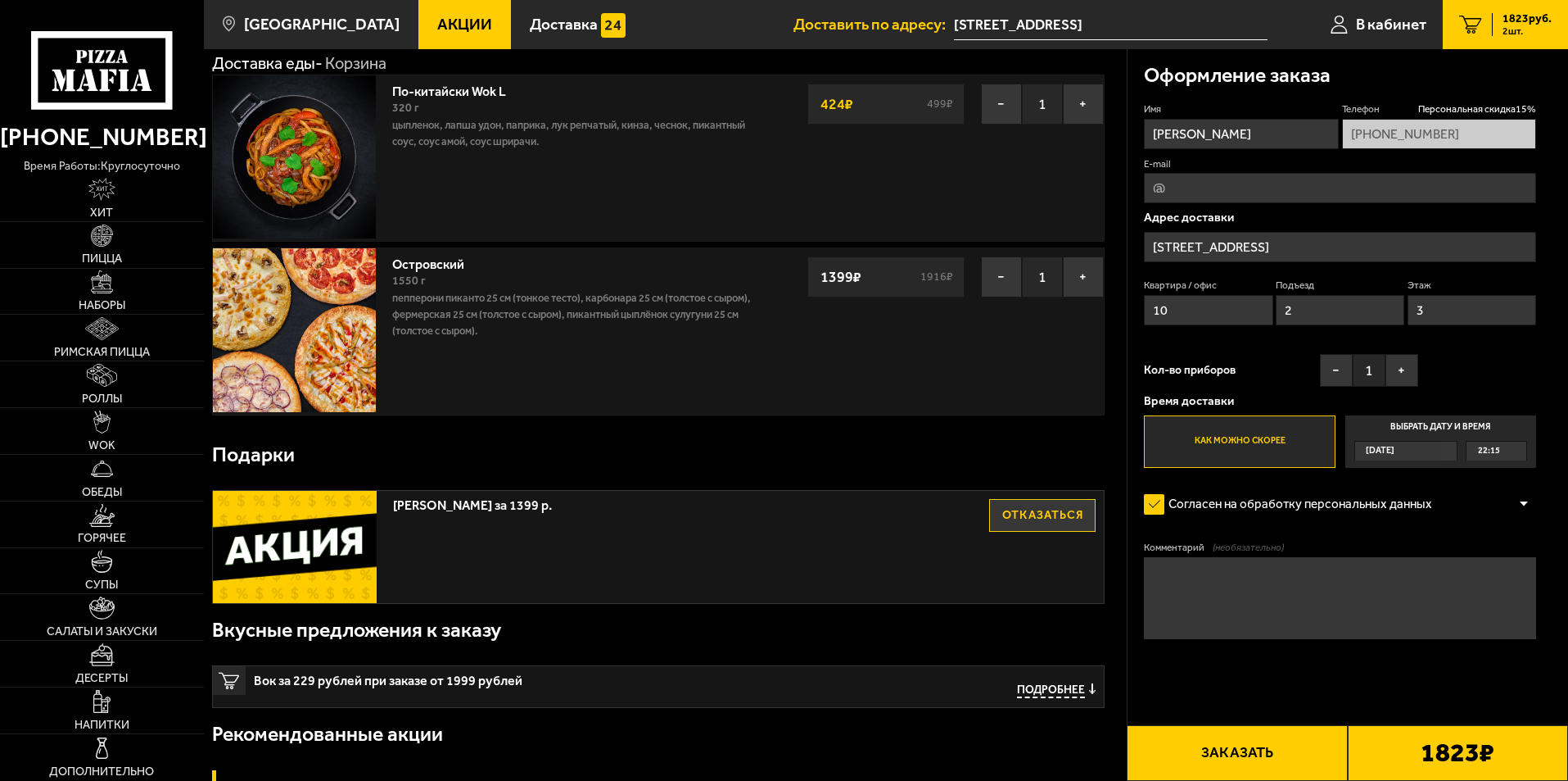
scroll to position [0, 0]
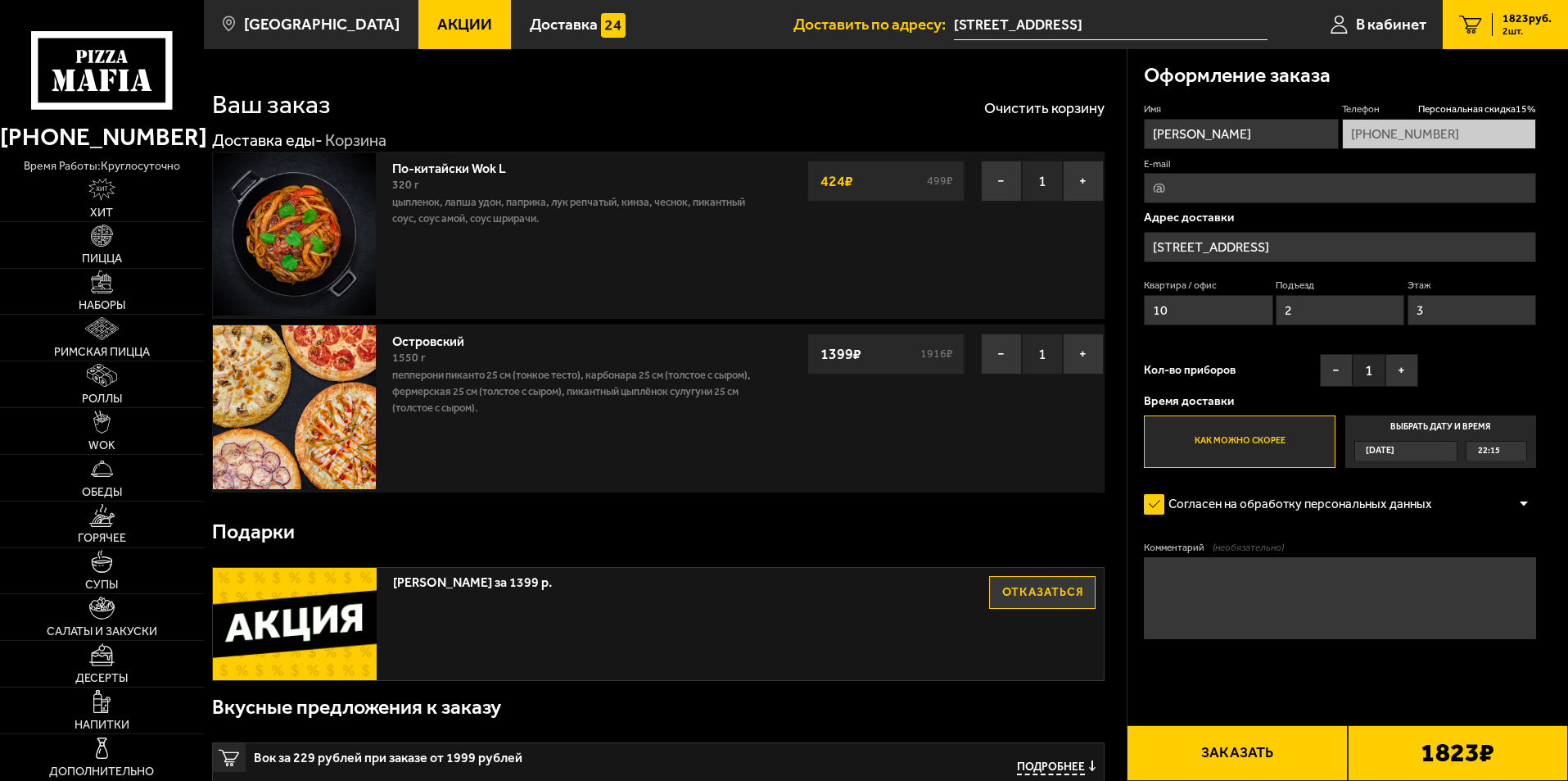
drag, startPoint x: 526, startPoint y: 154, endPoint x: 578, endPoint y: 226, distance: 88.8
click at [568, 213] on div "По-китайски Wok L 320 г цыпленок, лапша удон, паприка, лук репчатый, кинза, чес…" at bounding box center [573, 235] width 380 height 165
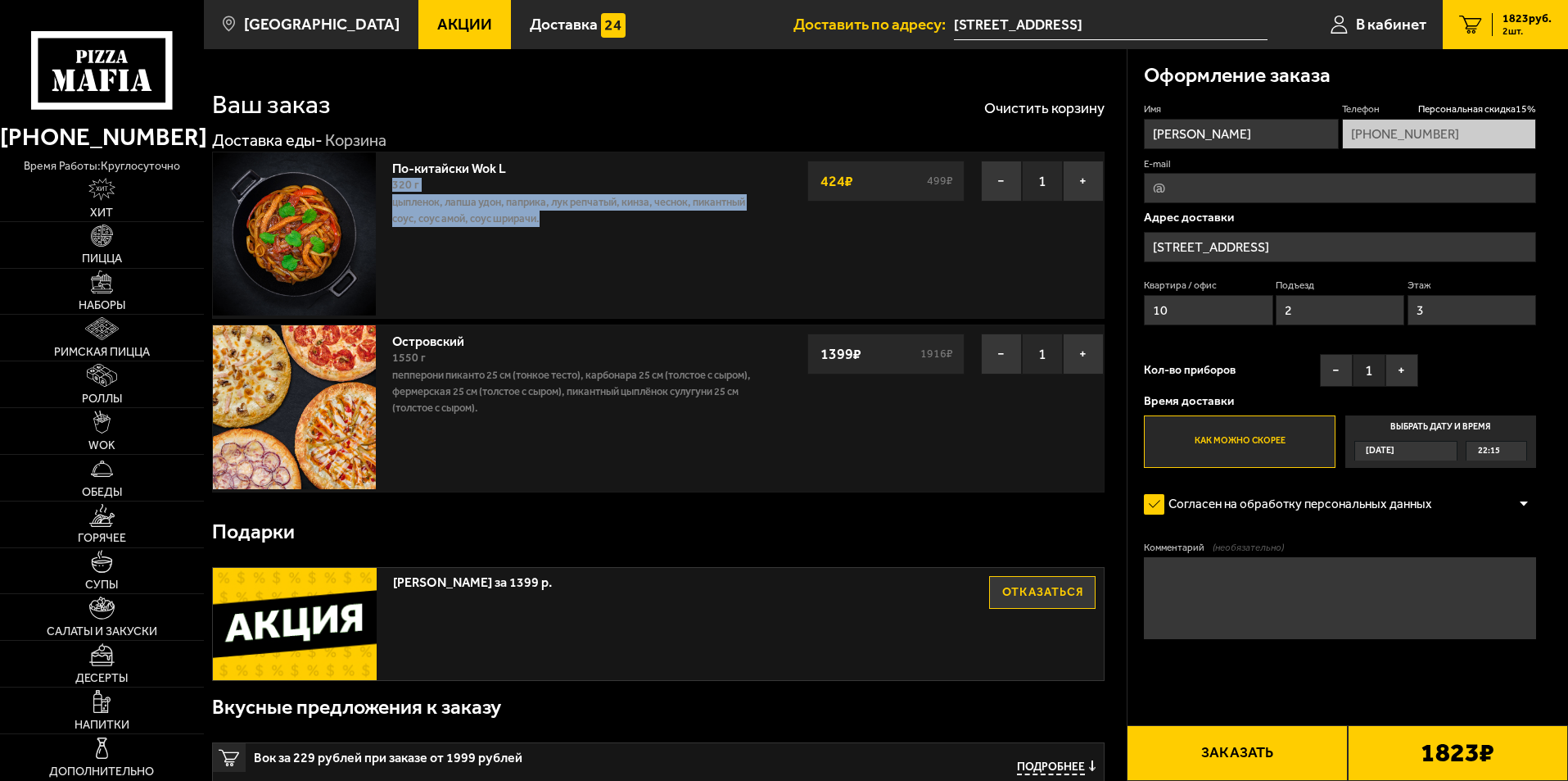
click at [578, 226] on p "цыпленок, лапша удон, паприка, лук репчатый, кинза, чеснок, пикантный соус, соу…" at bounding box center [574, 210] width 363 height 33
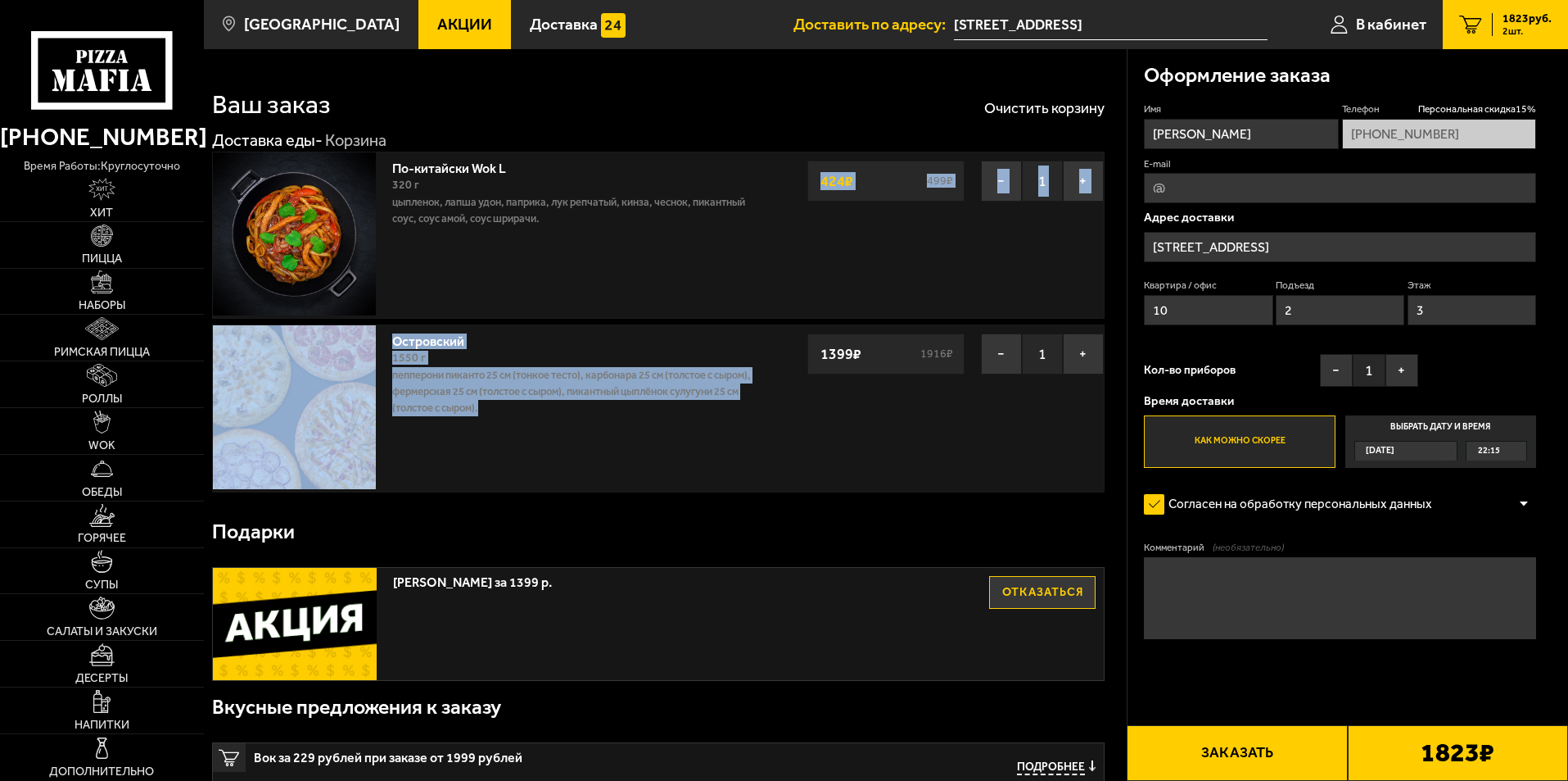
drag, startPoint x: 599, startPoint y: 366, endPoint x: 614, endPoint y: 446, distance: 81.4
click at [614, 446] on div "По-китайски Wok L 320 г цыпленок, лапша удон, паприка, лук репчатый, кинза, чес…" at bounding box center [657, 322] width 892 height 341
click at [614, 446] on div "Островский 1550 г Пепперони Пиканто 25 см (тонкое тесто), Карбонара 25 см (толс…" at bounding box center [573, 408] width 380 height 165
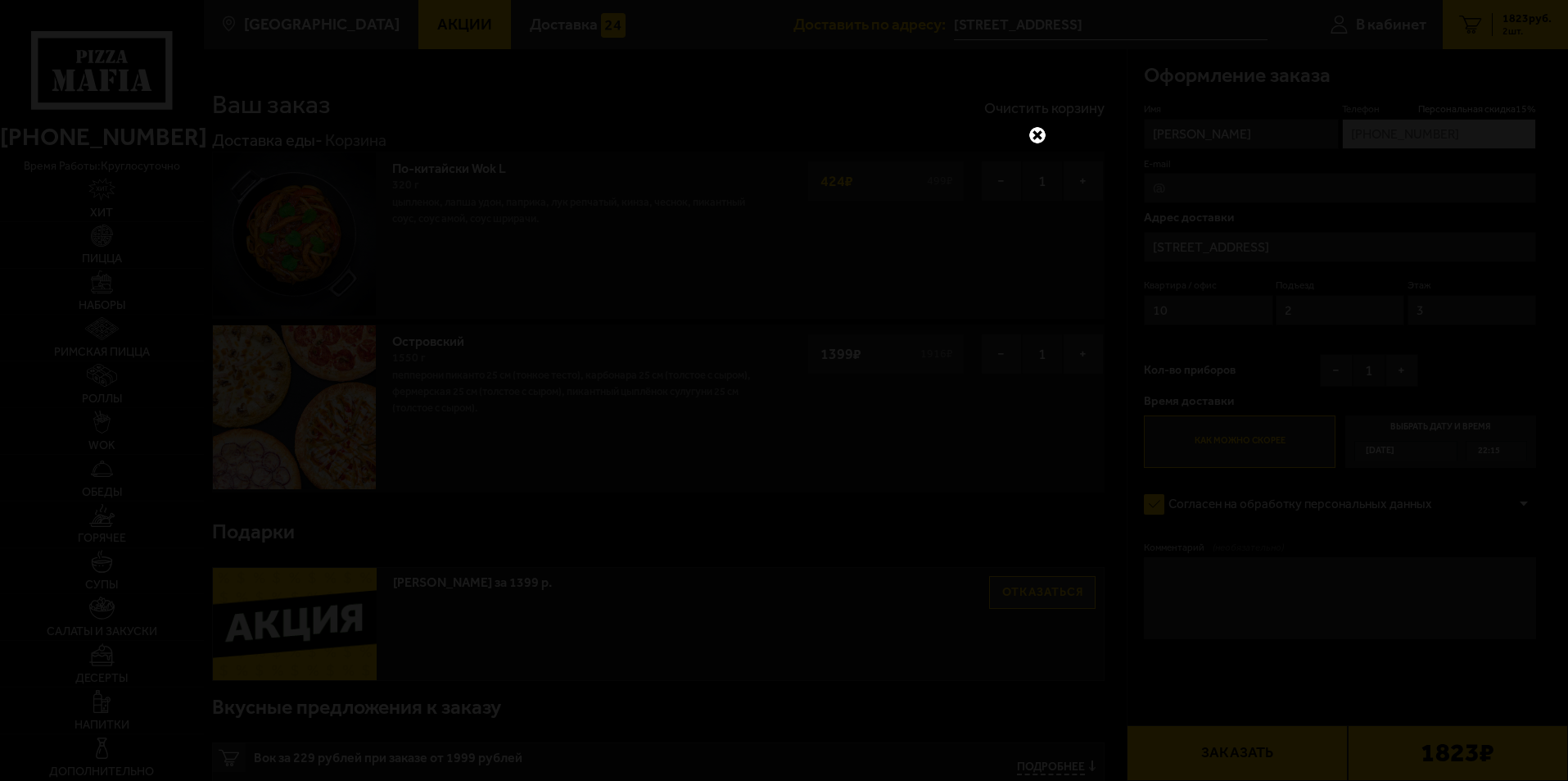
click at [1039, 130] on link at bounding box center [1037, 135] width 22 height 22
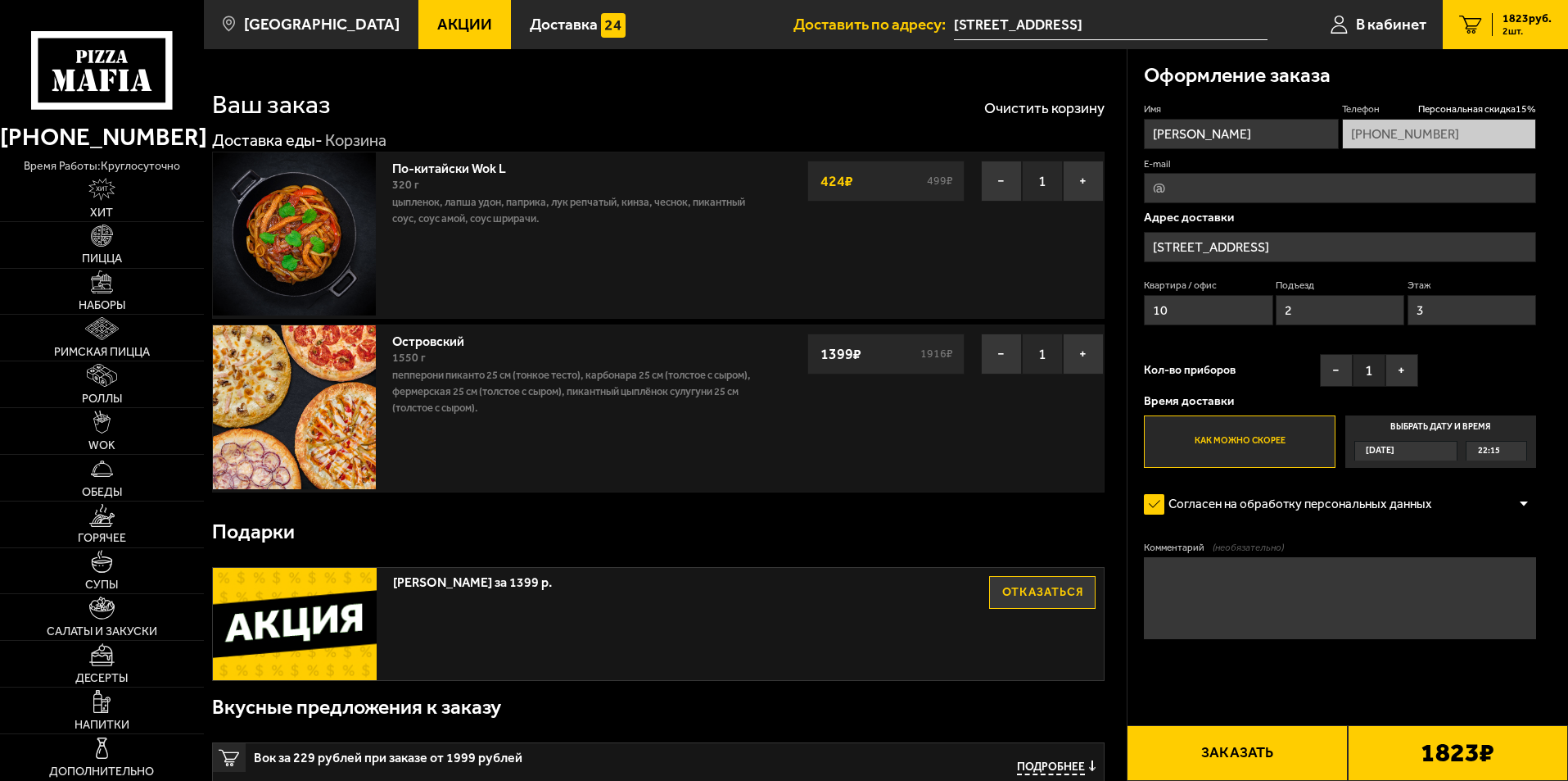
click at [1244, 571] on textarea "Комментарий (необязательно)" at bounding box center [1340, 598] width 392 height 82
paste textarea "Код ворот 0511# во дворе слева дальняя парадная открыта, (код в1213в ) (в-зелен…"
type textarea "Код ворот 0511# во дворе слева дальняя парадная открыта, (код в1213в ) (в-зелен…"
click at [1256, 194] on input "E-mail" at bounding box center [1340, 188] width 392 height 30
click at [1234, 187] on input "kuzia42rus@#mai.ru" at bounding box center [1340, 188] width 392 height 30
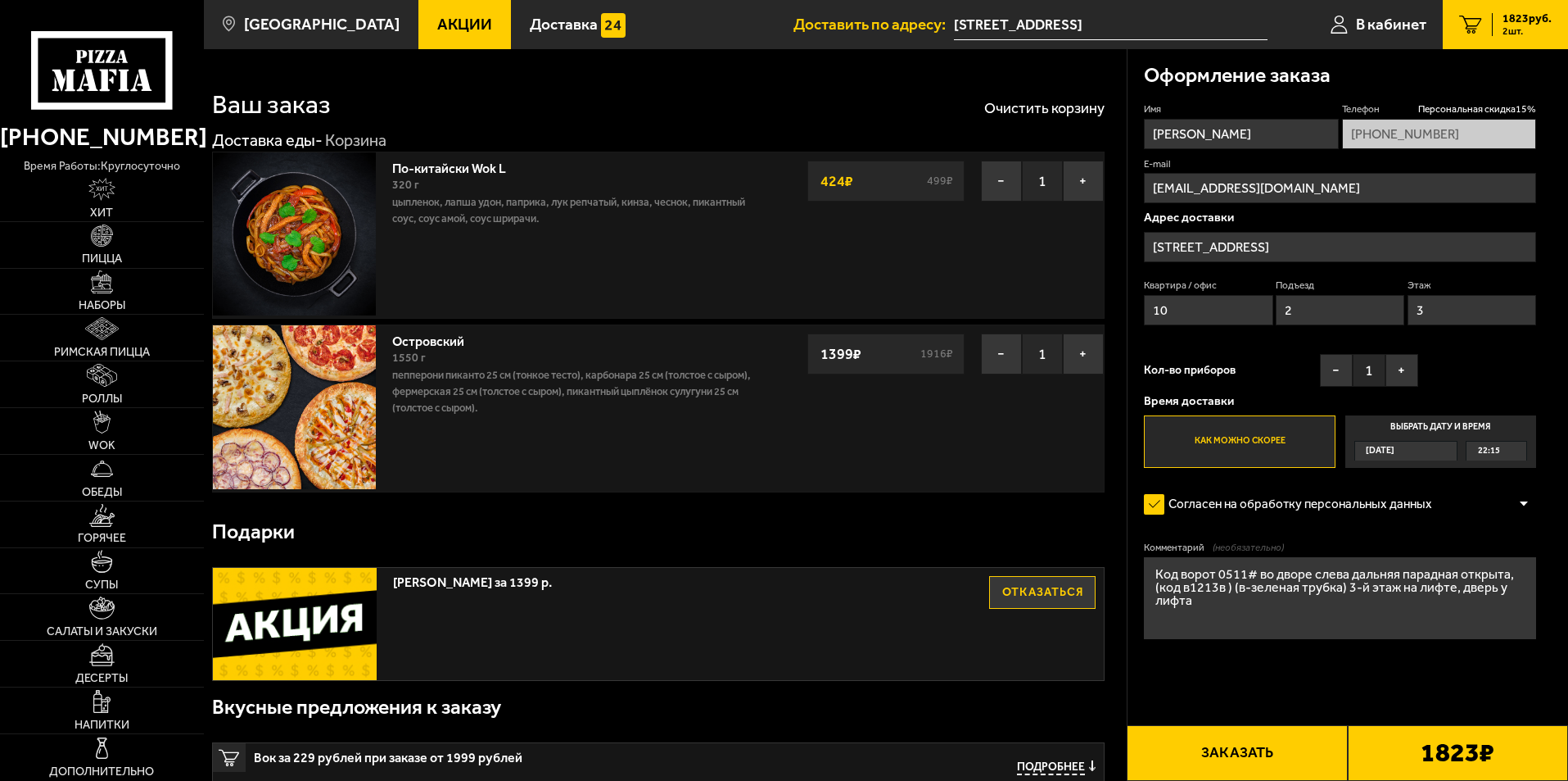
click at [1250, 191] on input "kuzia42rus@mai.ru" at bounding box center [1340, 188] width 392 height 30
type input "kuzia42rus@mail.ru"
click at [1306, 245] on input "[STREET_ADDRESS]" at bounding box center [1340, 246] width 392 height 30
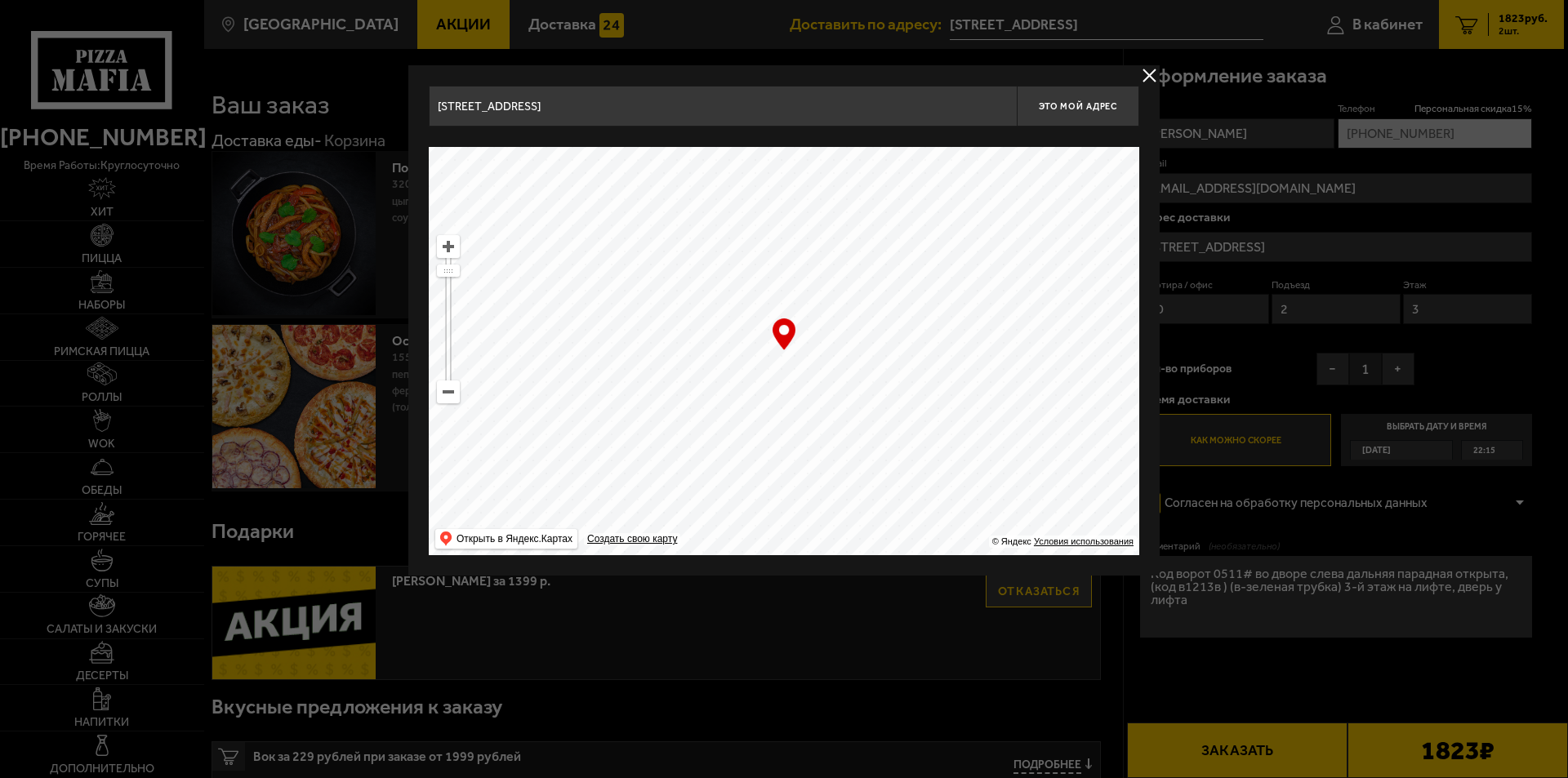
click at [1150, 75] on button "delivery type" at bounding box center [1149, 75] width 21 height 21
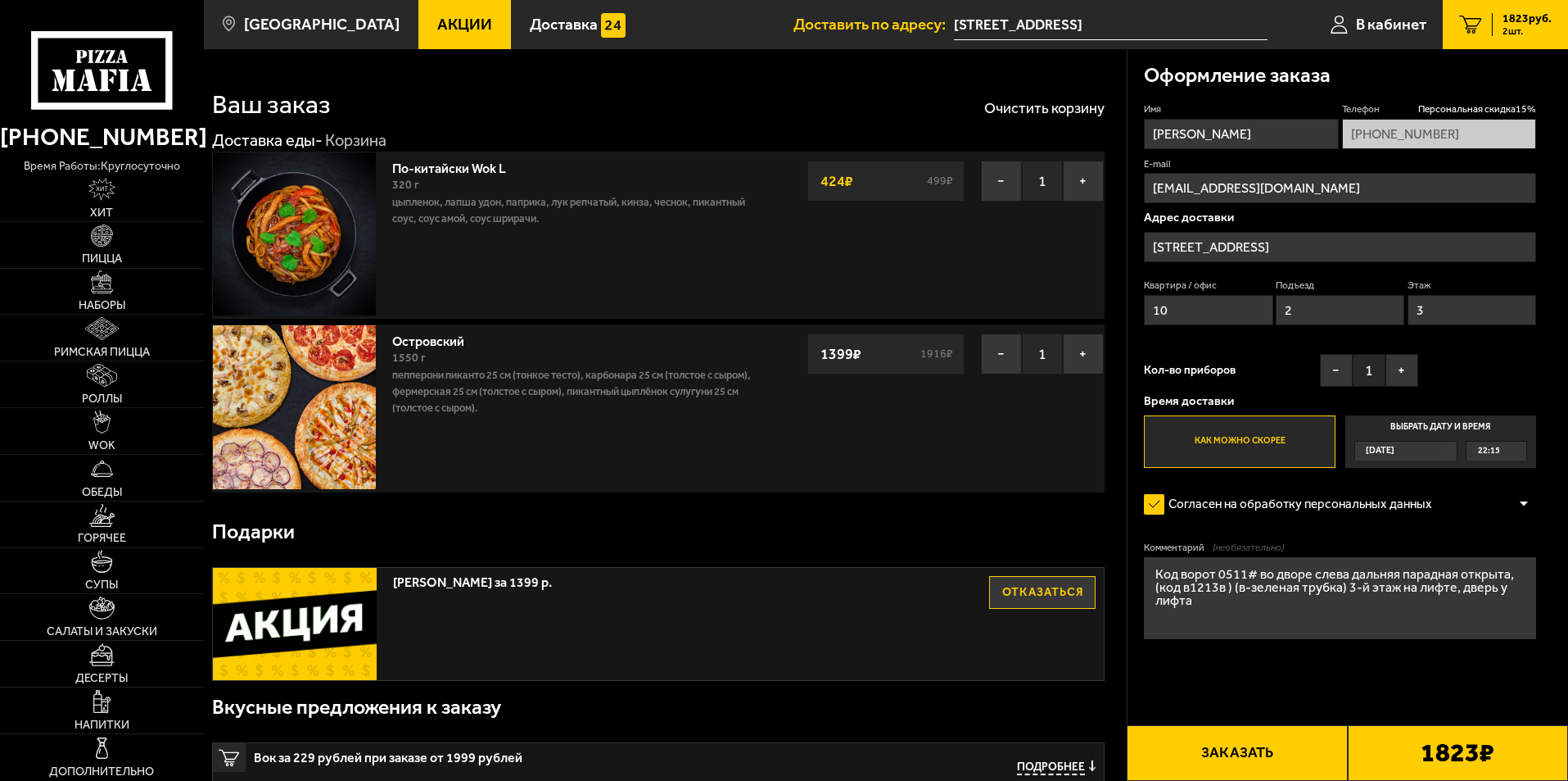
click at [1252, 753] on button "Заказать" at bounding box center [1237, 753] width 220 height 56
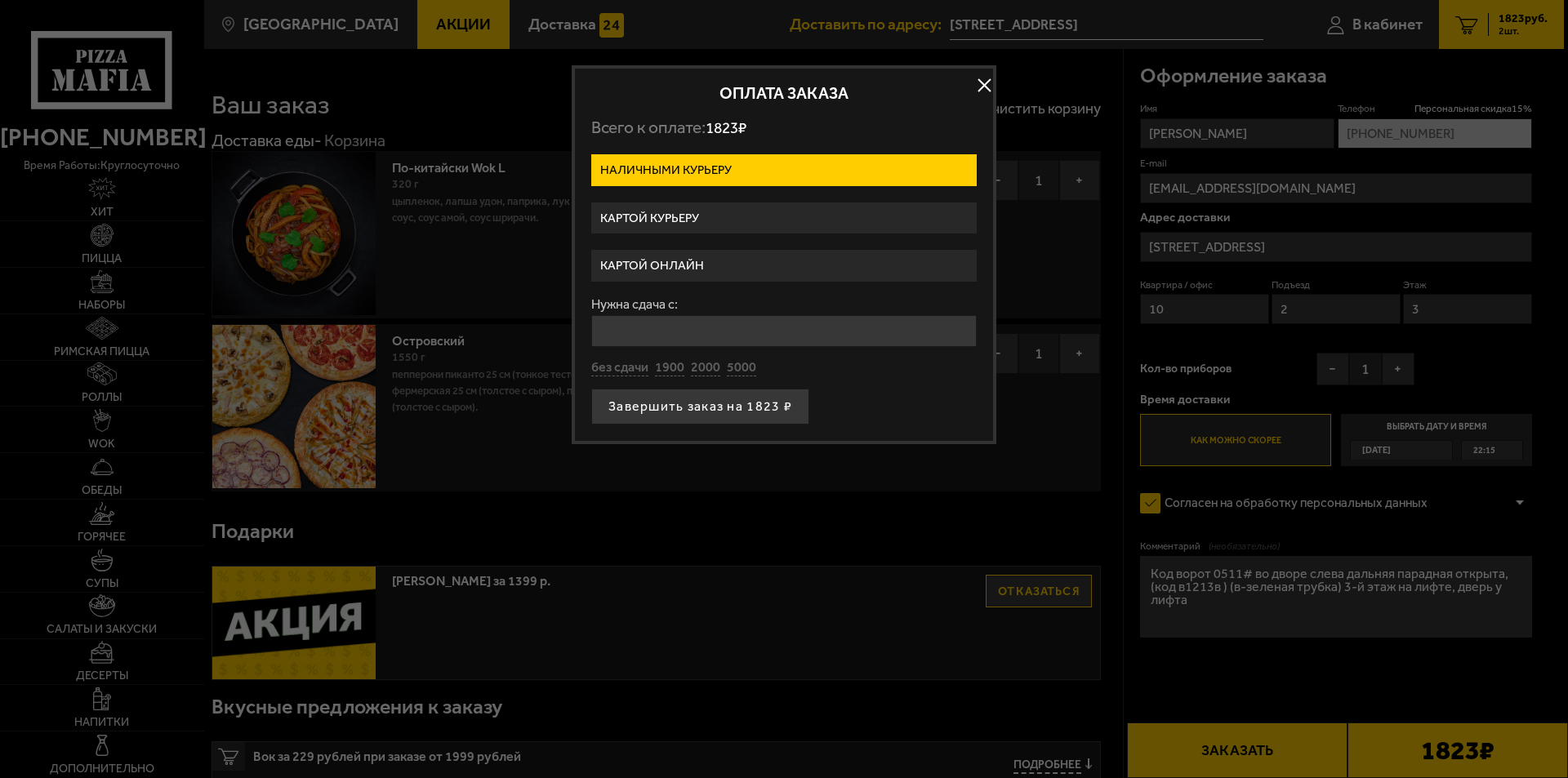
click at [702, 261] on label "Картой онлайн" at bounding box center [784, 265] width 385 height 32
click at [0, 0] on input "Картой онлайн" at bounding box center [0, 0] width 0 height 0
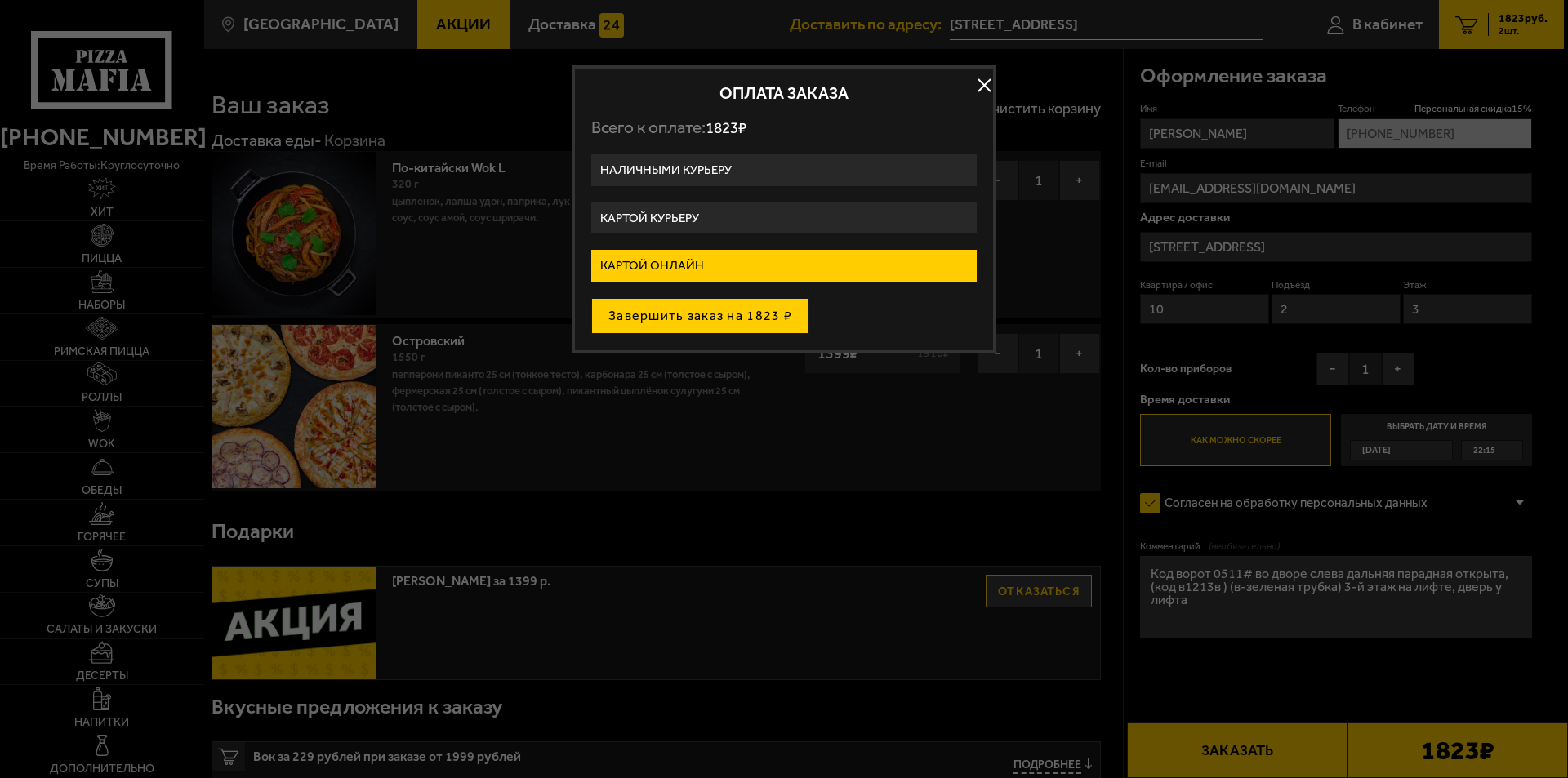
click at [740, 320] on button "Завершить заказ на 1823 ₽" at bounding box center [700, 316] width 218 height 36
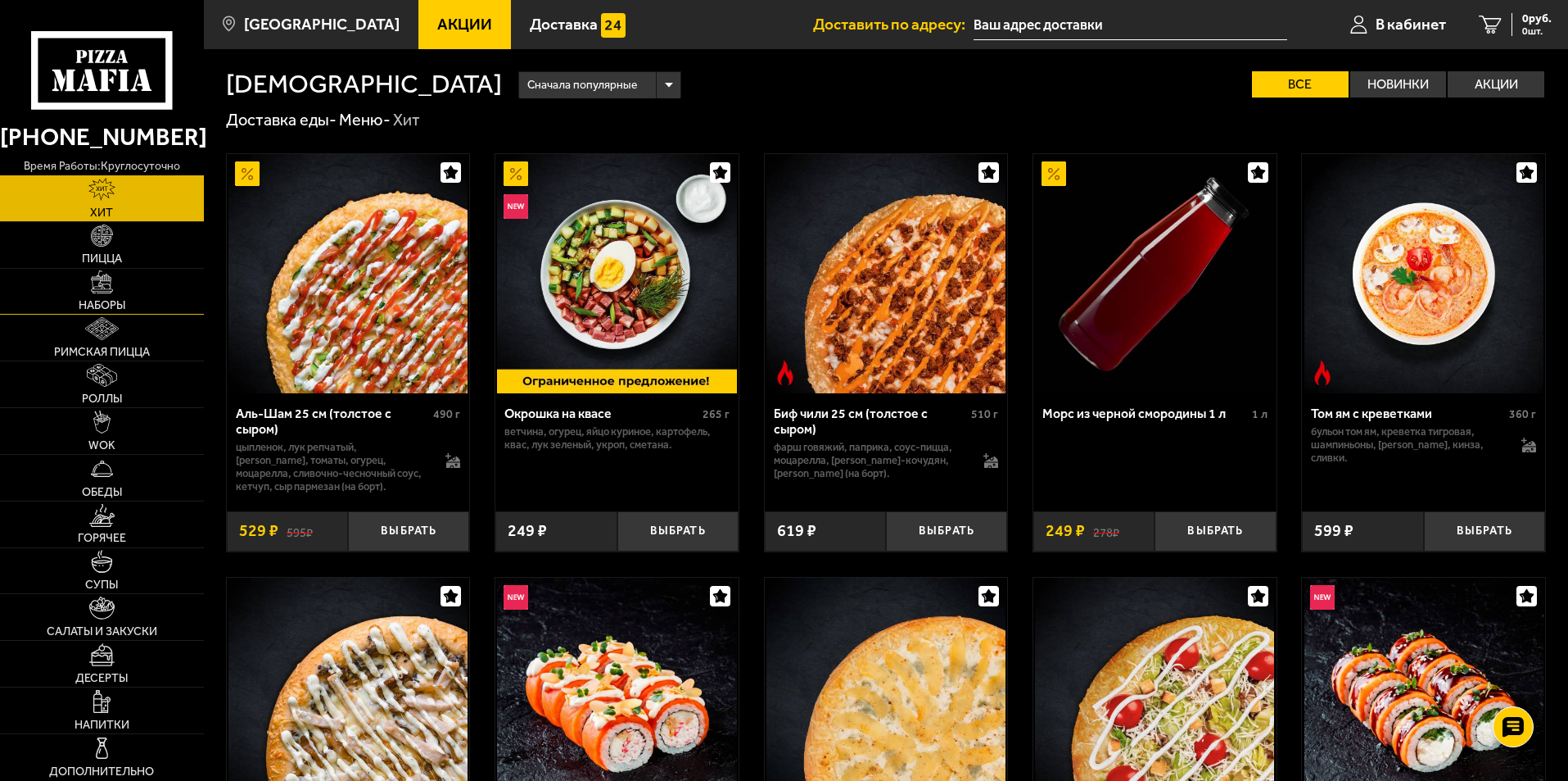
click at [122, 298] on link "Наборы" at bounding box center [102, 291] width 204 height 46
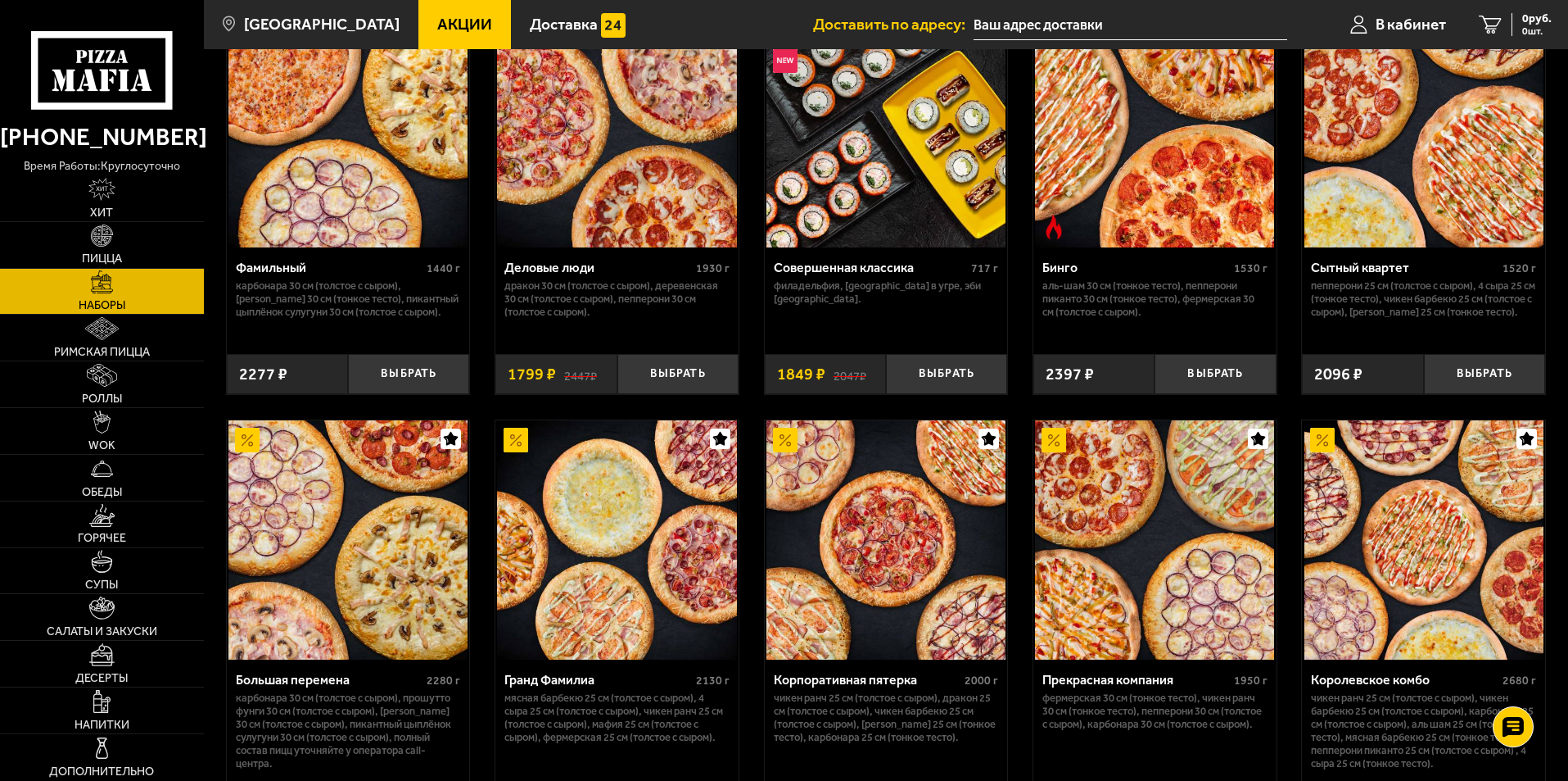
scroll to position [2212, 0]
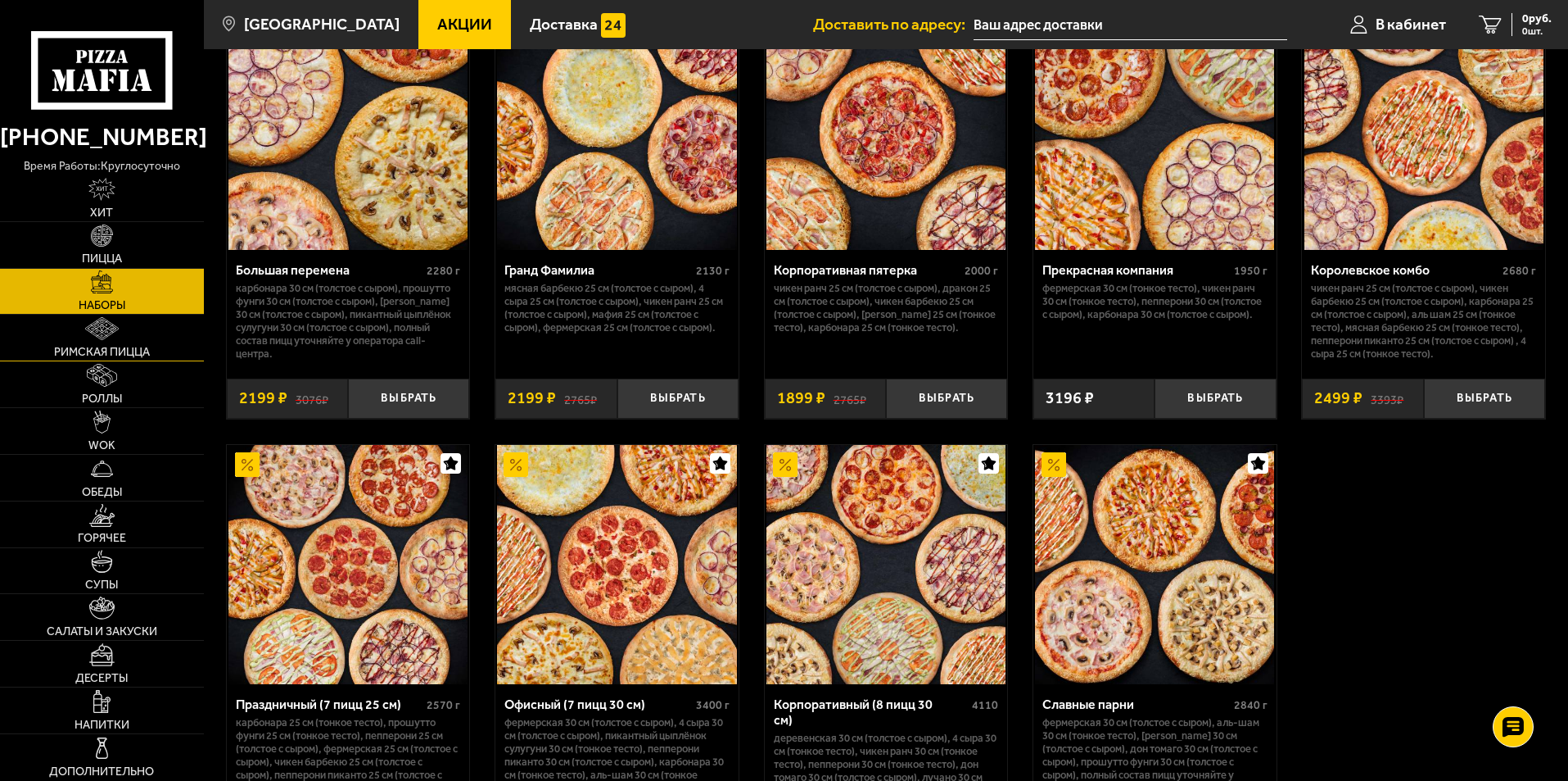
click at [141, 334] on link "Римская пицца" at bounding box center [102, 337] width 204 height 46
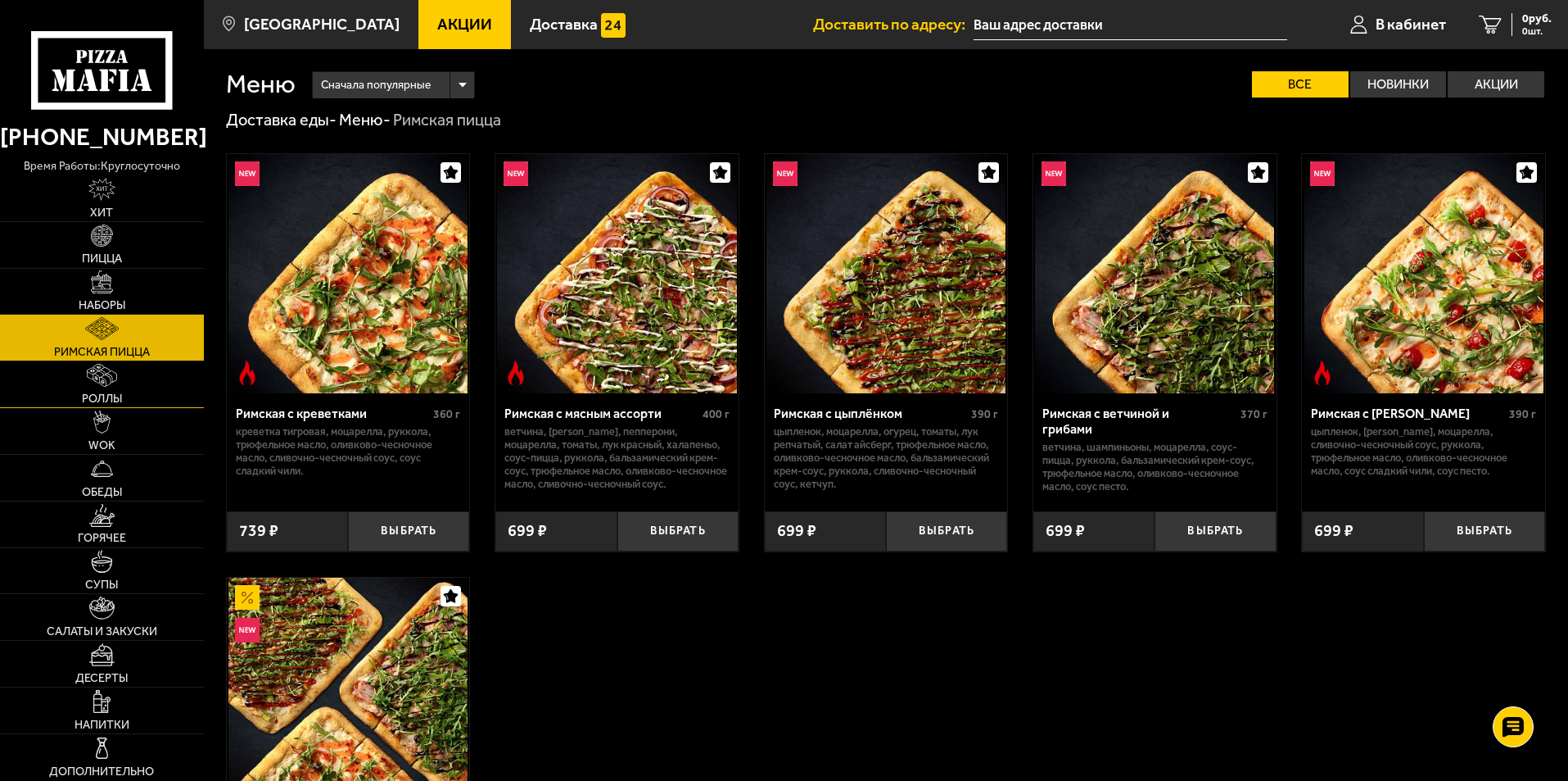
click at [122, 394] on span "Роллы" at bounding box center [102, 399] width 40 height 11
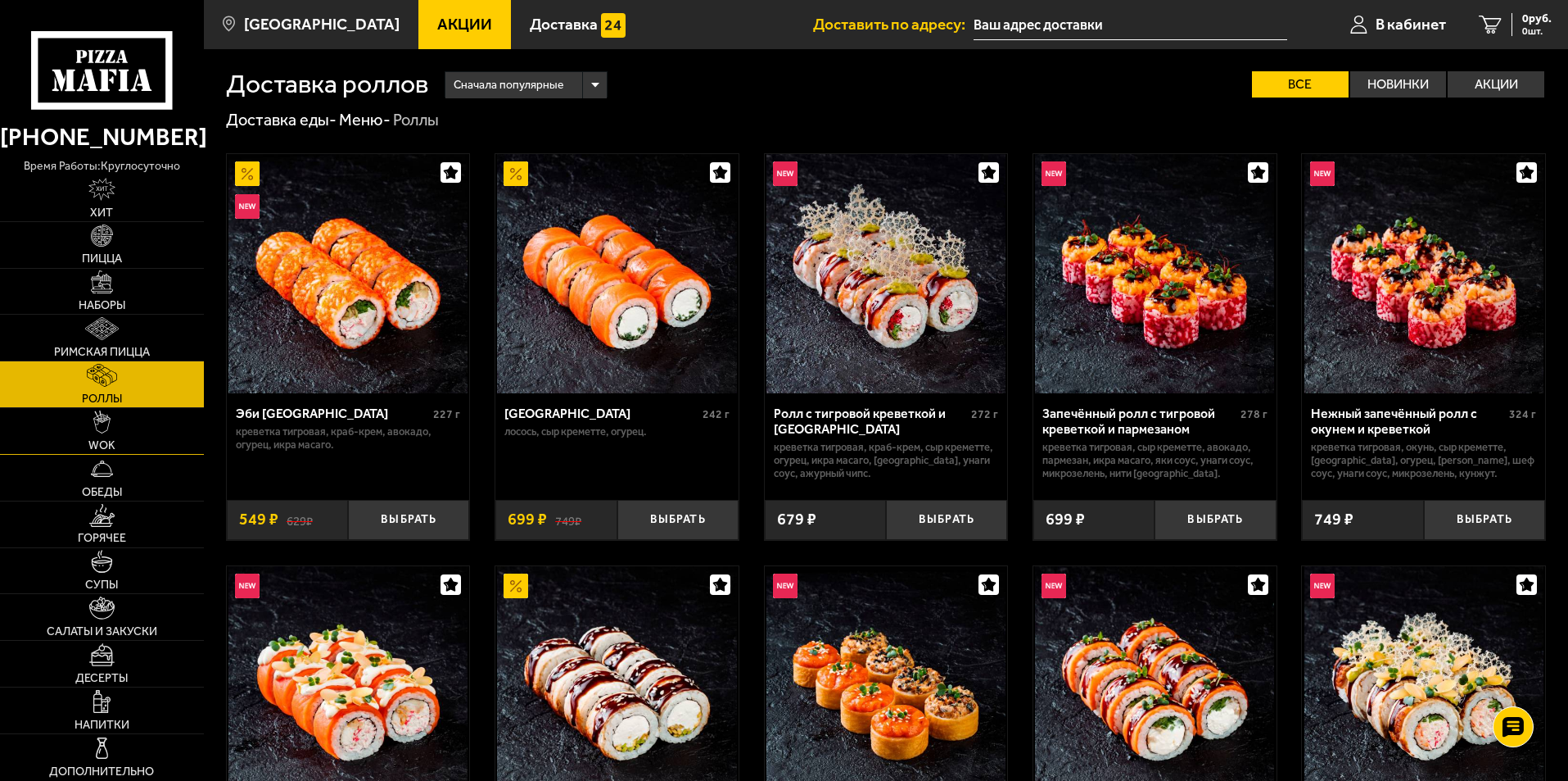
click at [126, 431] on link "WOK" at bounding box center [102, 431] width 204 height 46
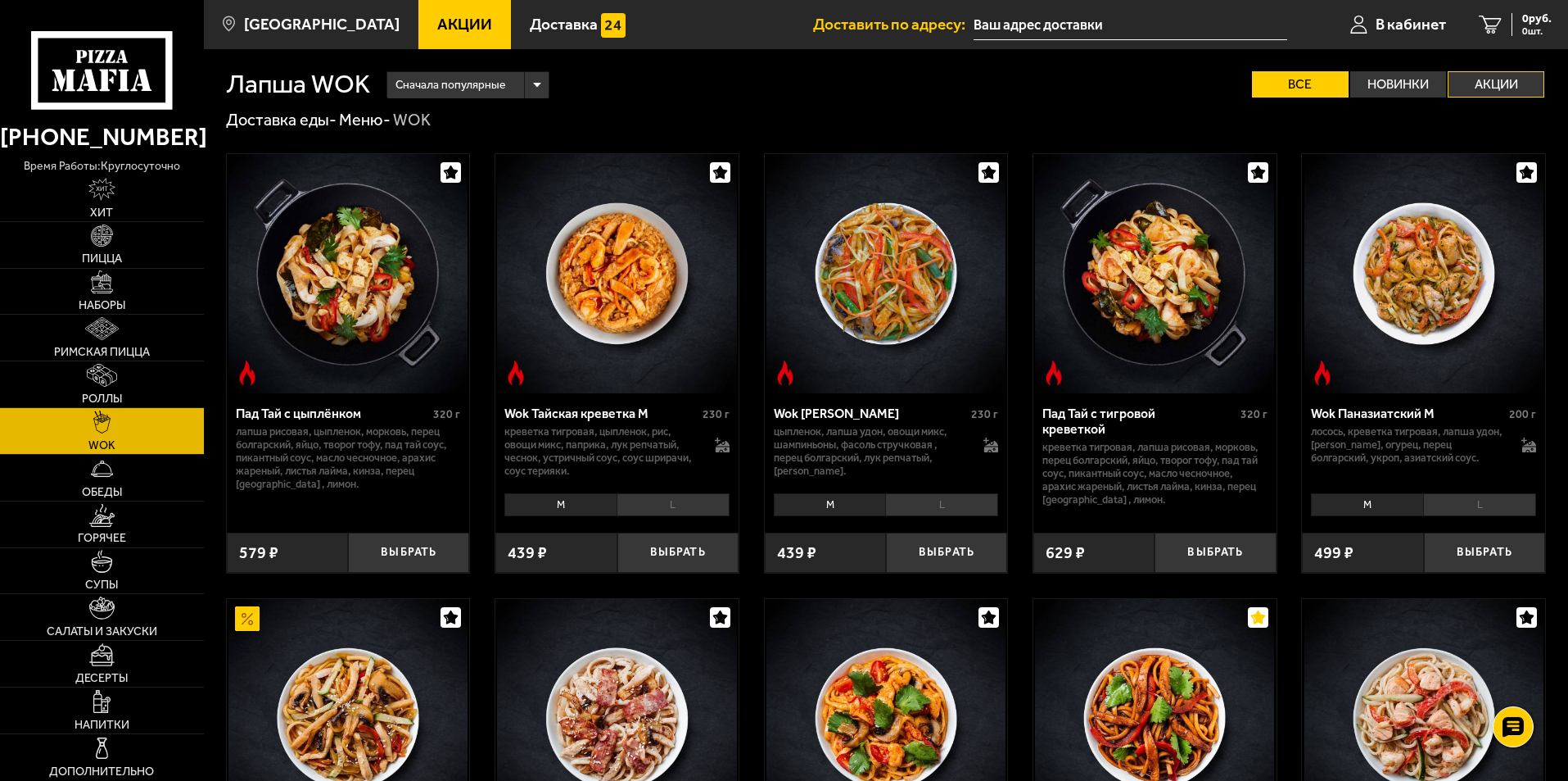
click at [1478, 87] on label "Акции" at bounding box center [1496, 84] width 96 height 26
click at [0, 0] on input "Акции" at bounding box center [0, 0] width 0 height 0
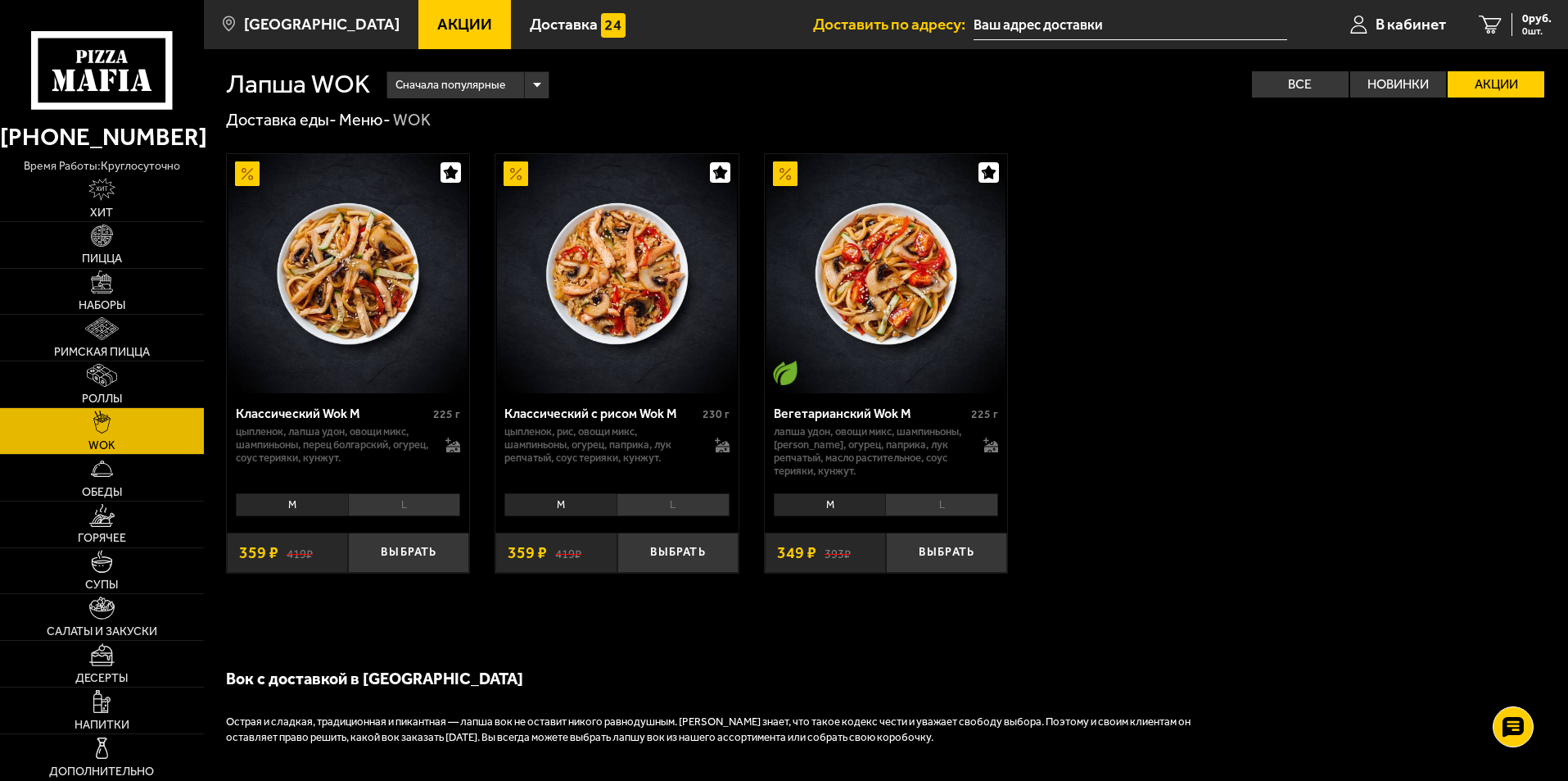
click at [413, 513] on li "L" at bounding box center [404, 505] width 113 height 23
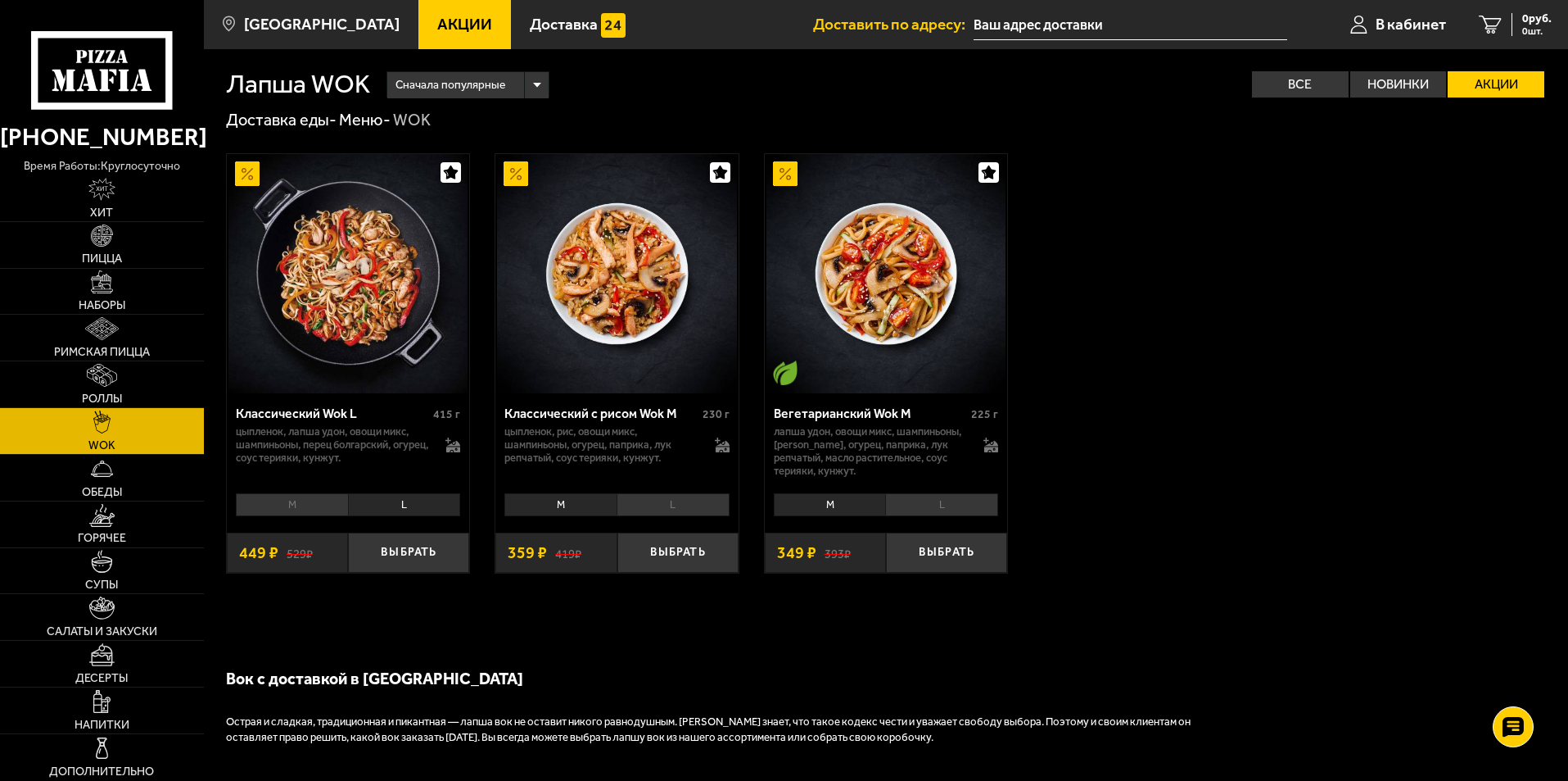
click at [683, 507] on li "L" at bounding box center [672, 505] width 113 height 23
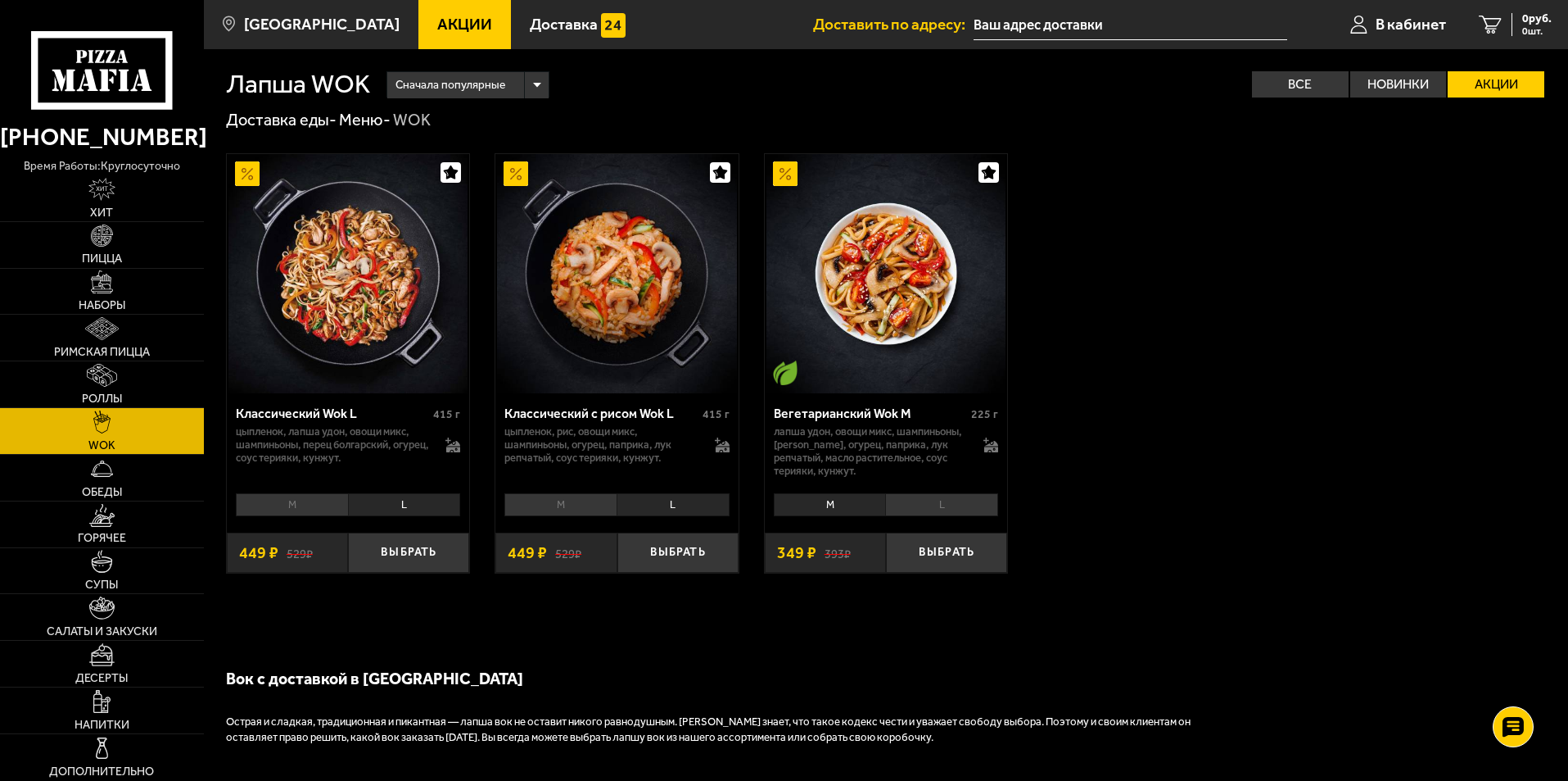
click at [295, 515] on li "M" at bounding box center [292, 505] width 112 height 23
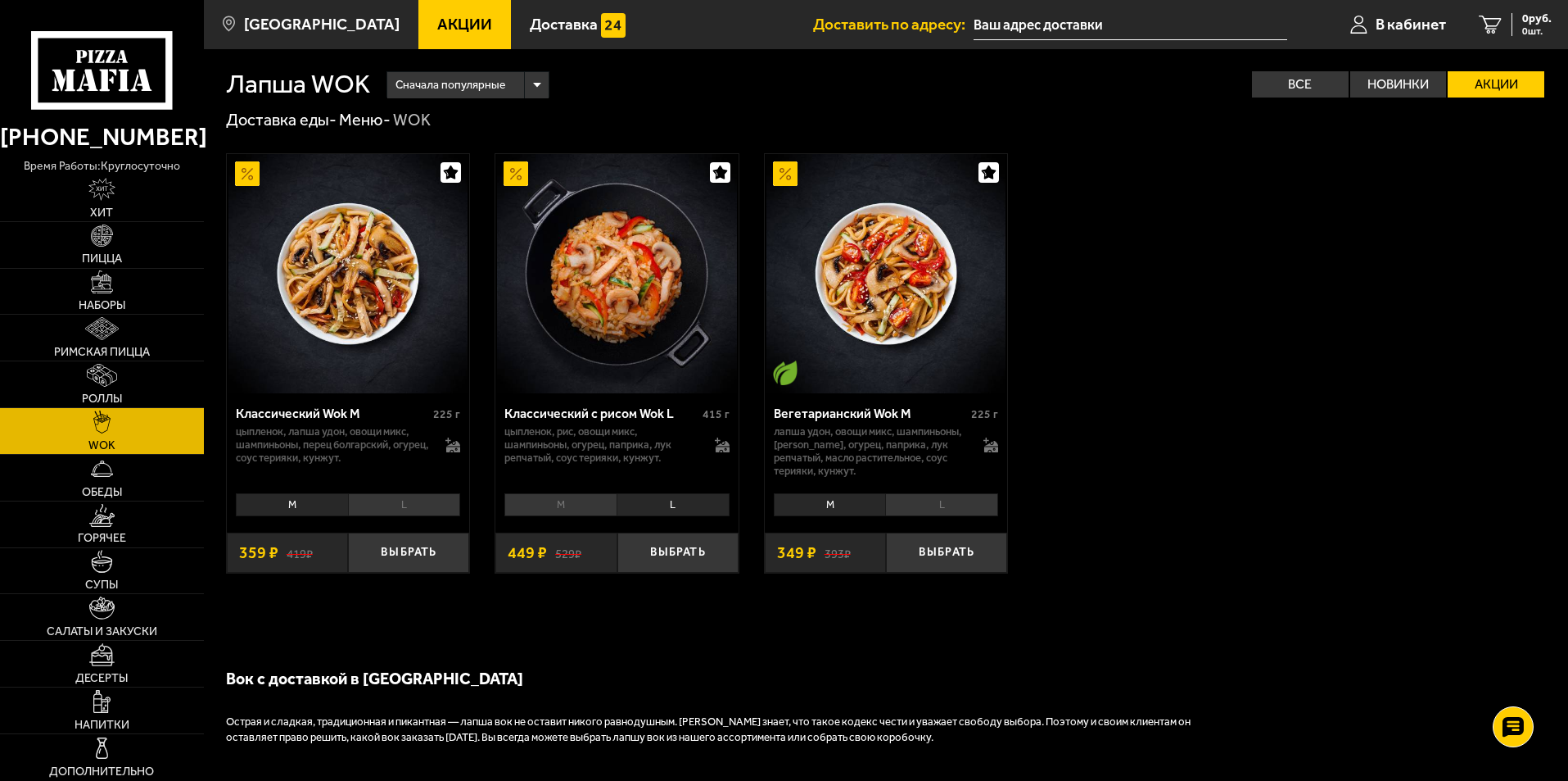
click at [404, 507] on li "L" at bounding box center [404, 505] width 113 height 23
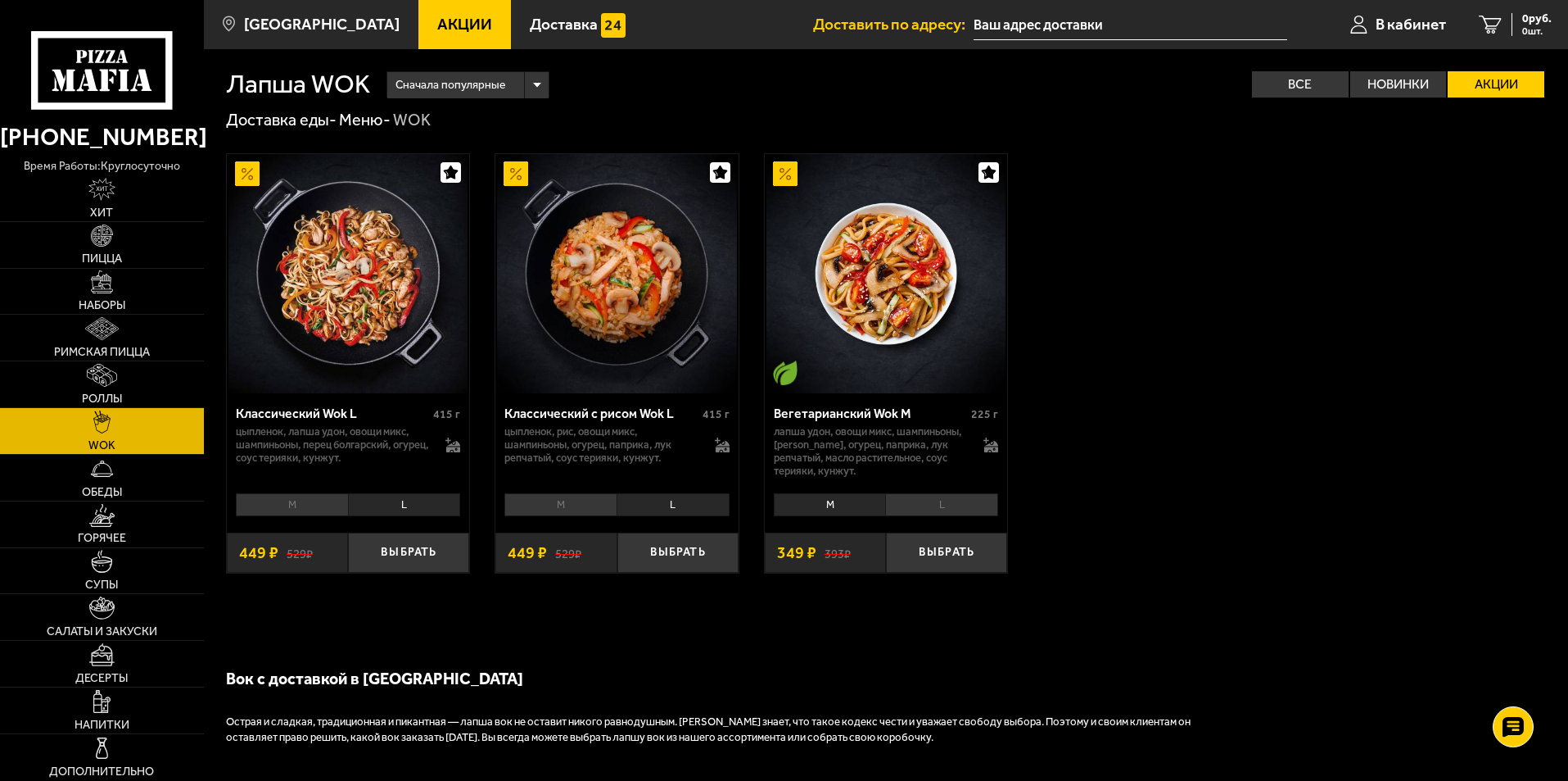
click at [701, 518] on div "M L Топпинги" at bounding box center [617, 504] width 244 height 33
click at [941, 511] on li "L" at bounding box center [941, 505] width 113 height 23
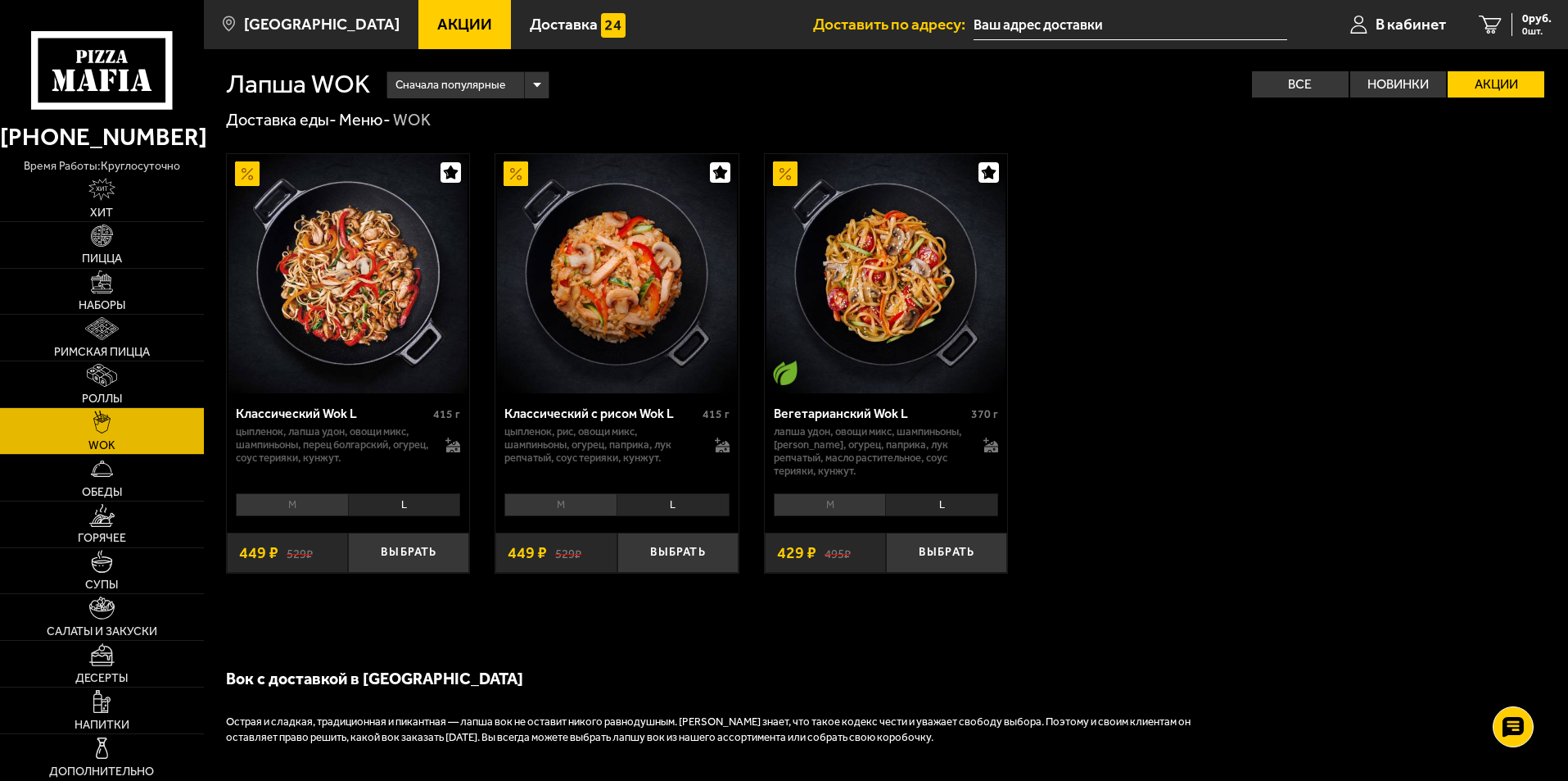
click at [826, 511] on li "M" at bounding box center [830, 505] width 112 height 23
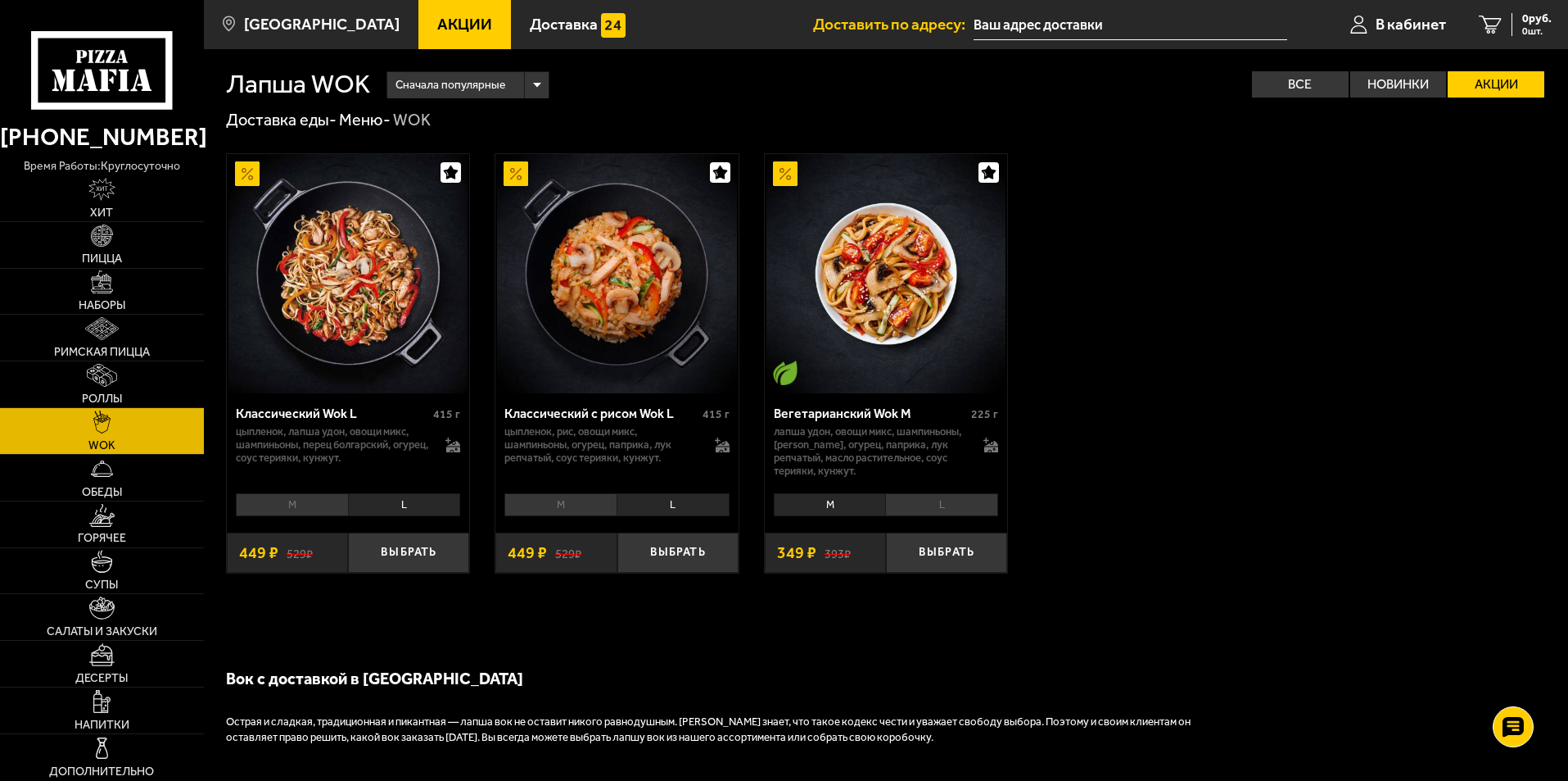
click at [950, 493] on div "M L Топпинги" at bounding box center [886, 504] width 244 height 33
click at [429, 505] on li "L" at bounding box center [404, 505] width 113 height 23
click at [408, 500] on li "L" at bounding box center [404, 505] width 113 height 23
click at [325, 81] on h1 "Лапша WOK" at bounding box center [298, 84] width 144 height 26
click at [329, 117] on link "Доставка еды -" at bounding box center [281, 119] width 110 height 20
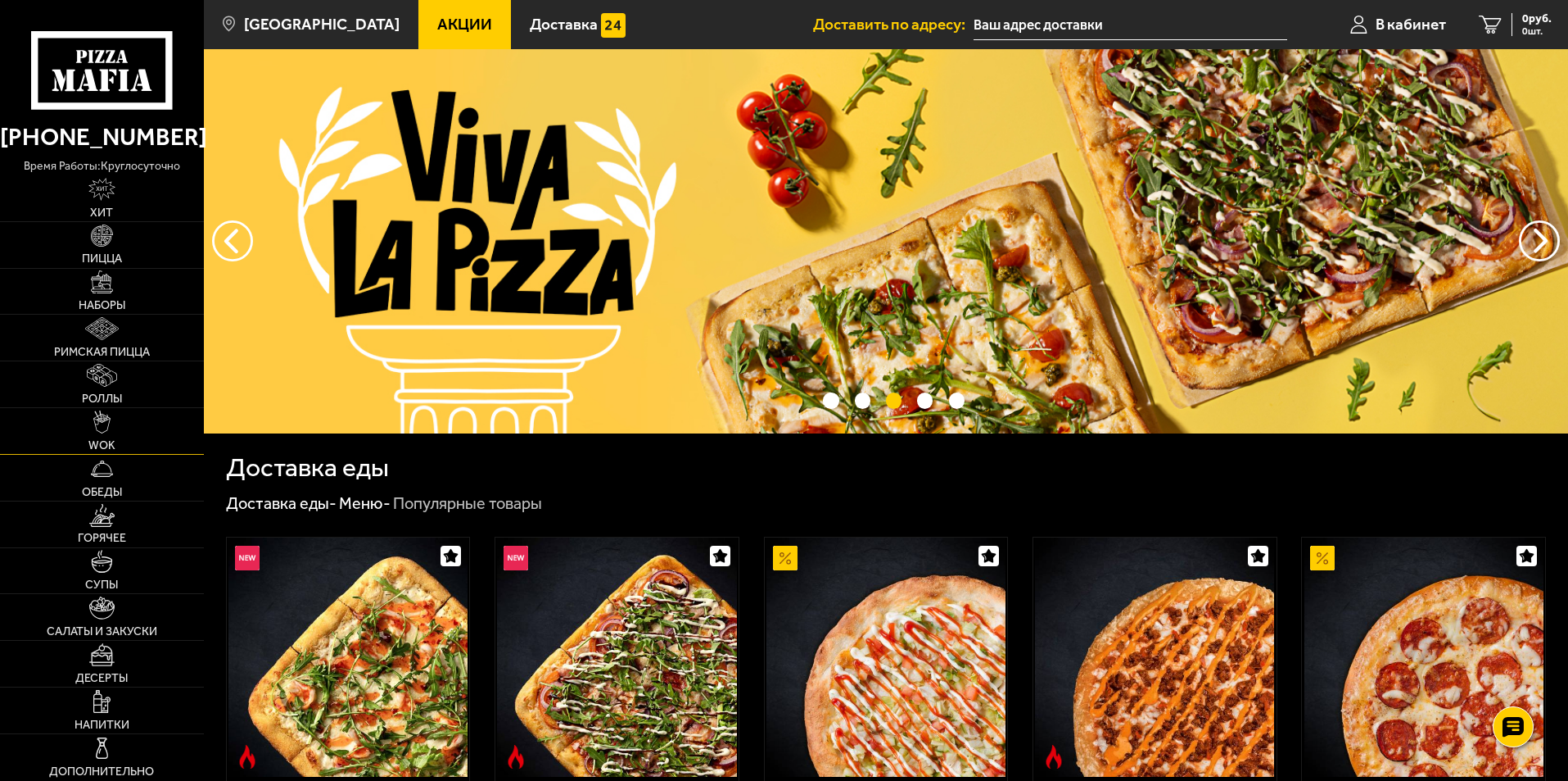
click at [111, 419] on link "WOK" at bounding box center [102, 431] width 204 height 46
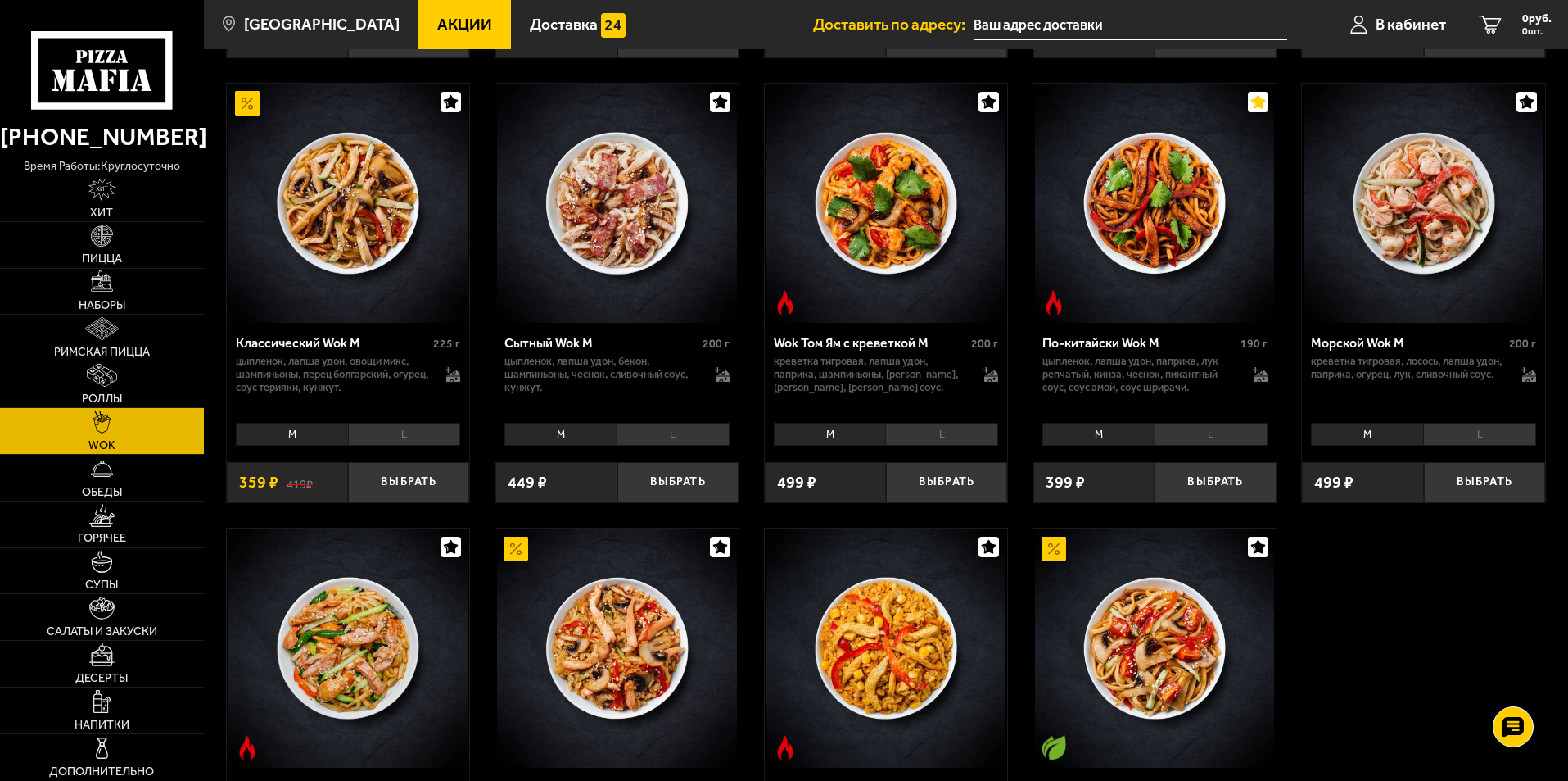
scroll to position [492, 0]
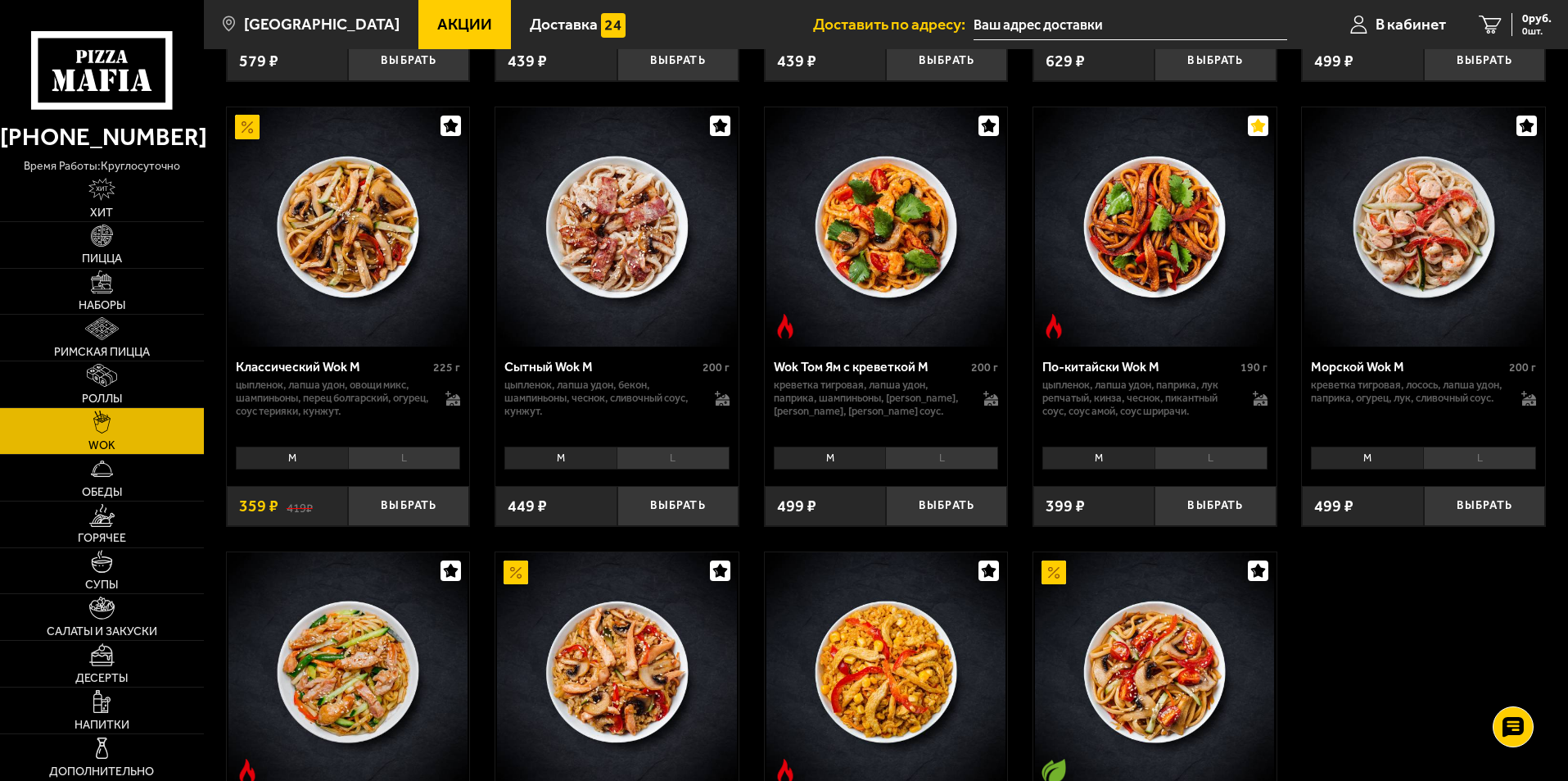
click at [1209, 455] on li "L" at bounding box center [1211, 458] width 113 height 23
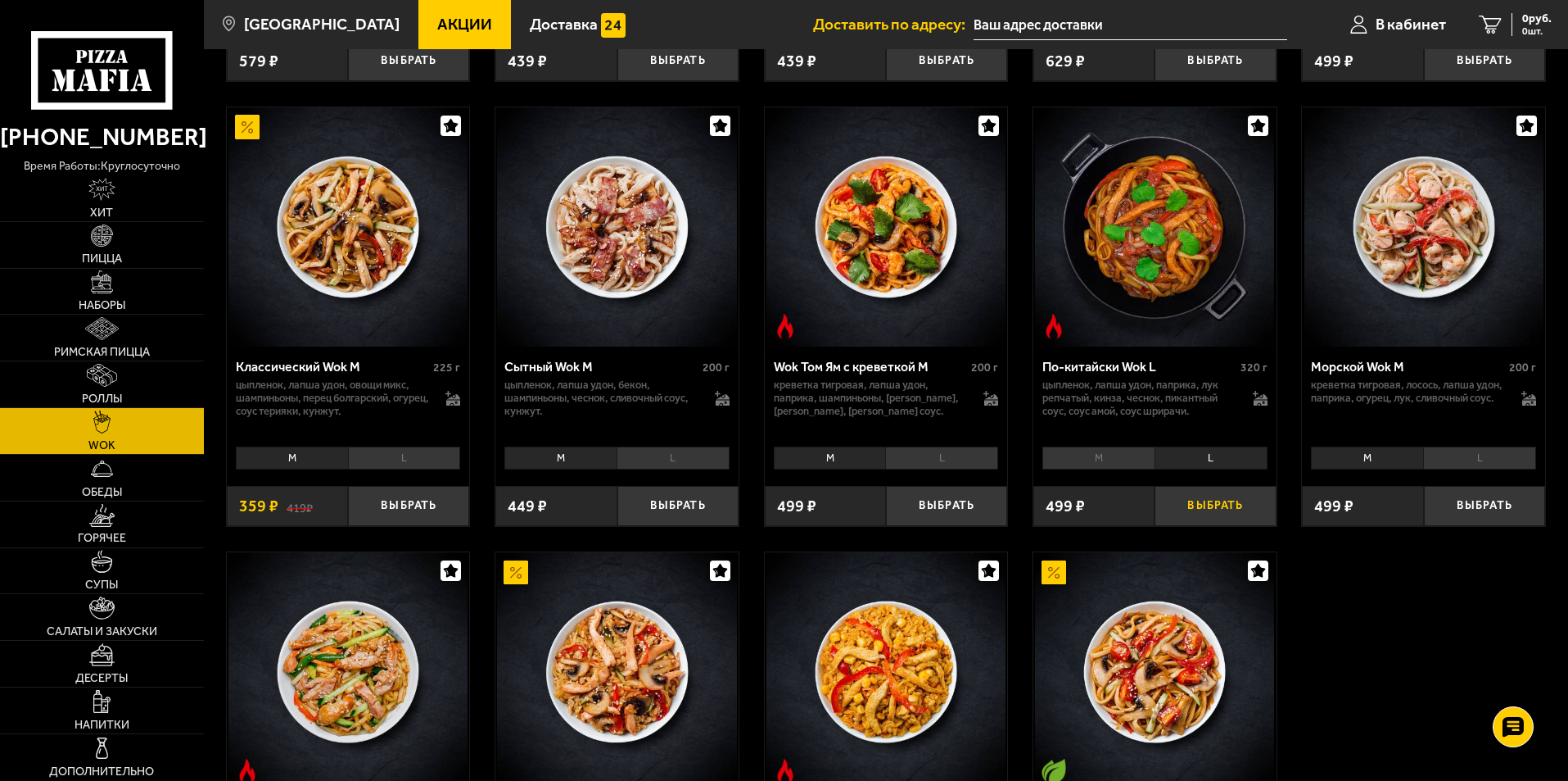
click at [1216, 509] on button "Выбрать" at bounding box center [1215, 505] width 121 height 40
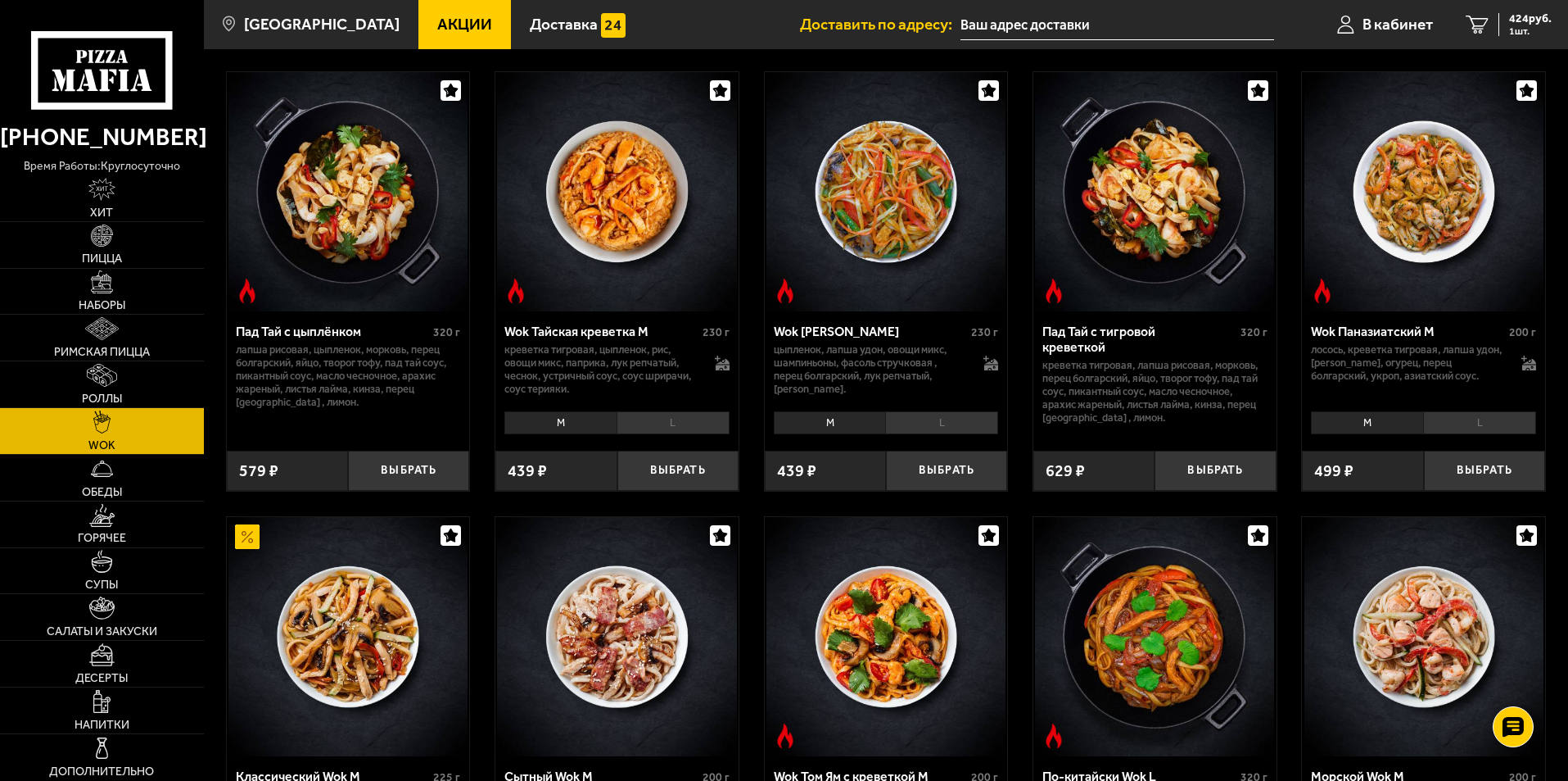
scroll to position [0, 0]
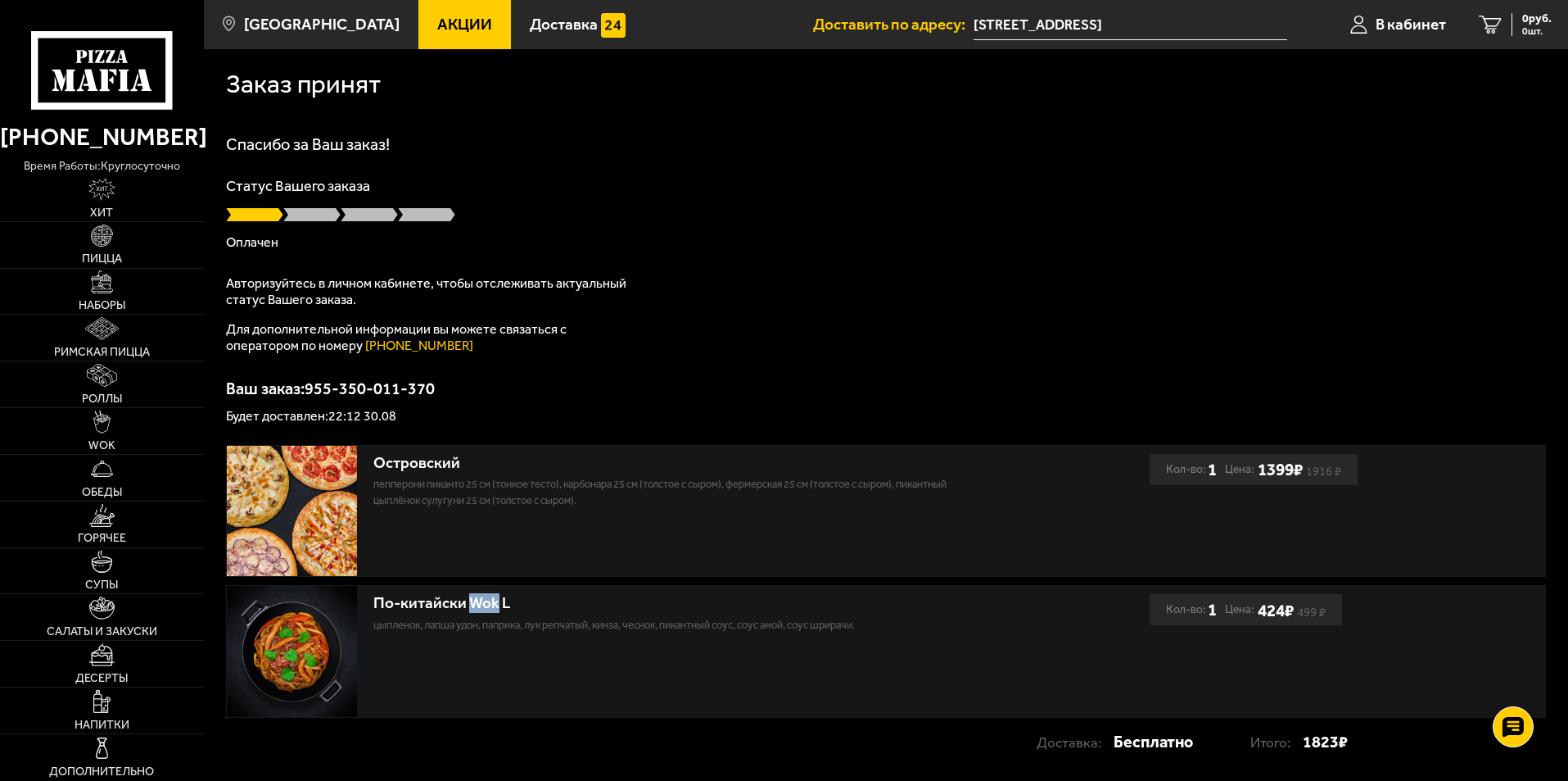
drag, startPoint x: 484, startPoint y: 606, endPoint x: 497, endPoint y: 609, distance: 13.3
click at [497, 609] on div "По-китайски Wok L" at bounding box center [682, 604] width 618 height 19
click at [497, 610] on div "По-китайски Wok L" at bounding box center [682, 604] width 618 height 19
drag, startPoint x: 476, startPoint y: 592, endPoint x: 539, endPoint y: 598, distance: 63.3
click at [539, 598] on div "По-китайски Wok L цыпленок, лапша удон, паприка, лук репчатый, кинза, чеснок, п…" at bounding box center [682, 609] width 618 height 47
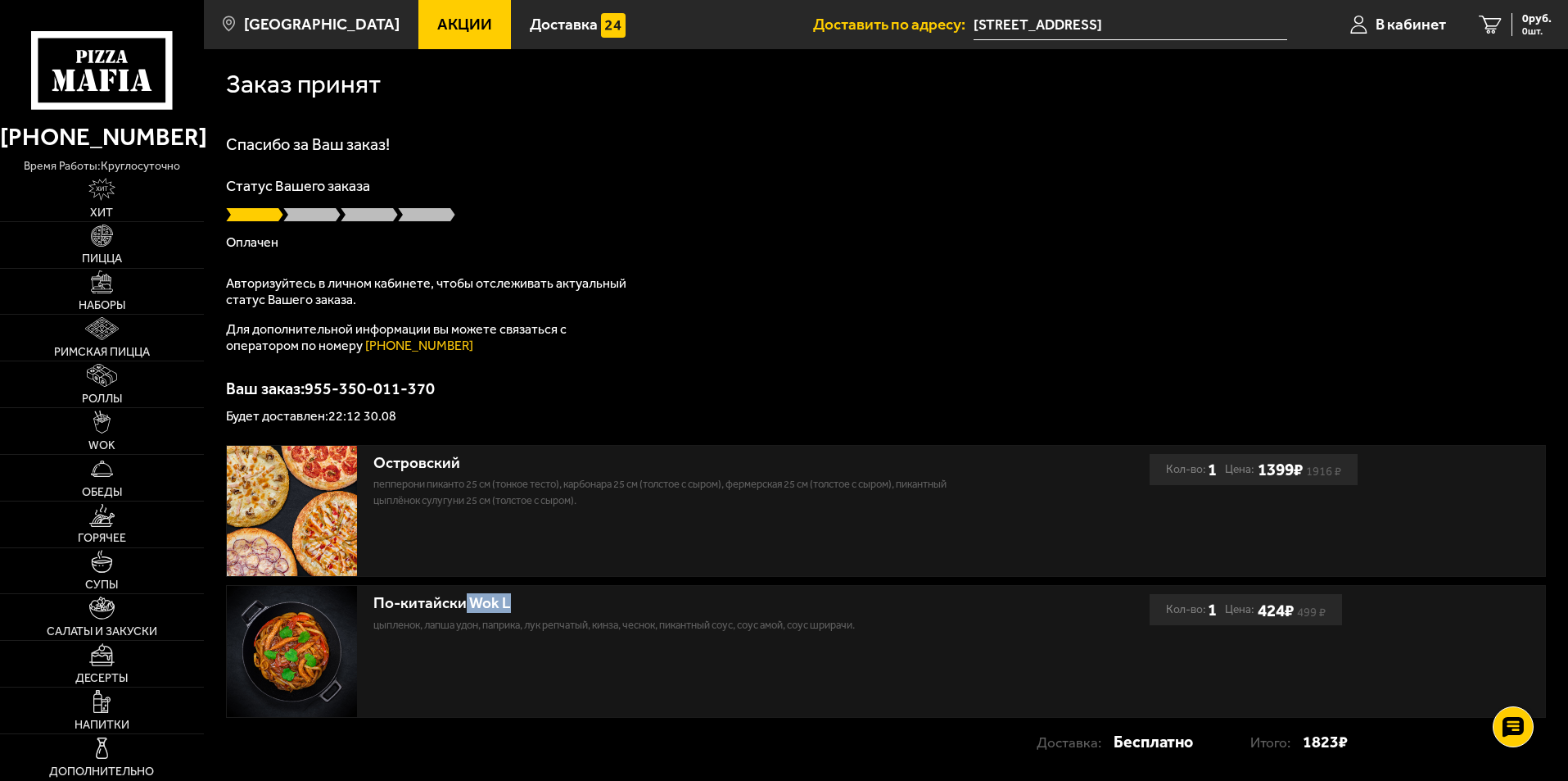
click at [539, 598] on div "По-китайски Wok L" at bounding box center [682, 604] width 618 height 19
drag, startPoint x: 477, startPoint y: 621, endPoint x: 505, endPoint y: 617, distance: 28.3
click at [503, 617] on p "цыпленок, лапша удон, паприка, лук репчатый, кинза, чеснок, пикантный соус, соу…" at bounding box center [682, 624] width 618 height 16
click at [532, 617] on p "цыпленок, лапша удон, паприка, лук репчатый, кинза, чеснок, пикантный соус, соу…" at bounding box center [682, 624] width 618 height 16
click at [677, 202] on div "Статус Вашего заказа Оплачен" at bounding box center [886, 214] width 1320 height 71
